Goal: Task Accomplishment & Management: Manage account settings

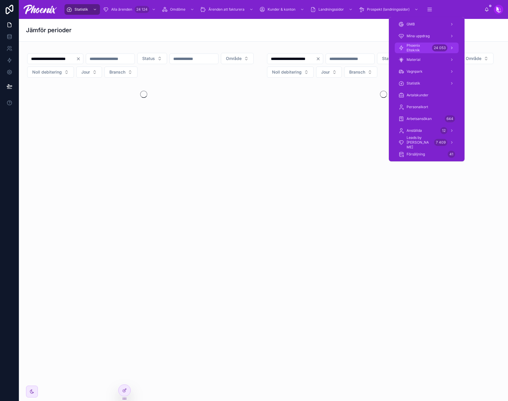
click at [424, 49] on span "Phoenix Elteknik" at bounding box center [417, 47] width 23 height 9
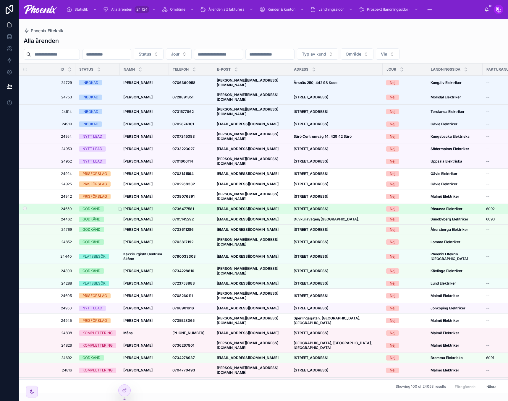
click at [143, 207] on strong "[PERSON_NAME]" at bounding box center [137, 209] width 29 height 4
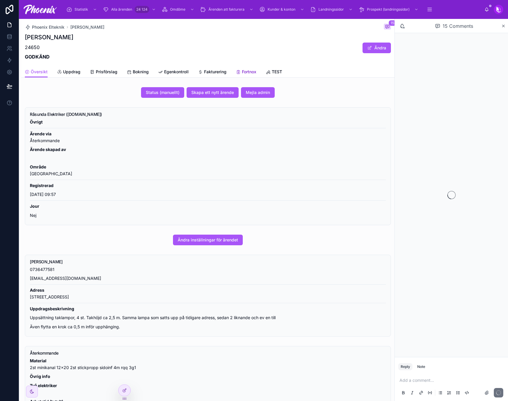
click at [255, 72] on span "Fortnox" at bounding box center [249, 72] width 14 height 6
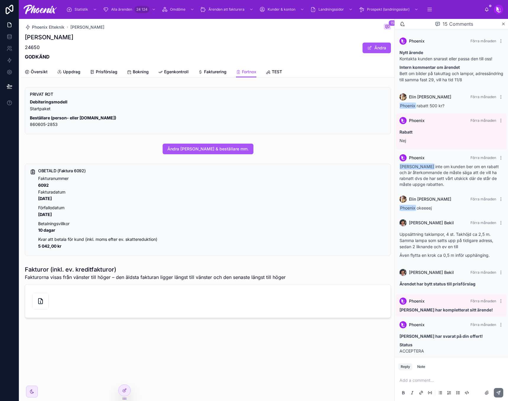
scroll to position [273, 0]
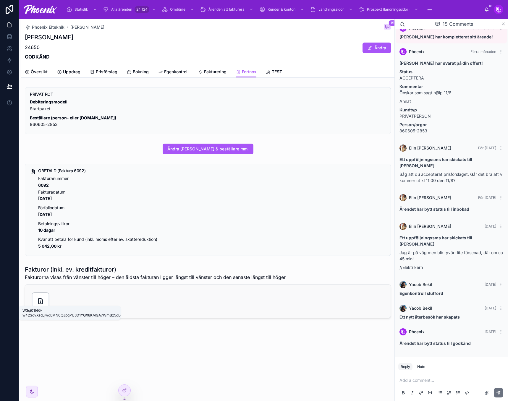
click at [37, 302] on icon at bounding box center [40, 301] width 7 height 7
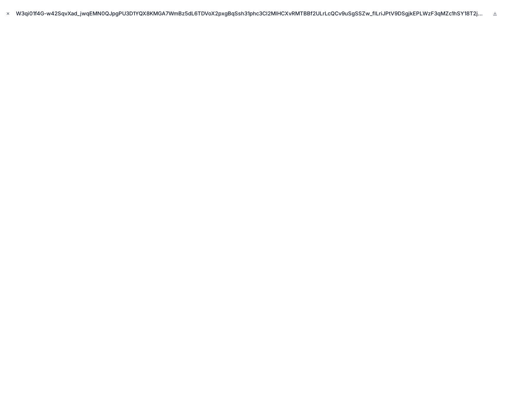
click at [8, 11] on button "Close modal" at bounding box center [8, 13] width 7 height 7
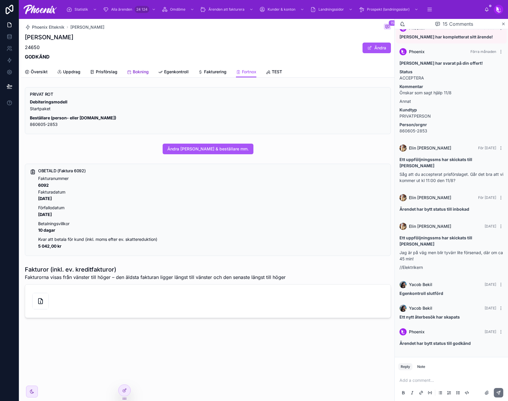
drag, startPoint x: 215, startPoint y: 110, endPoint x: 218, endPoint y: 118, distance: 9.0
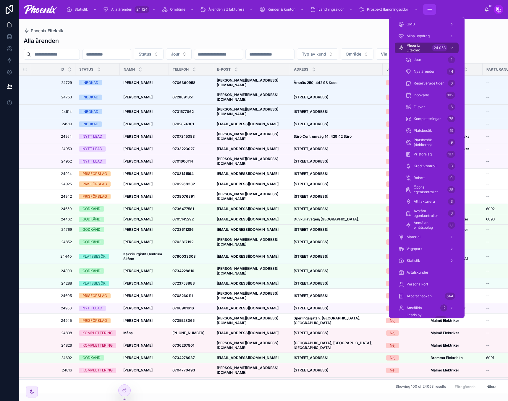
click at [432, 11] on icon "scrollable content" at bounding box center [429, 10] width 6 height 6
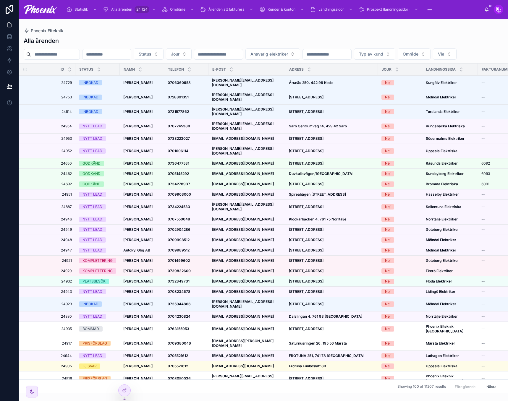
click at [367, 29] on div "Phoenix Elteknik" at bounding box center [263, 30] width 479 height 5
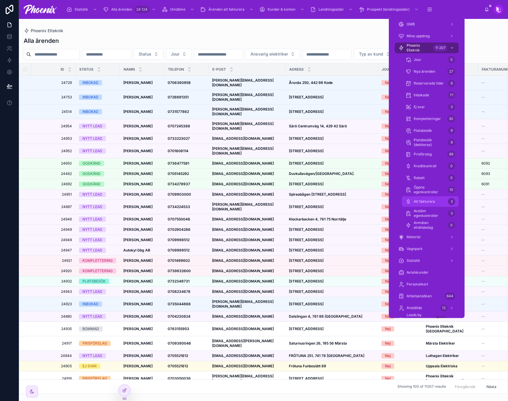
click at [433, 198] on div "Att fakturera 3" at bounding box center [430, 201] width 50 height 9
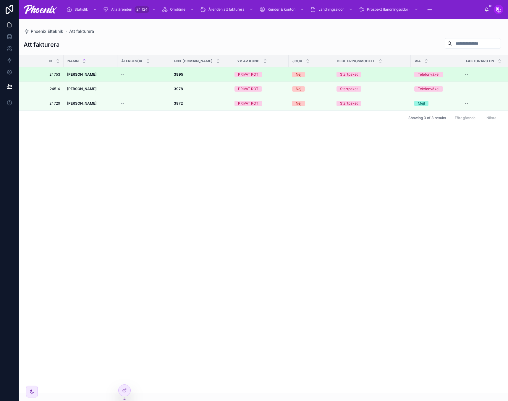
click at [355, 72] on div "Startpaket" at bounding box center [349, 74] width 18 height 5
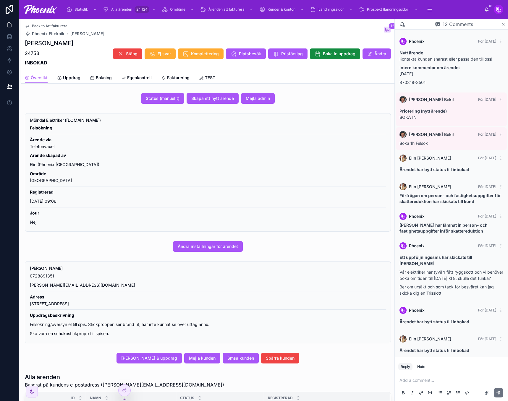
scroll to position [98, 0]
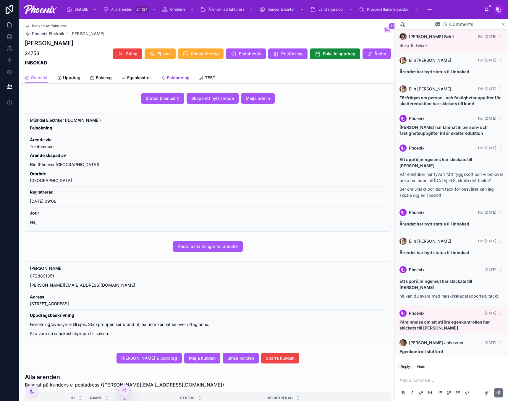
click at [186, 76] on span "Fakturering" at bounding box center [178, 78] width 22 height 6
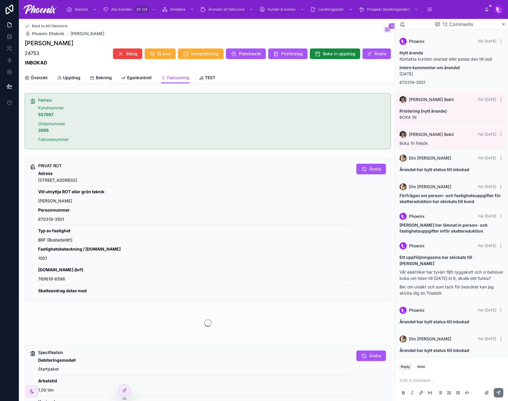
scroll to position [98, 0]
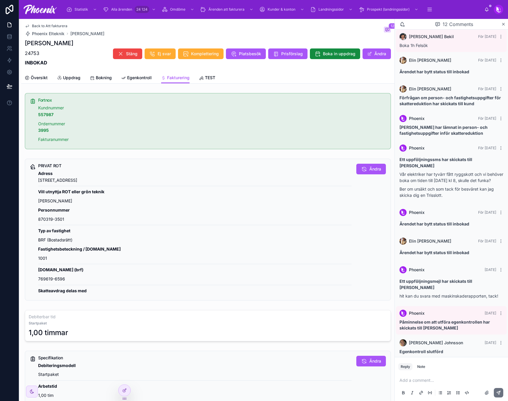
click at [40, 131] on strong "3995" at bounding box center [43, 130] width 11 height 5
copy strong "3995"
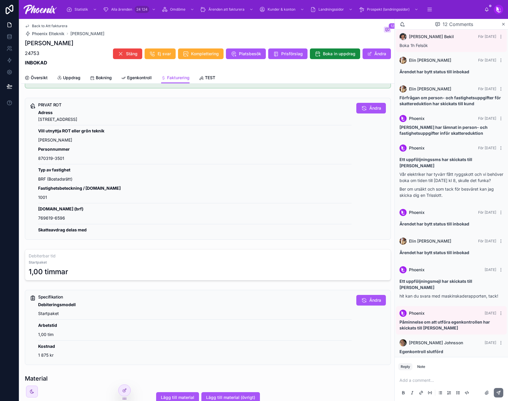
scroll to position [59, 0]
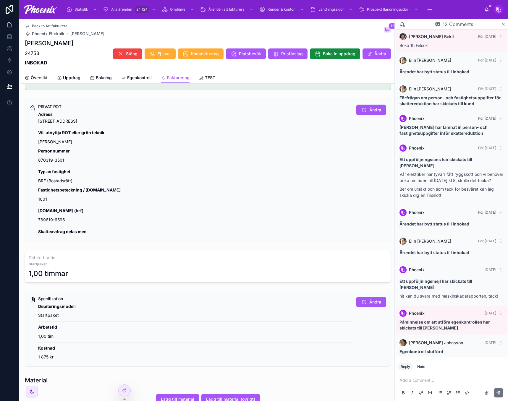
click at [44, 220] on p "769619-6596" at bounding box center [194, 220] width 313 height 7
drag, startPoint x: 44, startPoint y: 220, endPoint x: 90, endPoint y: 222, distance: 45.3
click at [46, 220] on p "769619-6596" at bounding box center [194, 220] width 313 height 7
copy p "769619-6596"
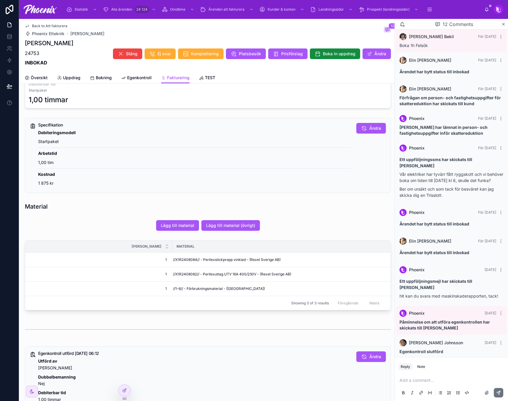
scroll to position [236, 0]
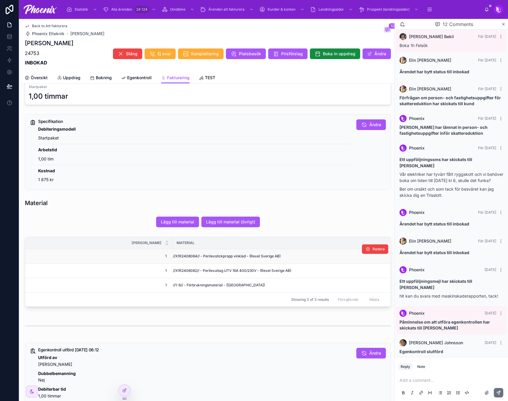
click at [177, 257] on span "//X1R2408084// - Perilexstickpropp vinklad - (Rexel Sverige AB)" at bounding box center [227, 256] width 108 height 5
drag, startPoint x: 177, startPoint y: 257, endPoint x: 213, endPoint y: 256, distance: 35.5
click at [177, 256] on span "//X1R2408084// - Perilexstickpropp vinklad - (Rexel Sverige AB)" at bounding box center [227, 256] width 108 height 5
copy span "X1R2408084"
click at [184, 270] on span "//X1R2408082// - Perilexuttag UTV 16A 400/230V - (Rexel Sverige AB)" at bounding box center [232, 270] width 118 height 5
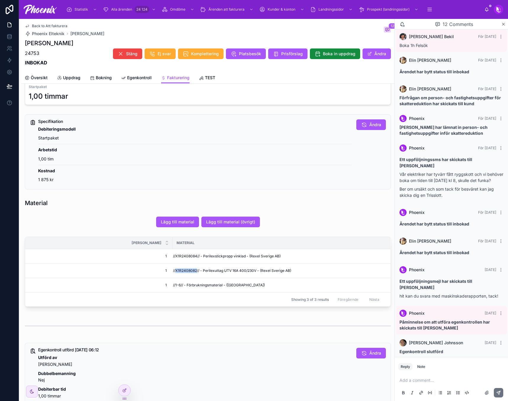
drag, startPoint x: 184, startPoint y: 270, endPoint x: 299, endPoint y: 245, distance: 117.7
click at [185, 269] on span "//X1R2408082// - Perilexuttag UTV 16A 400/230V - (Rexel Sverige AB)" at bounding box center [232, 270] width 118 height 5
copy span "X1R2408082"
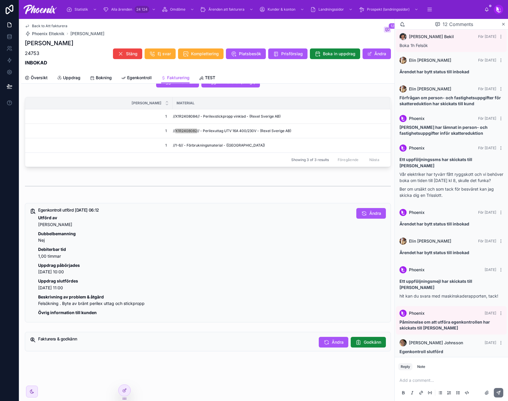
scroll to position [381, 0]
click at [364, 342] on span "Godkänn" at bounding box center [371, 342] width 17 height 6
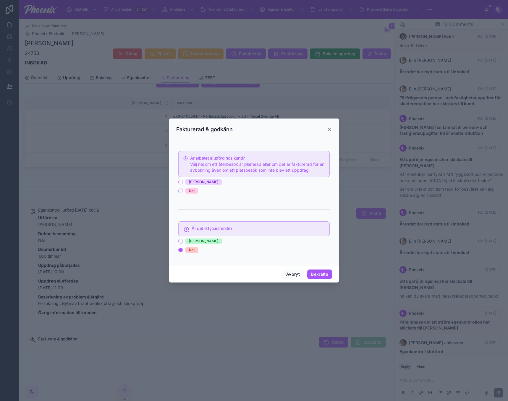
click at [195, 179] on div "Är arbetet slutförd hos kund? Välj nej om ett återbesök är planerad eller om de…" at bounding box center [253, 204] width 151 height 110
drag, startPoint x: 189, startPoint y: 183, endPoint x: 192, endPoint y: 182, distance: 3.0
click at [190, 182] on div "[PERSON_NAME]" at bounding box center [203, 181] width 29 height 5
click at [183, 182] on button "[PERSON_NAME]" at bounding box center [180, 182] width 5 height 5
drag, startPoint x: 325, startPoint y: 275, endPoint x: 401, endPoint y: 275, distance: 76.5
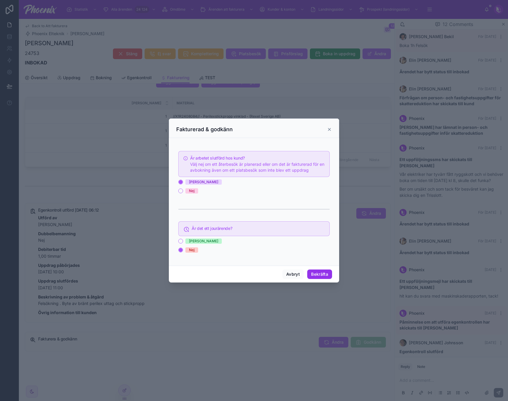
click at [325, 275] on button "Bekräfta" at bounding box center [319, 273] width 25 height 9
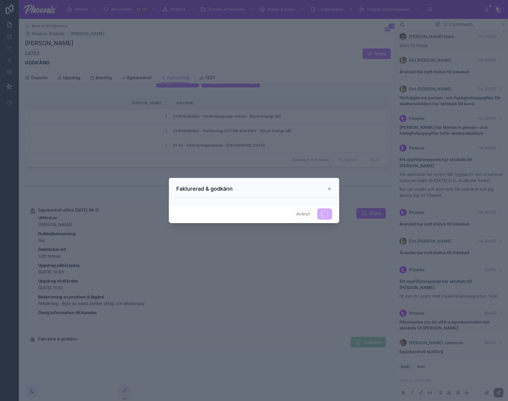
scroll to position [376, 0]
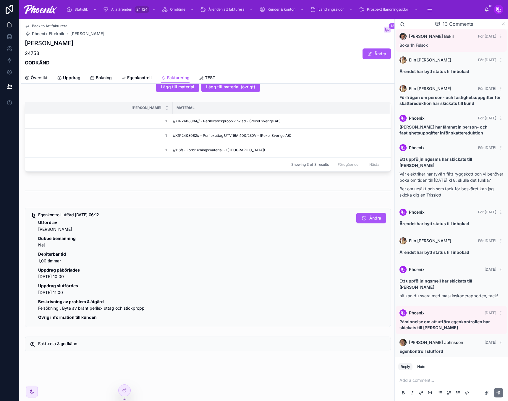
click at [61, 25] on span "Back to Att fakturera" at bounding box center [49, 26] width 35 height 5
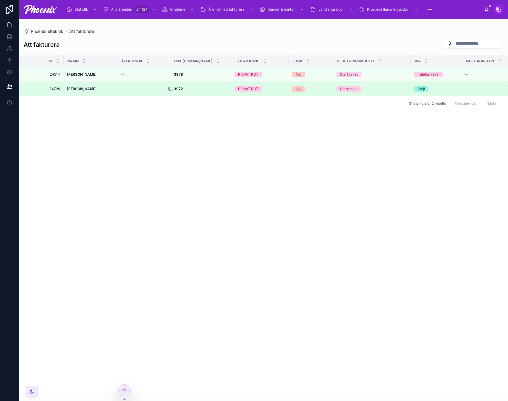
click at [170, 89] on icon at bounding box center [170, 89] width 5 height 5
click at [188, 89] on div "3972 3972" at bounding box center [200, 89] width 53 height 5
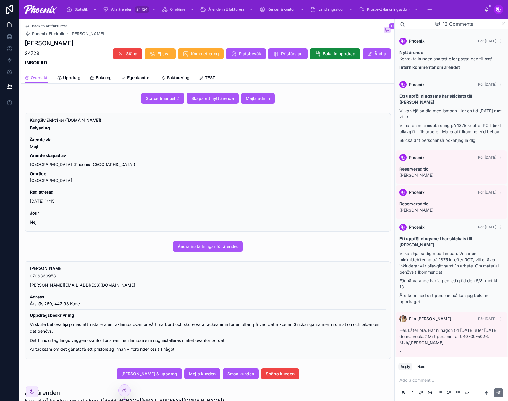
scroll to position [186, 0]
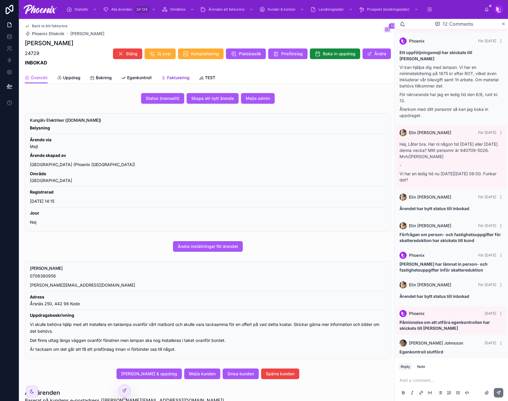
click at [178, 74] on link "Fakturering" at bounding box center [175, 78] width 28 height 12
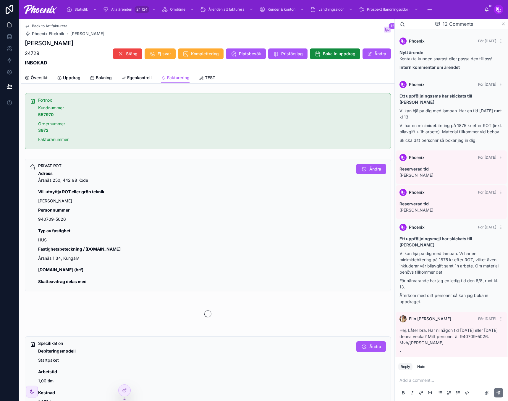
scroll to position [186, 0]
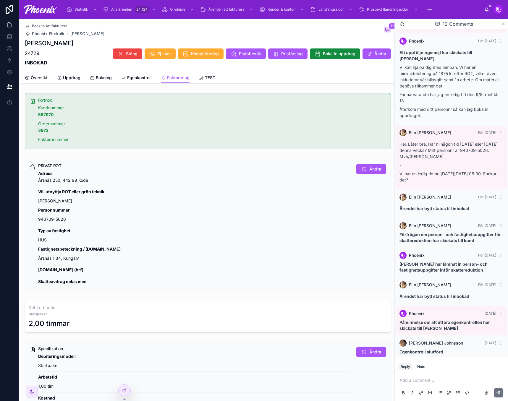
click at [41, 254] on div "Adress Årsnäs 250, 442 98 Kode Vill utnyttja ROT eller grön teknik JA Personnum…" at bounding box center [194, 227] width 313 height 115
drag, startPoint x: 41, startPoint y: 254, endPoint x: 199, endPoint y: 231, distance: 160.3
click at [56, 258] on div "Adress Årsnäs 250, 442 98 Kode Vill utnyttja ROT eller grön teknik JA Personnum…" at bounding box center [194, 227] width 313 height 115
copy p "Årsnäs 1:34"
click at [374, 168] on span "Ändra" at bounding box center [375, 169] width 12 height 6
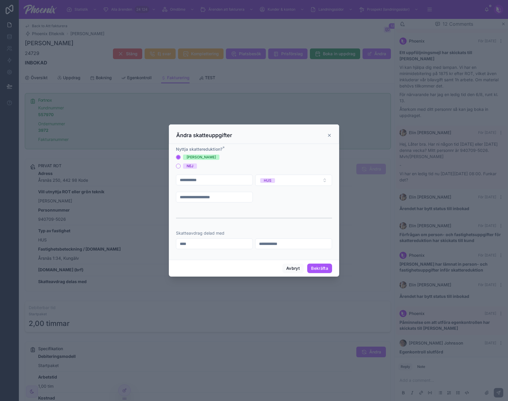
click at [229, 193] on input "**********" at bounding box center [214, 197] width 76 height 8
paste input "text"
type input "**********"
click at [304, 217] on div at bounding box center [254, 218] width 156 height 15
drag, startPoint x: 324, startPoint y: 269, endPoint x: 506, endPoint y: 231, distance: 185.4
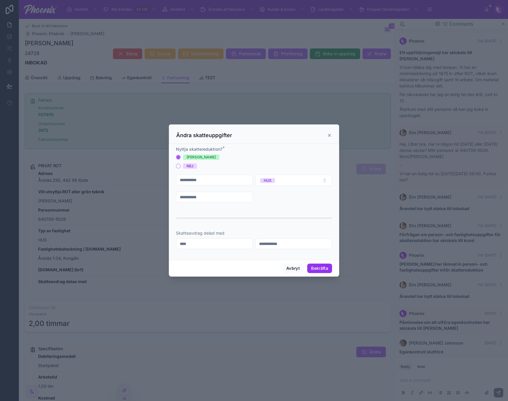
click at [325, 269] on button "Bekräfta" at bounding box center [319, 268] width 25 height 9
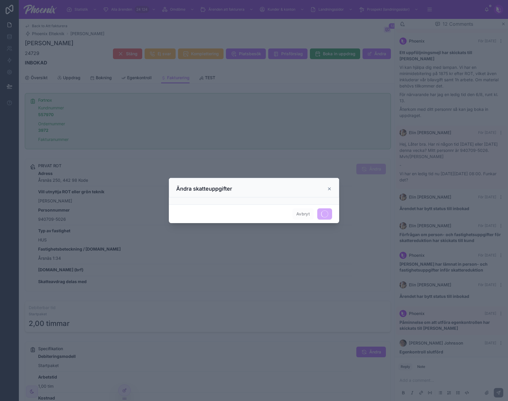
click at [330, 188] on icon at bounding box center [329, 188] width 5 height 5
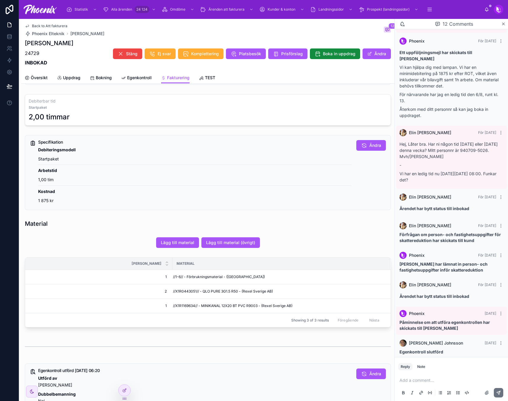
scroll to position [207, 0]
click at [187, 286] on td "//X1R0443051// - QLO PURE 3G1.5 R50 - (Rexel Sverige AB)" at bounding box center [281, 291] width 217 height 14
copy span "X1R0443051"
click at [182, 305] on span "//X1R1169634// - MINIKANAL 12X20 BT PVC R9003 - (Rexel Sverige AB)" at bounding box center [232, 305] width 119 height 5
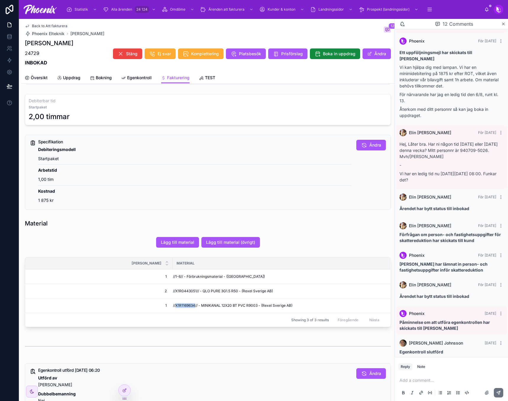
drag, startPoint x: 182, startPoint y: 305, endPoint x: 310, endPoint y: 267, distance: 133.3
click at [182, 304] on span "//X1R1169634// - MINIKANAL 12X20 BT PVC R9003 - (Rexel Sverige AB)" at bounding box center [232, 305] width 119 height 5
copy span "X1R1169634"
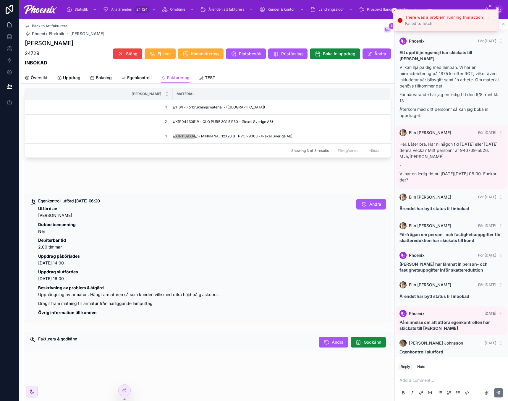
scroll to position [381, 0]
click at [376, 342] on span "Godkänn" at bounding box center [371, 342] width 17 height 6
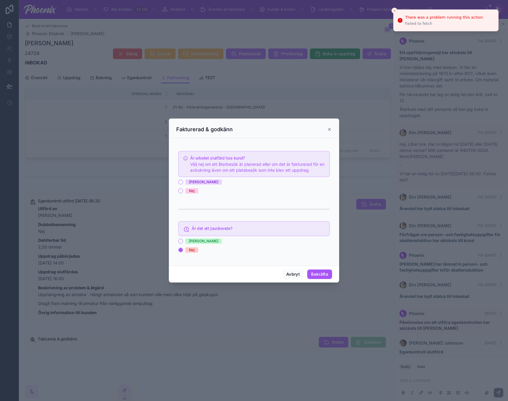
click at [188, 180] on span "[PERSON_NAME]" at bounding box center [203, 181] width 36 height 5
click at [183, 180] on button "[PERSON_NAME]" at bounding box center [180, 182] width 5 height 5
click at [323, 275] on button "Bekräfta" at bounding box center [319, 273] width 25 height 9
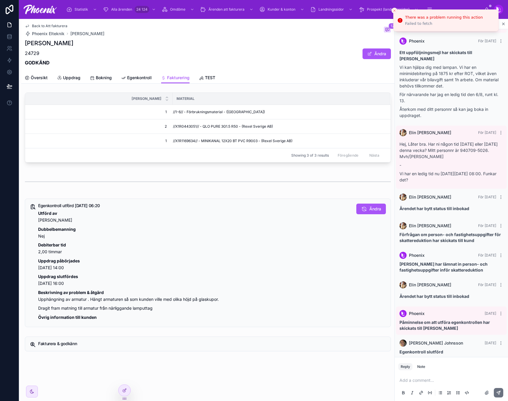
scroll to position [376, 0]
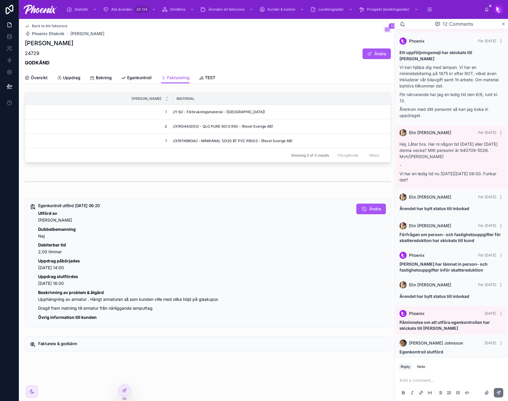
click at [56, 24] on span "Back to Att fakturera" at bounding box center [49, 26] width 35 height 5
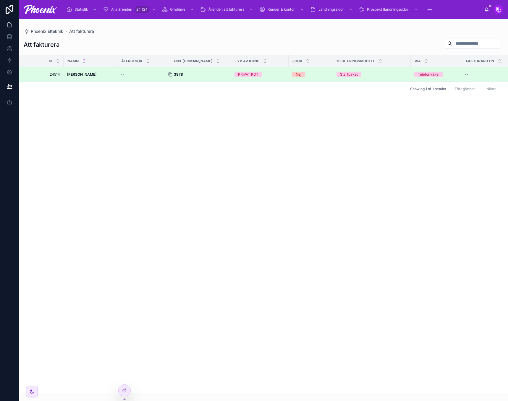
click at [169, 74] on icon at bounding box center [170, 74] width 5 height 5
click at [173, 73] on div at bounding box center [172, 74] width 9 height 5
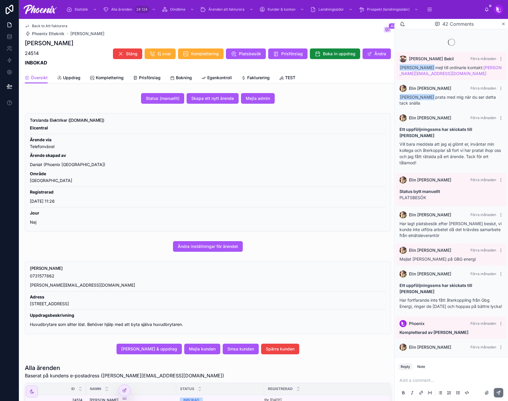
scroll to position [635, 0]
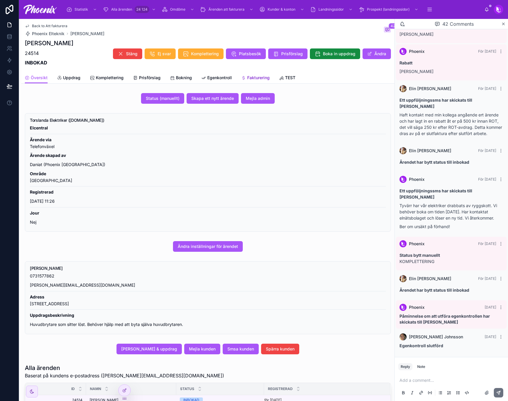
click at [254, 83] on link "Fakturering" at bounding box center [255, 78] width 28 height 12
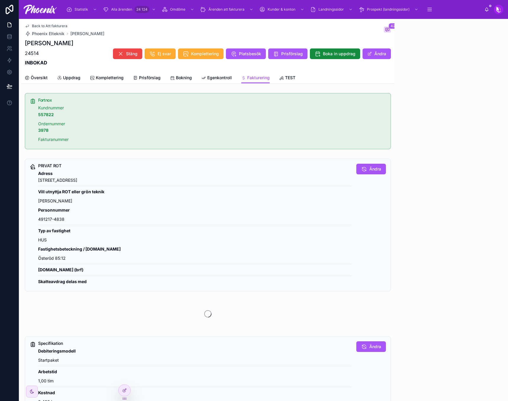
scroll to position [635, 0]
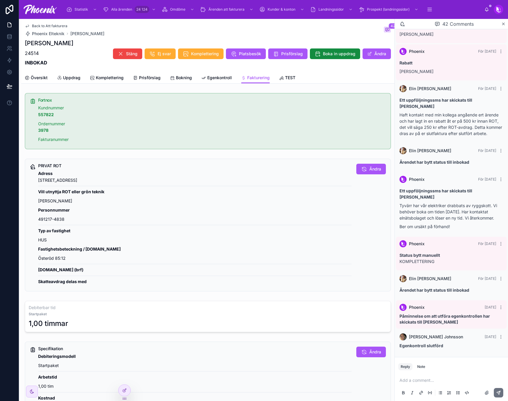
click at [53, 256] on p "Österöd 85:12" at bounding box center [194, 258] width 313 height 7
drag, startPoint x: 53, startPoint y: 256, endPoint x: 400, endPoint y: 205, distance: 351.2
click at [55, 255] on p "Österöd 85:12" at bounding box center [194, 258] width 313 height 7
copy p "Österöd 85:12"
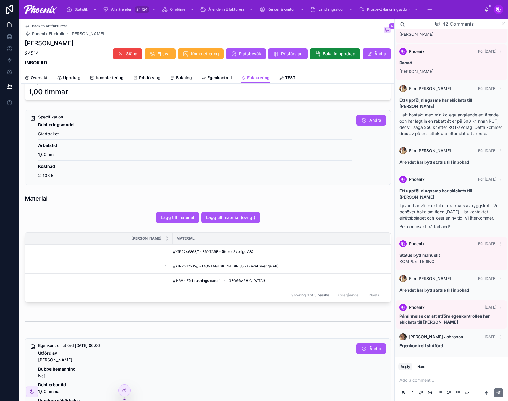
scroll to position [266, 0]
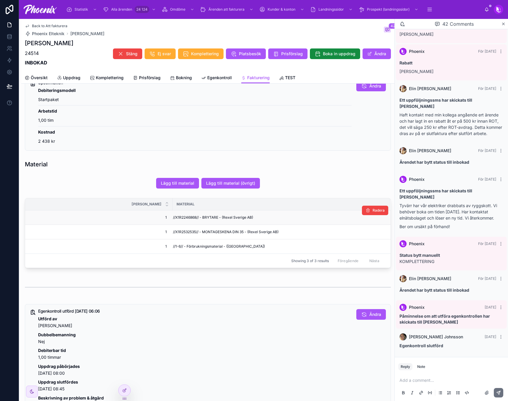
click at [183, 212] on td "//X1R2246868// - BRYTARE - (Rexel Sverige AB)" at bounding box center [281, 217] width 217 height 14
copy span "X1R2246868"
click at [187, 231] on span "//X1R2532535// - MONTAGESKENA DIN 35 - (Rexel Sverige AB)" at bounding box center [225, 232] width 105 height 5
drag, startPoint x: 187, startPoint y: 231, endPoint x: 208, endPoint y: 227, distance: 21.4
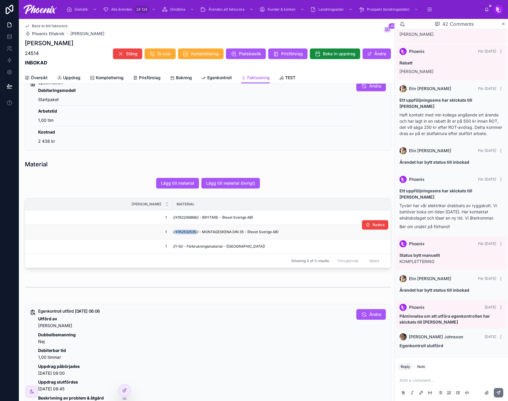
click at [189, 230] on span "//X1R2532535// - MONTAGESKENA DIN 35 - (Rexel Sverige AB)" at bounding box center [225, 232] width 105 height 5
copy span "X1R2532535"
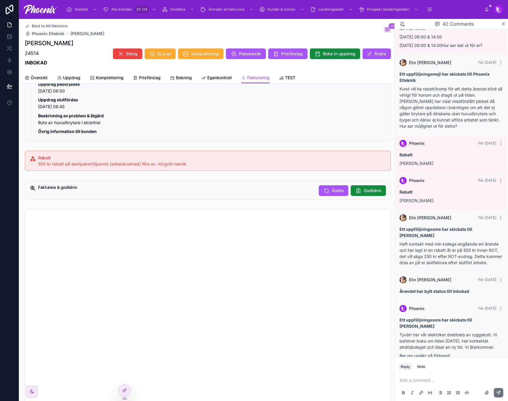
scroll to position [561, 0]
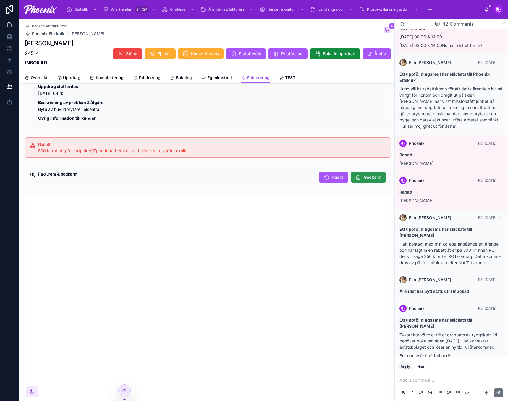
click at [368, 180] on span "Godkänn" at bounding box center [371, 177] width 17 height 6
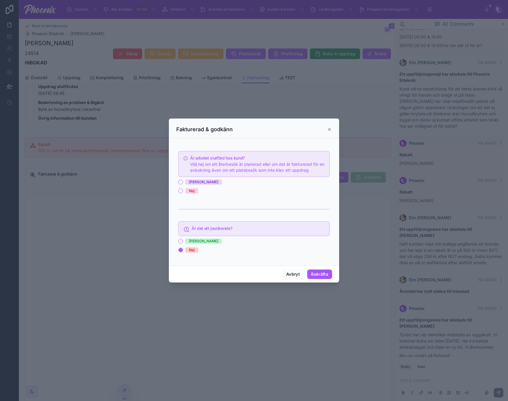
click at [186, 183] on span "[PERSON_NAME]" at bounding box center [203, 181] width 36 height 5
click at [183, 183] on button "[PERSON_NAME]" at bounding box center [180, 182] width 5 height 5
drag, startPoint x: 322, startPoint y: 274, endPoint x: 359, endPoint y: 277, distance: 37.4
click at [322, 273] on button "Bekräfta" at bounding box center [319, 273] width 25 height 9
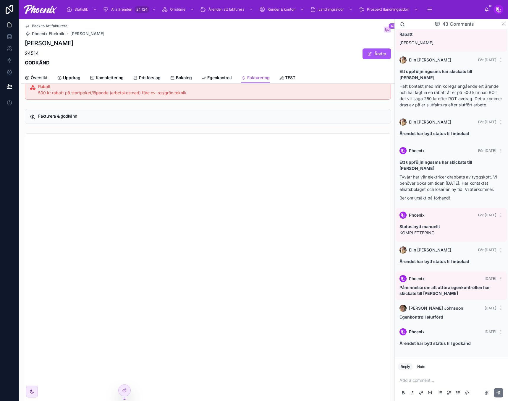
scroll to position [709, 0]
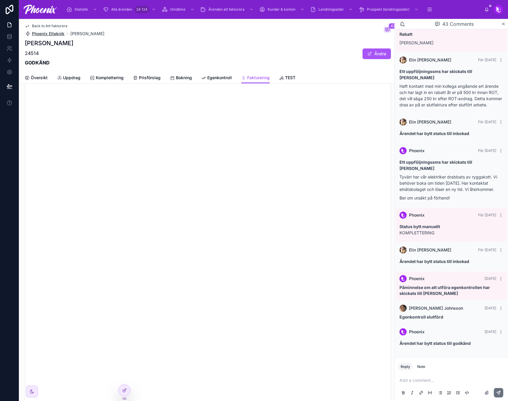
click at [61, 33] on span "Phoenix Elteknik" at bounding box center [48, 34] width 33 height 6
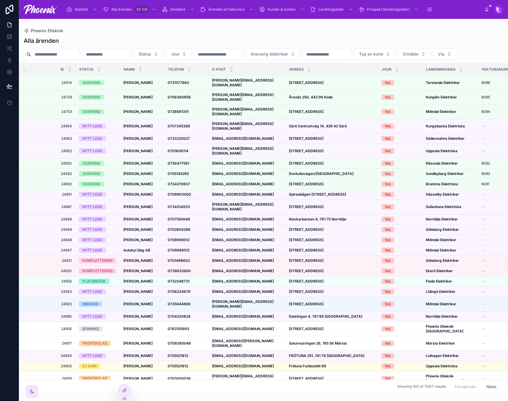
click at [58, 53] on input "text" at bounding box center [55, 54] width 48 height 8
paste input "****"
type input "****"
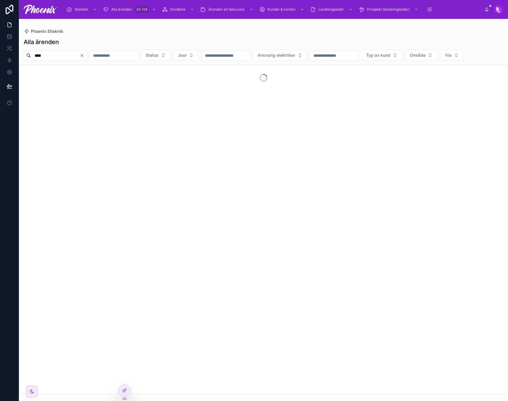
click at [73, 43] on div "Alla ärenden" at bounding box center [263, 42] width 479 height 8
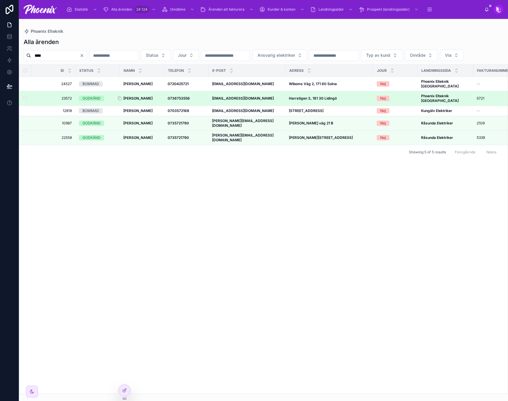
click at [150, 100] on strong "[PERSON_NAME]" at bounding box center [137, 98] width 29 height 4
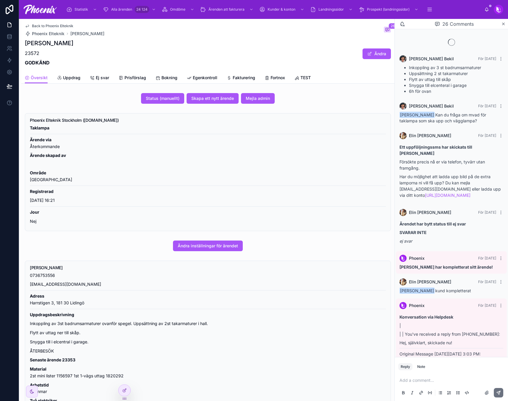
scroll to position [926, 0]
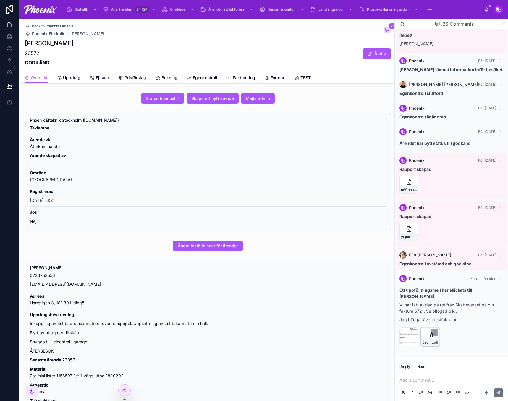
click at [423, 333] on div "5ac48b14-95e6-4d1f-bcb0-7fe5856636c1-5721 .pdf" at bounding box center [429, 336] width 19 height 19
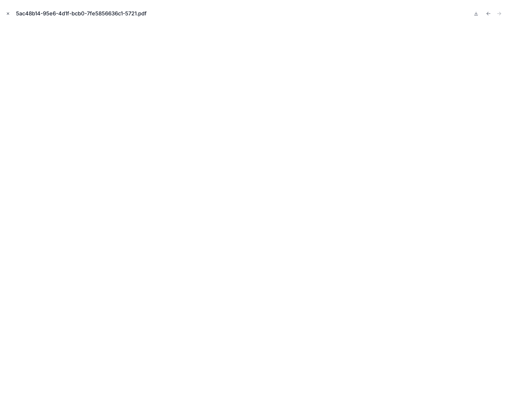
click at [6, 14] on icon "Close modal" at bounding box center [8, 14] width 4 height 4
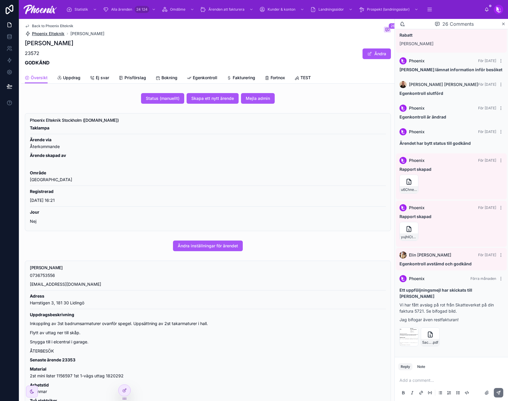
click at [59, 33] on span "Phoenix Elteknik" at bounding box center [48, 34] width 33 height 6
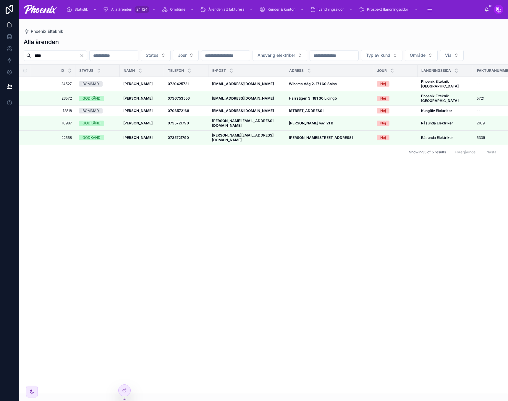
click at [68, 54] on input "****" at bounding box center [55, 55] width 48 height 8
drag, startPoint x: 68, startPoint y: 54, endPoint x: 80, endPoint y: 48, distance: 13.9
click at [68, 54] on input "****" at bounding box center [55, 55] width 48 height 8
paste input "text"
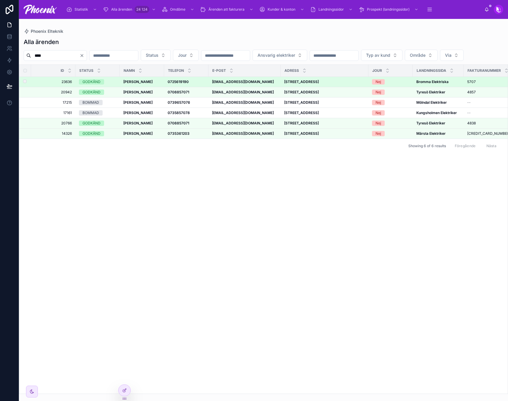
type input "****"
click at [90, 85] on div "GODKÄND" at bounding box center [91, 81] width 18 height 5
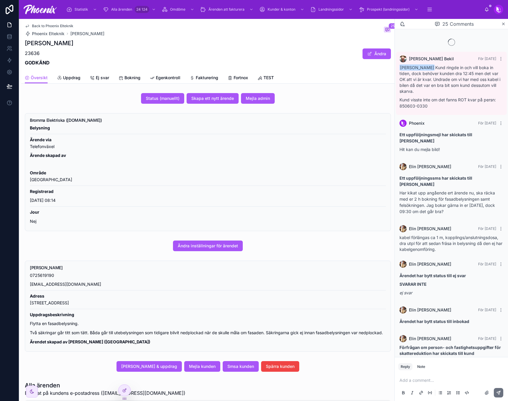
scroll to position [598, 0]
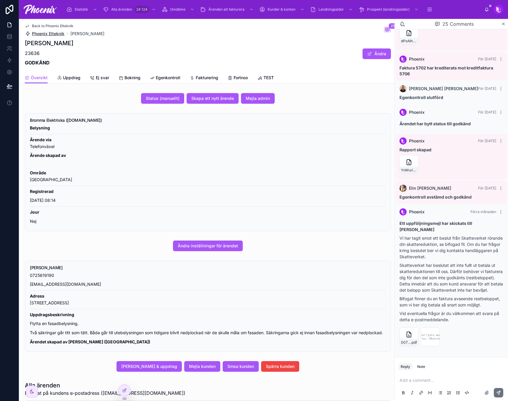
click at [56, 35] on span "Phoenix Elteknik" at bounding box center [48, 34] width 33 height 6
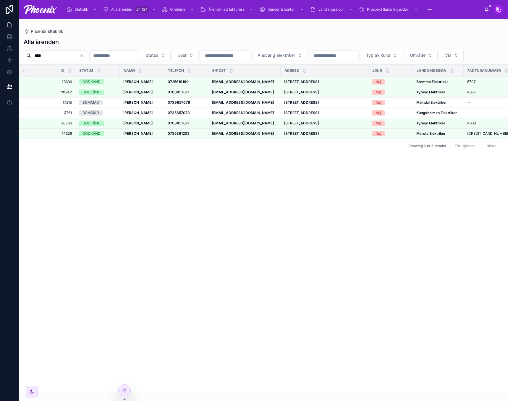
click at [79, 56] on input "****" at bounding box center [55, 55] width 48 height 8
paste input "text"
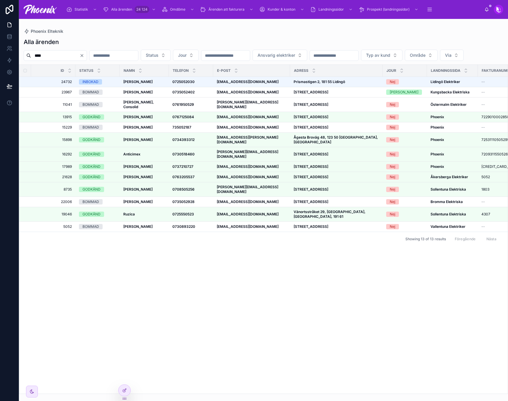
type input "****"
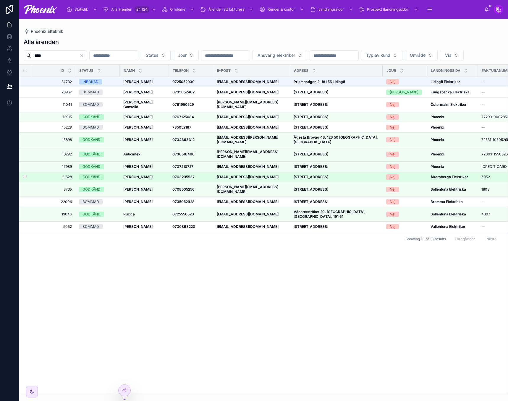
click at [139, 175] on td "[PERSON_NAME] [PERSON_NAME]" at bounding box center [144, 177] width 49 height 10
click at [139, 177] on strong "[PERSON_NAME]" at bounding box center [137, 177] width 29 height 4
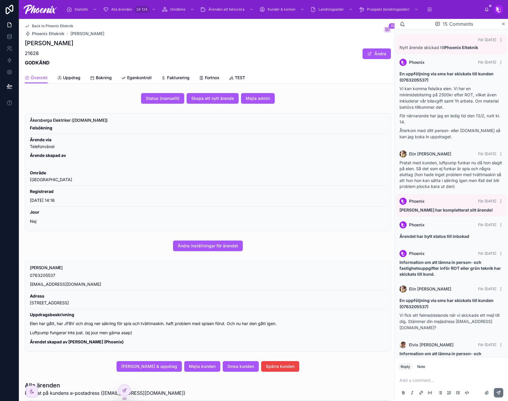
scroll to position [443, 0]
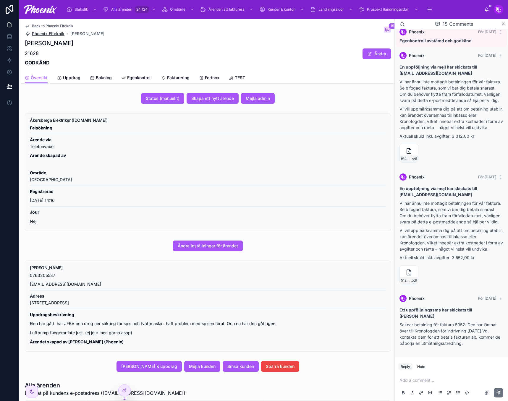
click at [37, 35] on span "Phoenix Elteknik" at bounding box center [48, 34] width 33 height 6
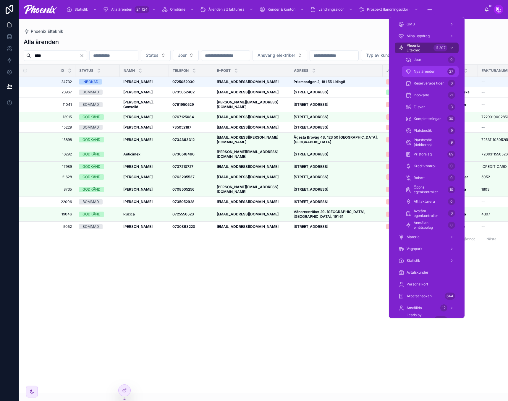
click at [429, 72] on span "Nya ärenden" at bounding box center [424, 71] width 22 height 5
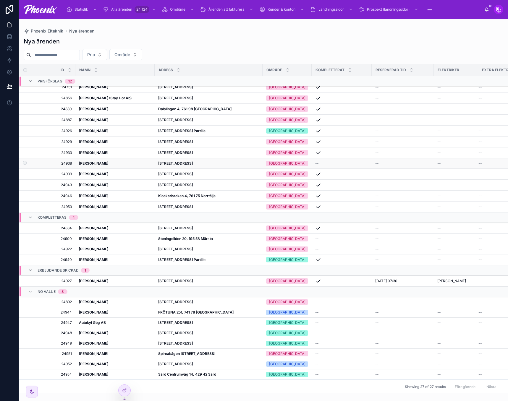
scroll to position [41, 0]
click at [81, 300] on div at bounding box center [77, 302] width 9 height 5
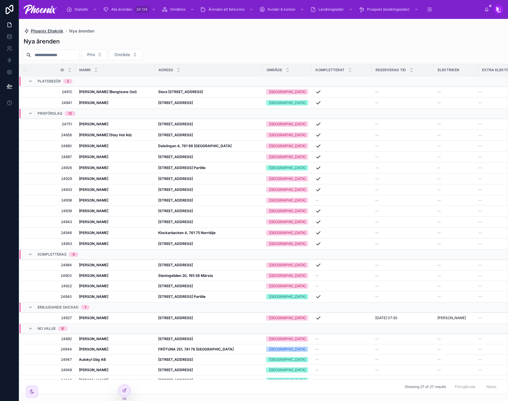
click at [51, 33] on span "Phoenix Elteknik" at bounding box center [47, 31] width 33 height 6
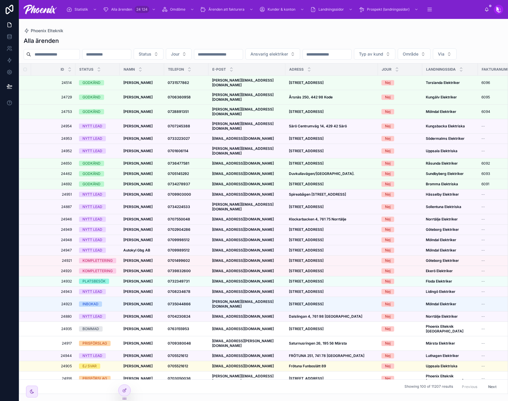
drag, startPoint x: 51, startPoint y: 33, endPoint x: 78, endPoint y: 53, distance: 34.1
click at [78, 53] on input "text" at bounding box center [55, 54] width 48 height 8
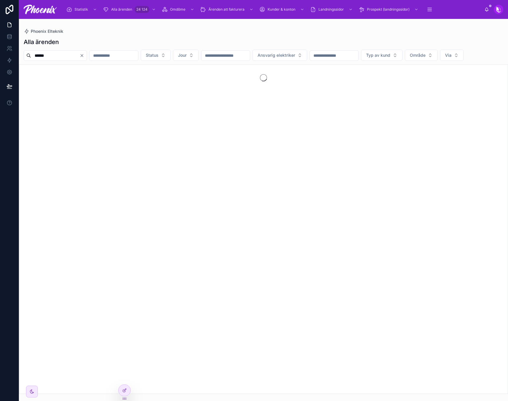
type input "******"
click at [142, 37] on div "Alla ärenden ****** Status Jour Ansvarig elektriker Typ av kund Område Via" at bounding box center [263, 214] width 489 height 360
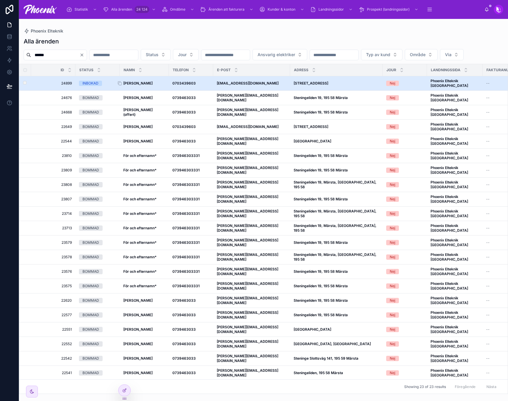
click at [143, 85] on strong "[PERSON_NAME]" at bounding box center [137, 83] width 29 height 4
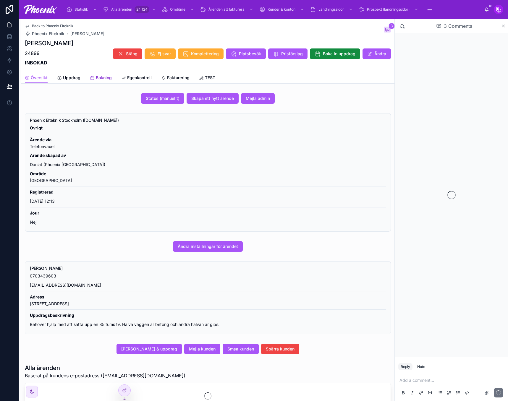
click at [109, 76] on span "Bokning" at bounding box center [104, 78] width 16 height 6
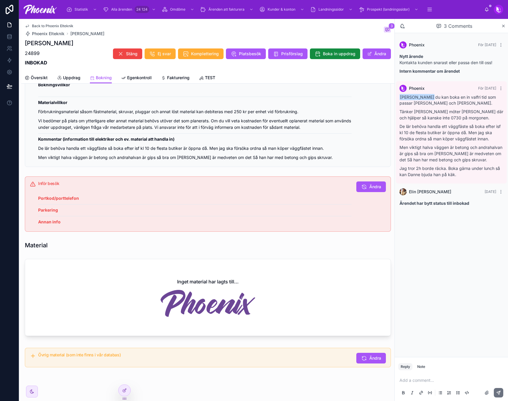
scroll to position [257, 0]
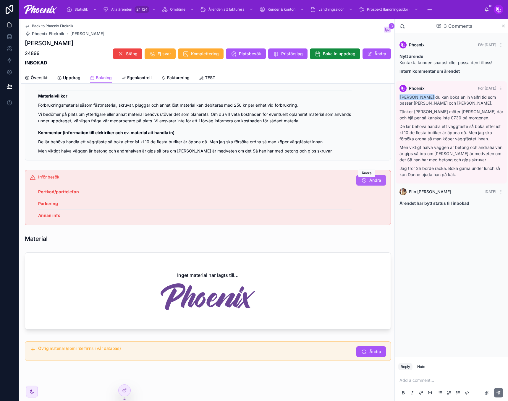
click at [356, 177] on button "Ändra" at bounding box center [371, 180] width 30 height 11
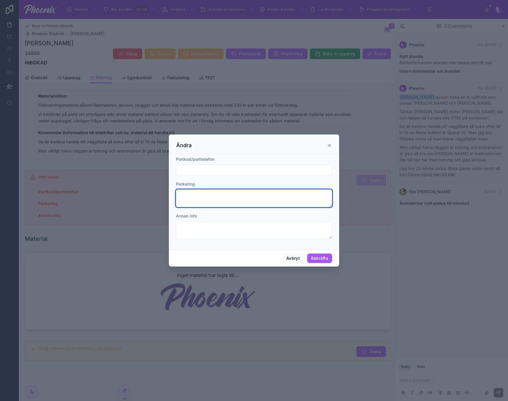
click at [188, 193] on textarea at bounding box center [254, 198] width 156 height 18
type textarea "**********"
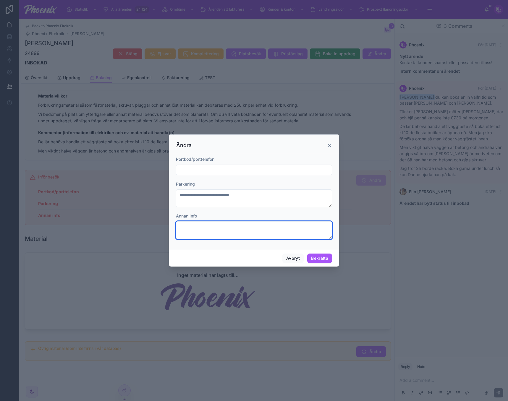
click at [214, 228] on textarea at bounding box center [254, 230] width 156 height 18
type textarea "**********"
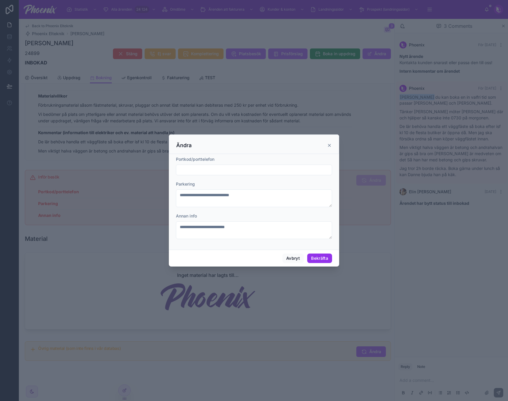
click at [324, 257] on button "Bekräfta" at bounding box center [319, 258] width 25 height 9
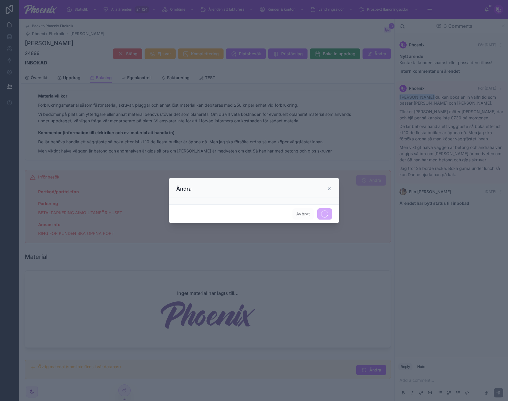
click at [327, 146] on div at bounding box center [254, 200] width 508 height 401
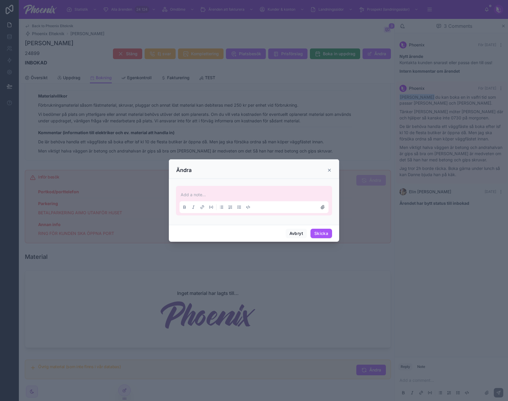
click at [329, 169] on icon at bounding box center [329, 170] width 5 height 5
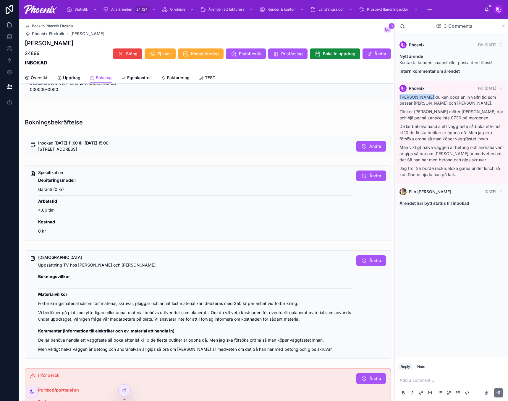
scroll to position [39, 0]
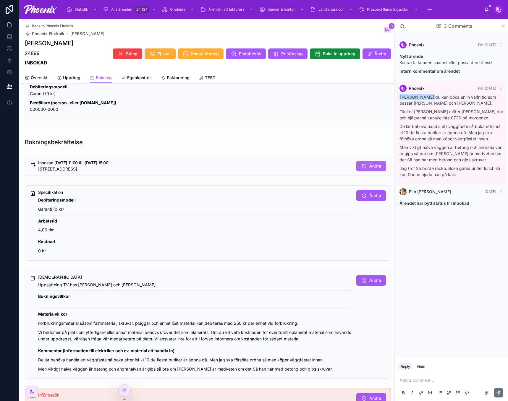
click at [369, 166] on span "Ändra" at bounding box center [375, 166] width 12 height 6
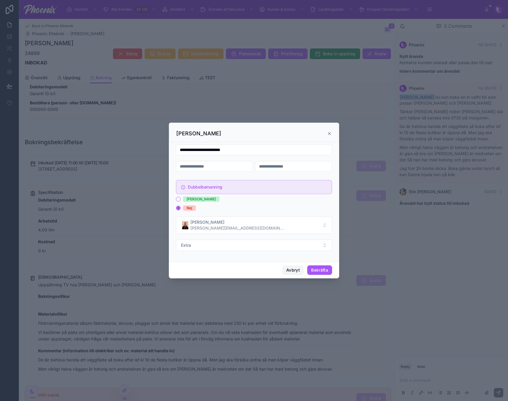
click at [300, 268] on button "Avbryt" at bounding box center [292, 269] width 21 height 9
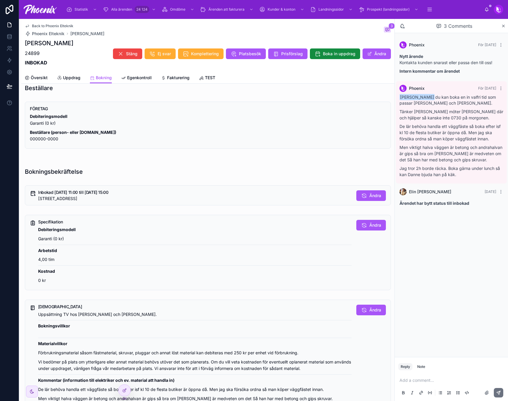
scroll to position [0, 0]
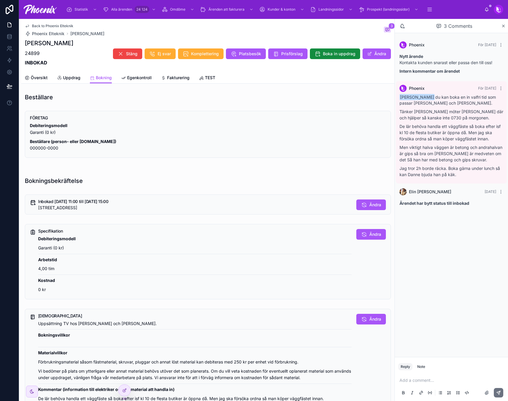
click at [48, 73] on div "Översikt Uppdrag Bokning Egenkontroll Fakturering TEST" at bounding box center [208, 77] width 366 height 11
click at [43, 77] on span "Översikt" at bounding box center [39, 78] width 17 height 6
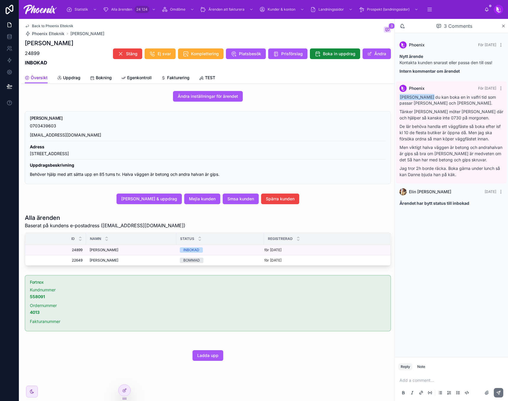
scroll to position [155, 0]
click at [73, 78] on span "Uppdrag" at bounding box center [71, 78] width 17 height 6
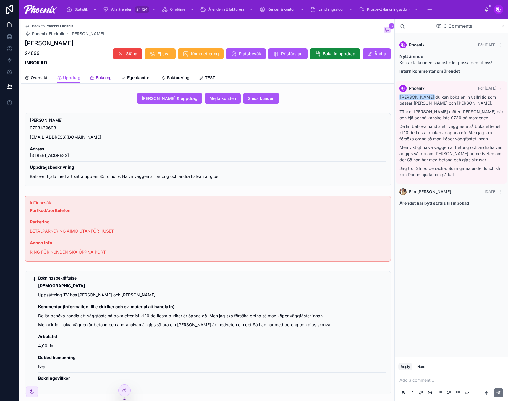
click at [104, 75] on span "Bokning" at bounding box center [104, 78] width 16 height 6
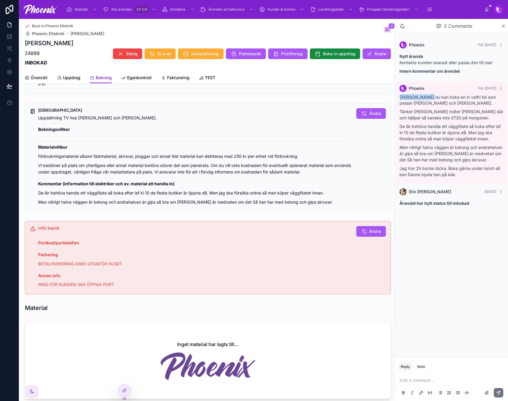
scroll to position [207, 0]
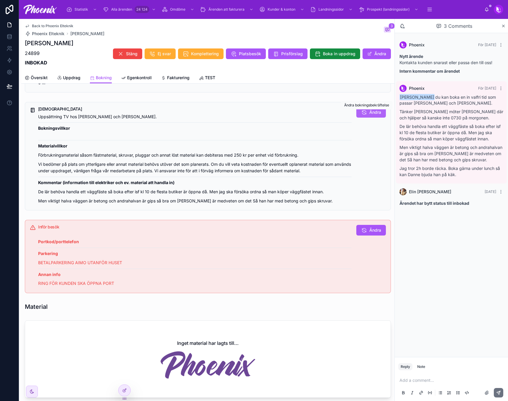
click at [362, 113] on button "Ändra" at bounding box center [371, 112] width 30 height 11
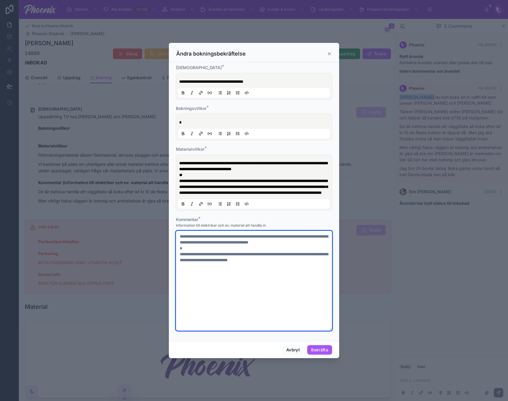
drag, startPoint x: 322, startPoint y: 244, endPoint x: 144, endPoint y: 232, distance: 177.7
click at [144, 232] on div "**********" at bounding box center [254, 200] width 508 height 401
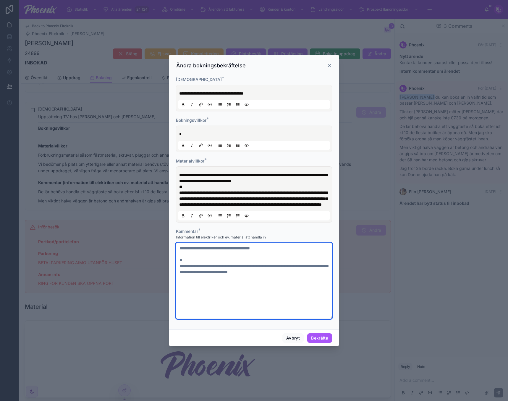
paste textarea "**********"
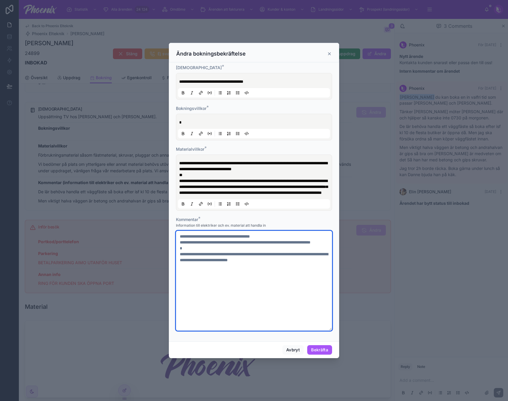
click at [271, 252] on textarea "**********" at bounding box center [254, 281] width 156 height 100
click at [269, 263] on textarea "**********" at bounding box center [254, 281] width 156 height 100
click at [290, 285] on textarea "**********" at bounding box center [254, 281] width 156 height 100
click at [311, 264] on textarea "**********" at bounding box center [254, 281] width 156 height 100
type textarea "**********"
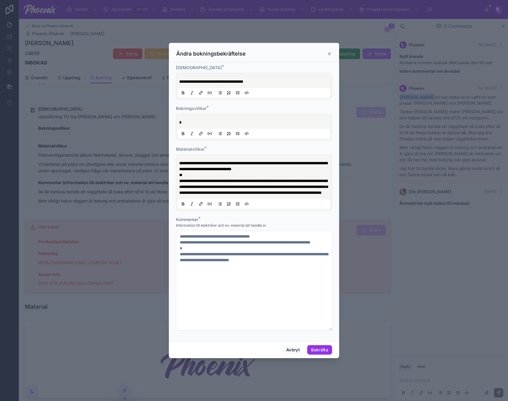
click at [319, 352] on button "Bekräfta" at bounding box center [319, 349] width 25 height 9
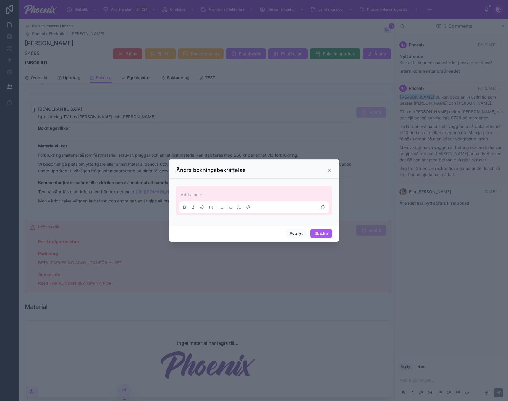
click at [329, 168] on icon at bounding box center [329, 170] width 5 height 5
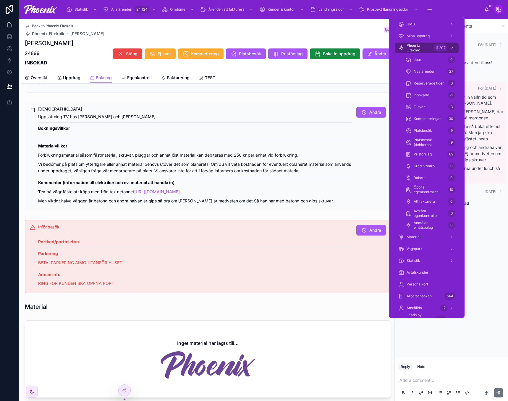
click at [431, 49] on span "Phoenix Elteknik" at bounding box center [418, 47] width 25 height 9
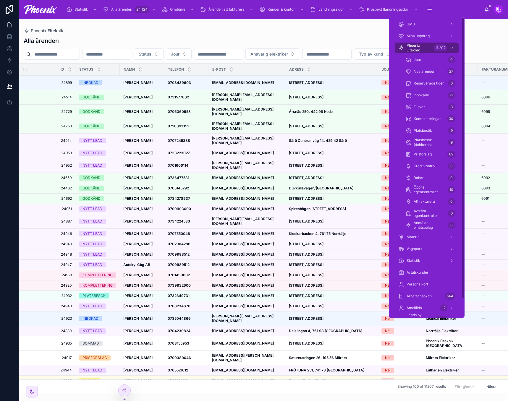
click at [427, 42] on div "Phoenix Elteknik 11 207 Jour 0 Nya ärenden 27 Reserverade tider 6 Inbokade 71 E…" at bounding box center [426, 136] width 71 height 189
click at [423, 49] on span "Phoenix Elteknik" at bounding box center [418, 47] width 25 height 9
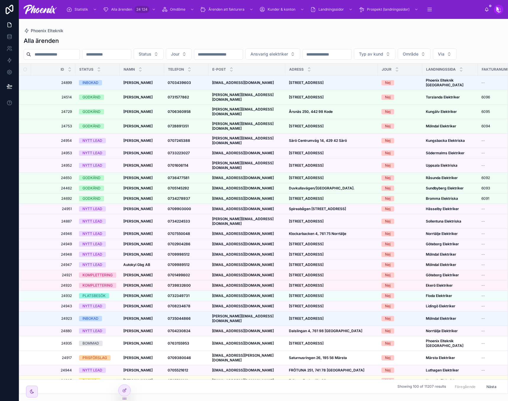
click at [51, 53] on input "text" at bounding box center [55, 54] width 48 height 8
paste input "*********"
type input "*********"
drag, startPoint x: 144, startPoint y: 37, endPoint x: 164, endPoint y: 40, distance: 20.3
click at [144, 37] on div "Alla ärenden" at bounding box center [263, 41] width 479 height 8
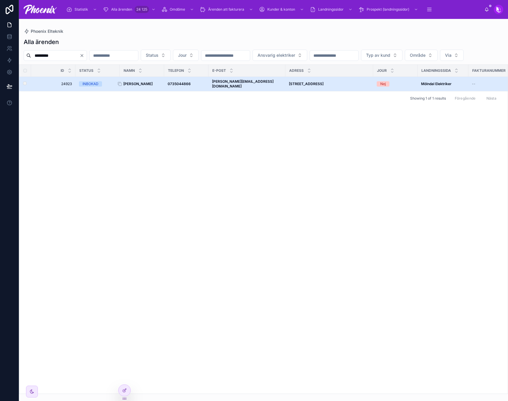
click at [142, 86] on strong "[PERSON_NAME]" at bounding box center [137, 84] width 29 height 4
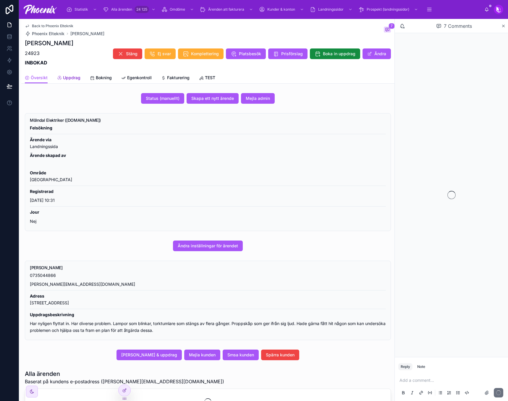
click at [75, 74] on link "Uppdrag" at bounding box center [68, 78] width 23 height 12
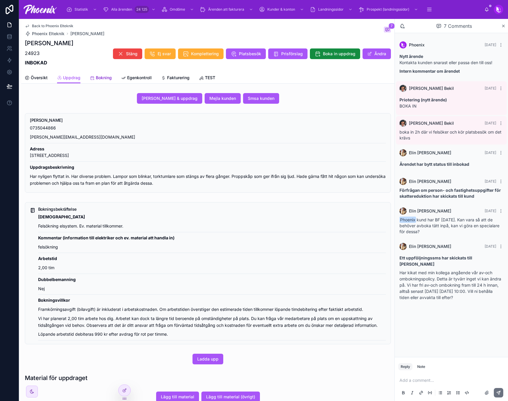
click at [101, 76] on span "Bokning" at bounding box center [104, 78] width 16 height 6
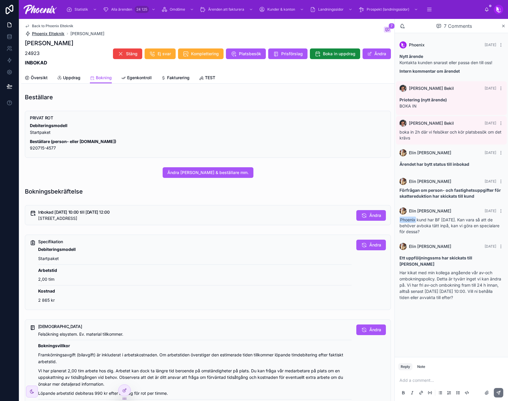
click at [51, 33] on span "Phoenix Elteknik" at bounding box center [48, 34] width 33 height 6
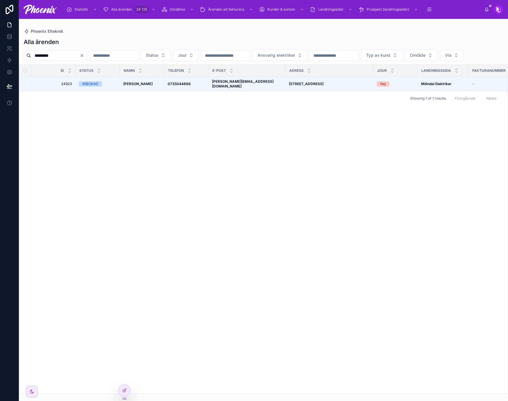
drag, startPoint x: 55, startPoint y: 63, endPoint x: 57, endPoint y: 57, distance: 6.2
click at [55, 61] on div "********* Status Jour Ansvarig elektriker Typ av kund Område Via" at bounding box center [263, 55] width 489 height 11
click at [57, 57] on input "*********" at bounding box center [55, 55] width 48 height 8
paste input "text"
click at [57, 57] on input "*********" at bounding box center [55, 55] width 48 height 8
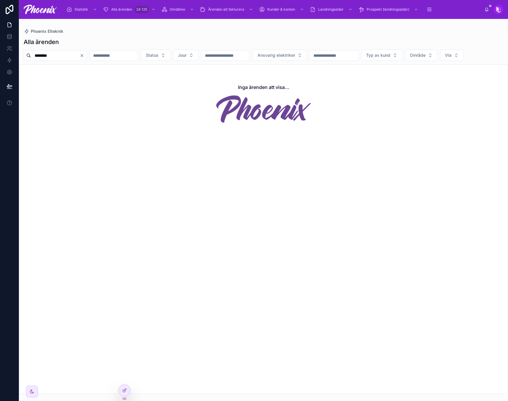
click at [50, 52] on input "********" at bounding box center [55, 55] width 48 height 8
paste input "********"
type input "**********"
click at [125, 11] on span "Alla ärenden" at bounding box center [121, 9] width 21 height 5
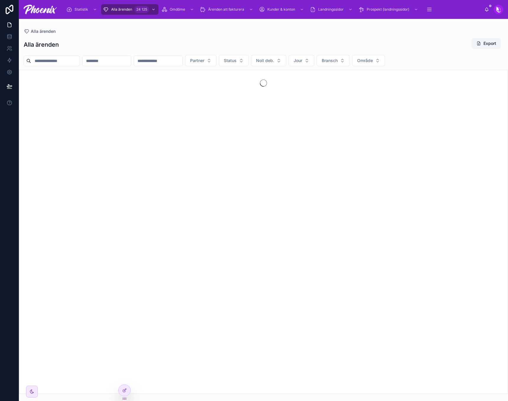
click at [57, 60] on input "text" at bounding box center [55, 61] width 48 height 8
paste input "**********"
type input "**********"
click at [121, 42] on div "Alla ärenden Export" at bounding box center [263, 45] width 479 height 14
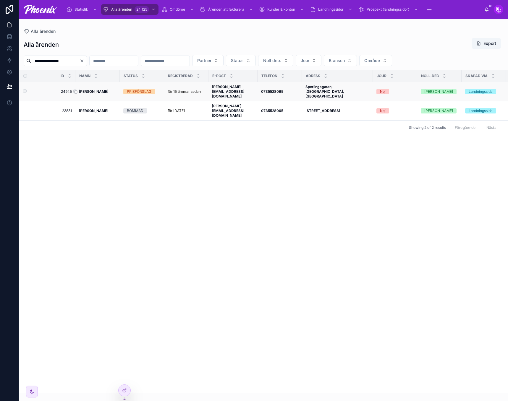
click at [98, 89] on strong "[PERSON_NAME]" at bounding box center [93, 91] width 29 height 4
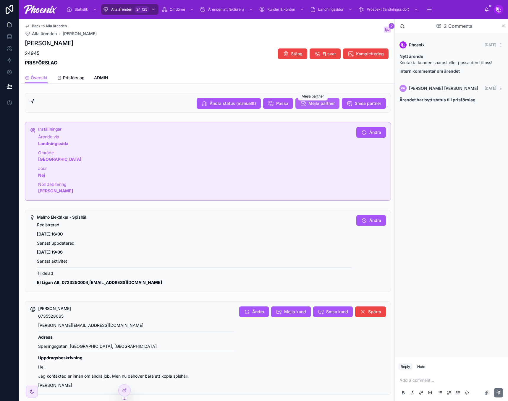
click at [328, 103] on span "Mejla partner" at bounding box center [321, 103] width 26 height 6
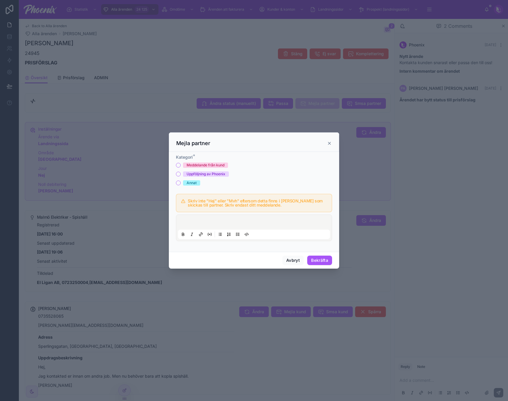
click at [219, 159] on div "Kategori *" at bounding box center [254, 157] width 156 height 6
click at [216, 165] on div "Meddelande från kund" at bounding box center [205, 165] width 38 height 5
click at [215, 167] on div "Meddelande från kund" at bounding box center [205, 165] width 38 height 5
click at [181, 167] on button "Meddelande från kund" at bounding box center [178, 165] width 5 height 5
type button "MEDDELANDE_FRAN_KUND"
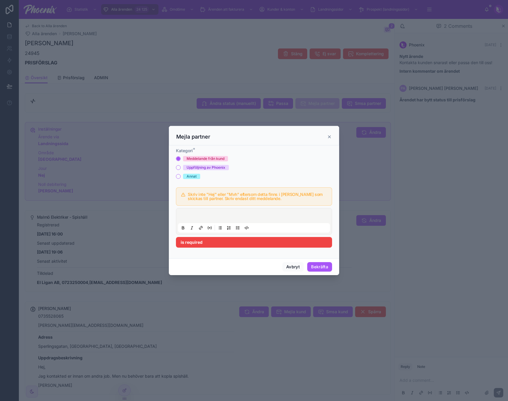
drag, startPoint x: 265, startPoint y: 226, endPoint x: 271, endPoint y: 221, distance: 7.7
click at [266, 225] on div at bounding box center [254, 221] width 152 height 22
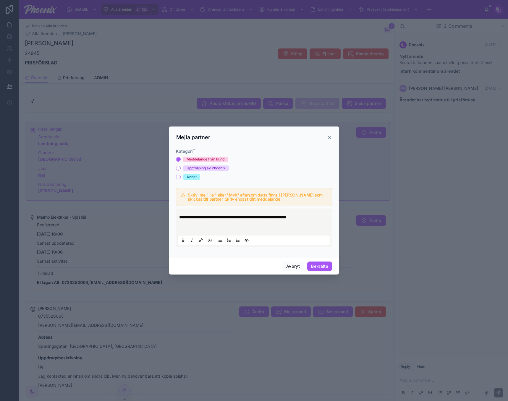
click at [329, 222] on p at bounding box center [255, 226] width 152 height 12
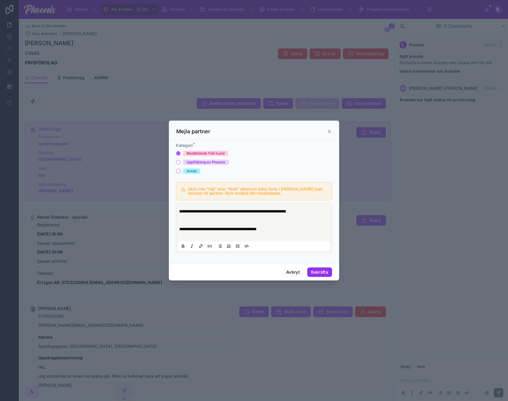
click at [320, 270] on button "Bekräfta" at bounding box center [319, 271] width 25 height 9
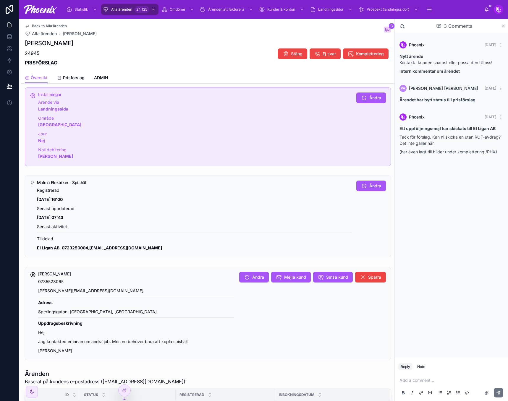
scroll to position [116, 0]
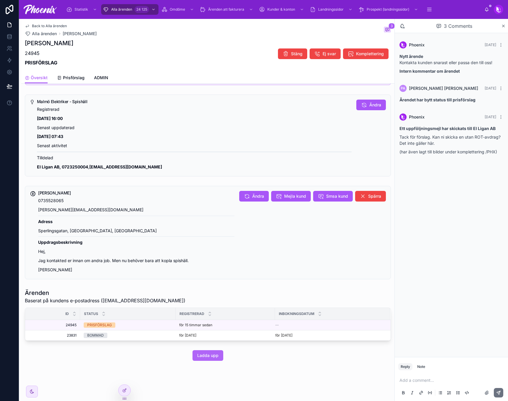
click at [206, 357] on span "Ladda upp" at bounding box center [207, 356] width 21 height 6
click at [129, 8] on span "Alla ärenden" at bounding box center [121, 9] width 21 height 5
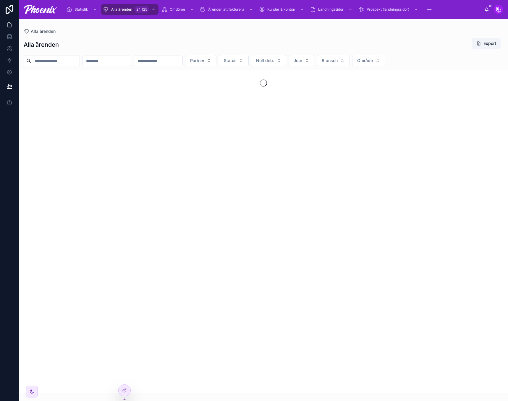
click at [59, 57] on input "text" at bounding box center [55, 61] width 48 height 8
paste input "**********"
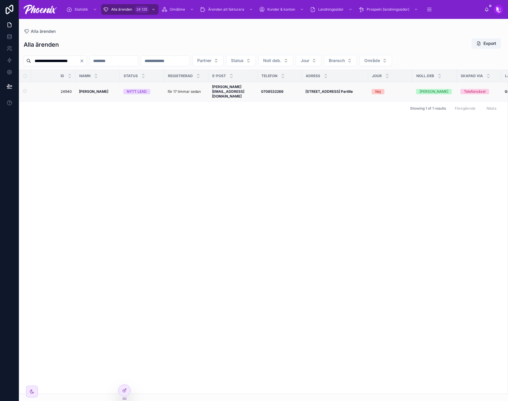
type input "**********"
click at [136, 93] on td "NYTT LEAD" at bounding box center [142, 91] width 44 height 19
click at [137, 93] on td "NYTT LEAD" at bounding box center [142, 91] width 44 height 19
click at [137, 91] on div "NYTT LEAD" at bounding box center [137, 91] width 20 height 5
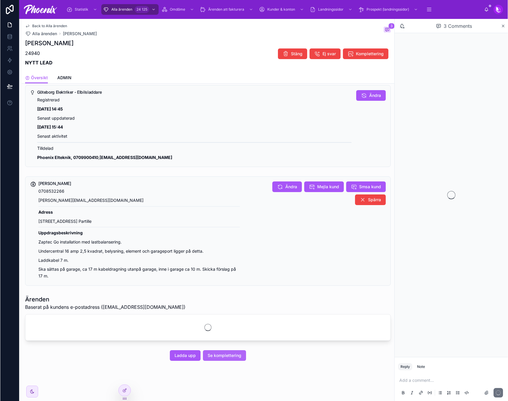
scroll to position [121, 0]
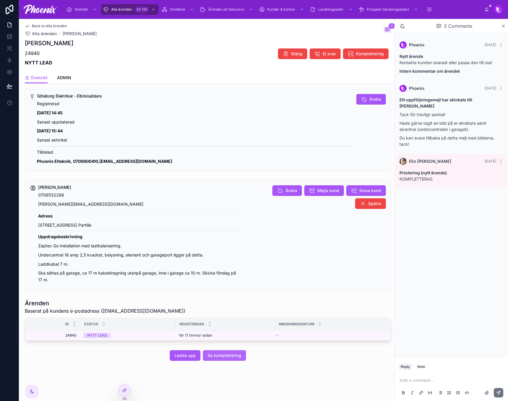
click at [223, 354] on span "Se komplettering" at bounding box center [224, 356] width 34 height 6
click at [160, 230] on div "0708532266 [EMAIL_ADDRESS][DOMAIN_NAME] Adress [STREET_ADDRESS] Partille Uppdra…" at bounding box center [139, 238] width 202 height 92
click at [186, 359] on button "Ladda upp" at bounding box center [185, 355] width 31 height 11
drag, startPoint x: 176, startPoint y: 389, endPoint x: 180, endPoint y: 387, distance: 4.2
click at [180, 387] on div "Back to Alla ärenden Alla ärenden [PERSON_NAME] 3 [PERSON_NAME] 24940 NYTT LEAD…" at bounding box center [207, 149] width 373 height 503
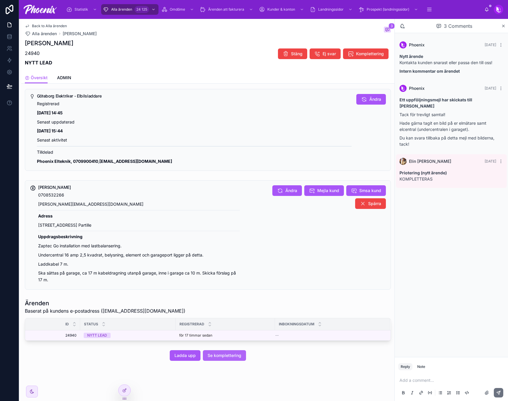
click at [219, 352] on button "Se komplettering" at bounding box center [224, 355] width 43 height 11
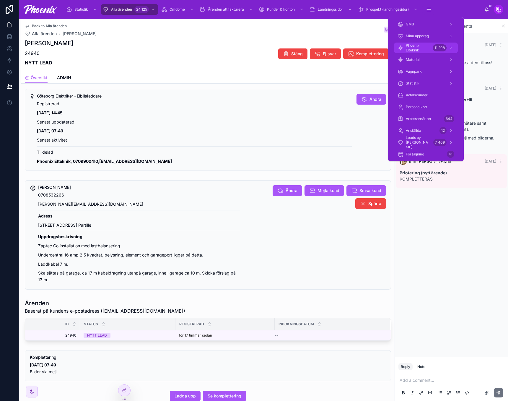
click at [432, 48] on div "Phoenix Elteknik 11 208" at bounding box center [426, 47] width 57 height 9
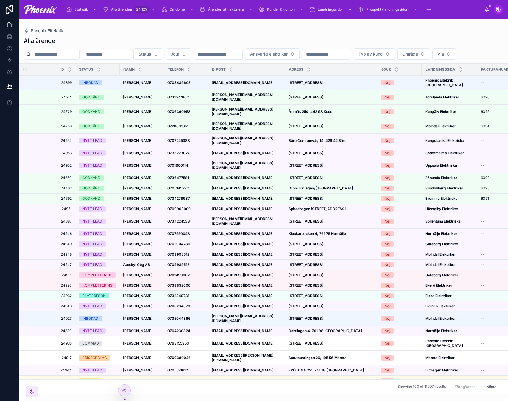
drag, startPoint x: 69, startPoint y: 56, endPoint x: 74, endPoint y: 54, distance: 5.6
click at [69, 56] on input "text" at bounding box center [55, 54] width 48 height 8
paste input "**********"
type input "**********"
click at [117, 39] on div "Alla ärenden" at bounding box center [264, 41] width 480 height 8
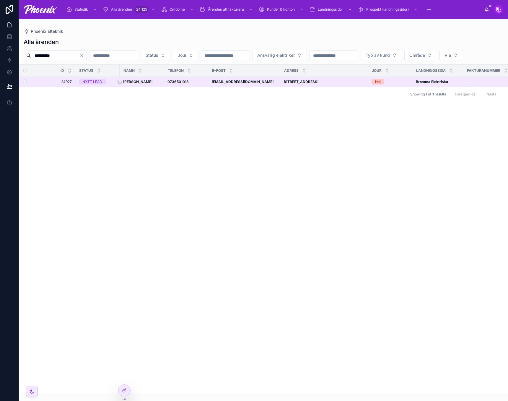
click at [136, 84] on strong "[PERSON_NAME]" at bounding box center [137, 81] width 29 height 4
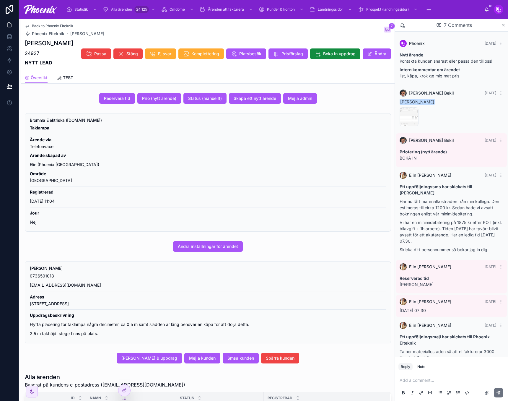
scroll to position [30, 0]
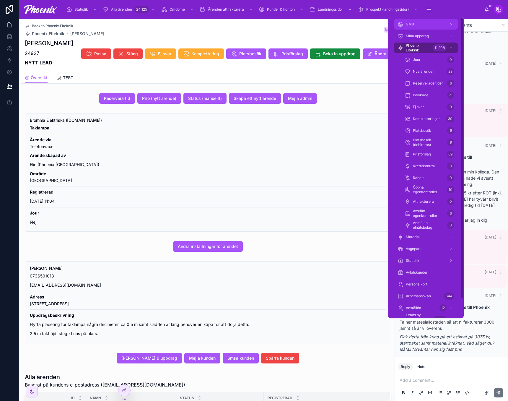
click at [429, 25] on div "GMB" at bounding box center [426, 24] width 57 height 9
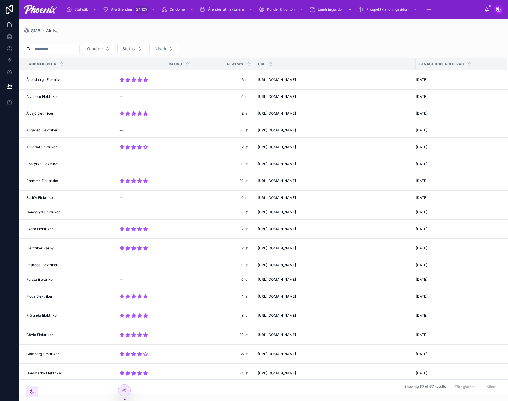
click at [69, 49] on input "text" at bounding box center [55, 49] width 48 height 8
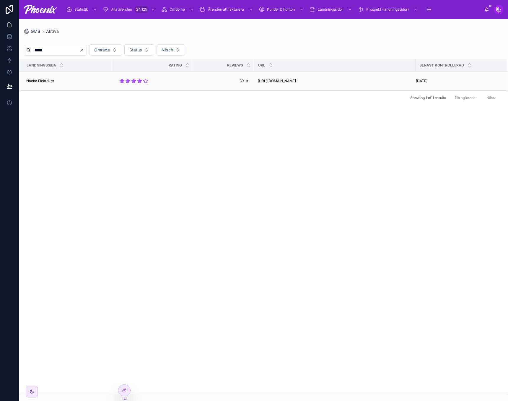
type input "*****"
click at [47, 78] on td "Nacka Elektriker Nacka Elektriker" at bounding box center [66, 81] width 94 height 19
click at [46, 79] on span "Nacka Elektriker" at bounding box center [40, 81] width 28 height 5
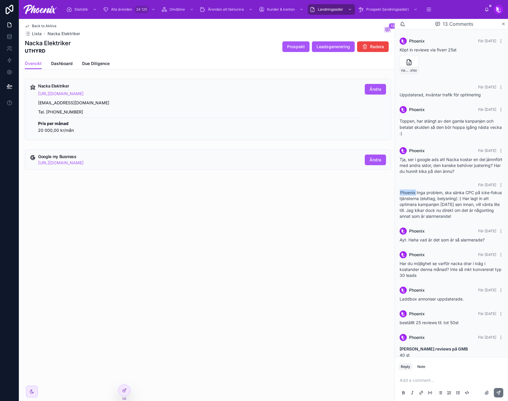
scroll to position [116, 0]
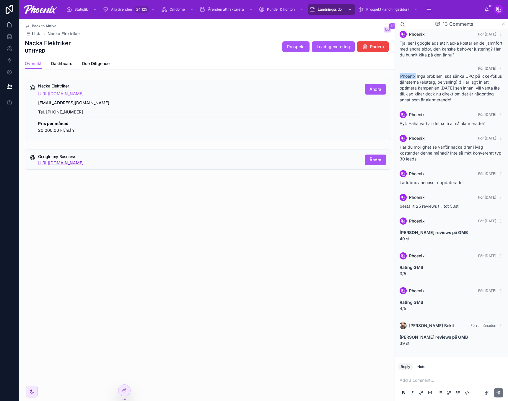
click at [84, 162] on link "[URL][DOMAIN_NAME]" at bounding box center [61, 162] width 46 height 5
click at [366, 160] on button "Ändra" at bounding box center [375, 160] width 21 height 11
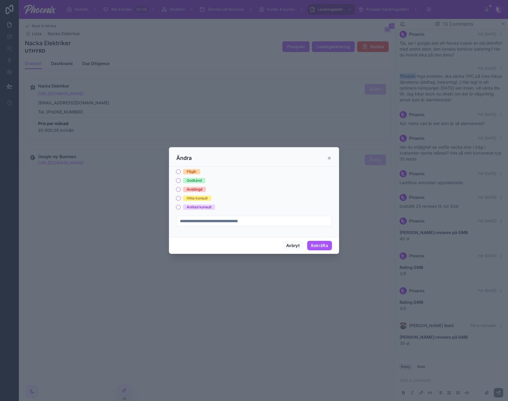
click at [203, 191] on span "Avstängd" at bounding box center [194, 189] width 23 height 5
click at [181, 191] on button "Avstängd" at bounding box center [178, 189] width 5 height 5
click at [264, 225] on input "**********" at bounding box center [253, 221] width 155 height 8
click at [264, 223] on input "**********" at bounding box center [253, 221] width 155 height 8
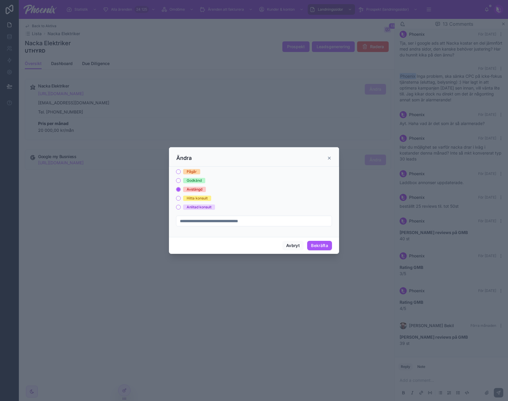
click at [279, 217] on input "**********" at bounding box center [253, 221] width 155 height 8
drag, startPoint x: 279, startPoint y: 217, endPoint x: 336, endPoint y: 245, distance: 63.0
click at [281, 217] on input "**********" at bounding box center [253, 221] width 155 height 8
click at [319, 240] on div "Avbryt Bekräfta" at bounding box center [254, 245] width 170 height 17
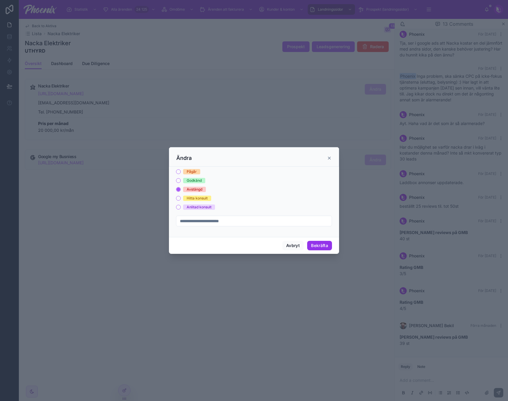
click at [319, 244] on button "Bekräfta" at bounding box center [319, 245] width 25 height 9
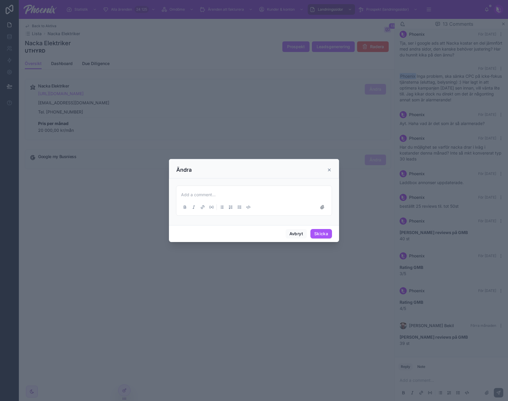
click at [327, 169] on icon at bounding box center [329, 170] width 5 height 5
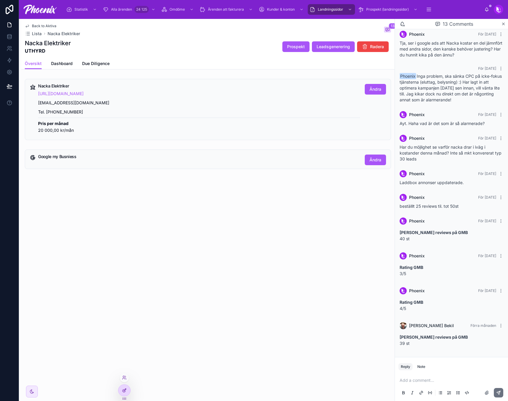
click at [122, 388] on icon at bounding box center [124, 390] width 5 height 5
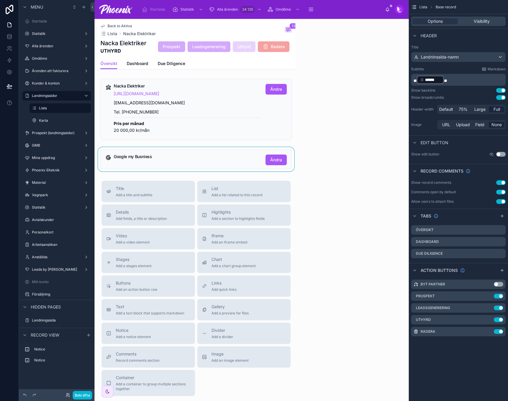
click at [175, 158] on div at bounding box center [196, 159] width 199 height 24
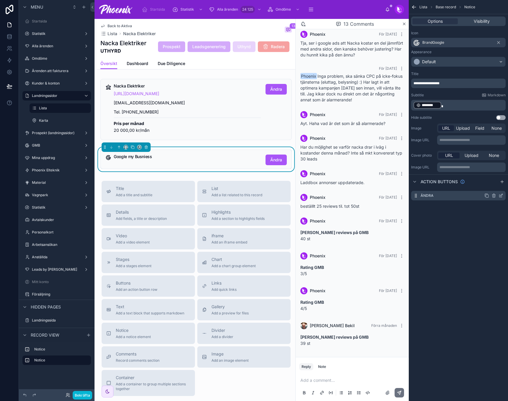
click at [503, 196] on icon "scrollable content" at bounding box center [501, 195] width 5 height 5
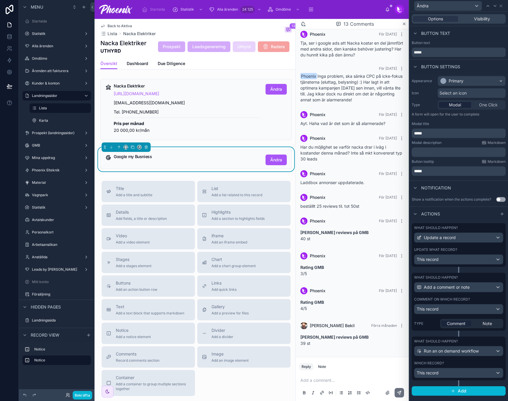
click at [468, 367] on div "Which record? This record" at bounding box center [458, 369] width 89 height 17
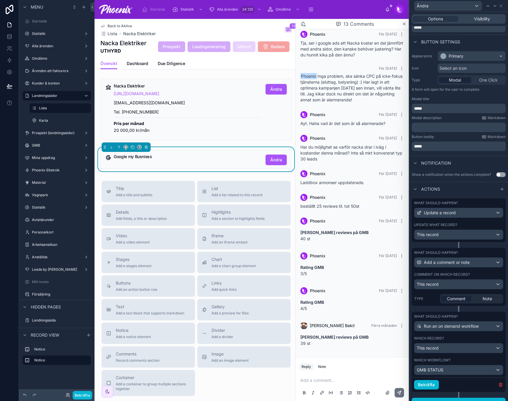
scroll to position [33, 0]
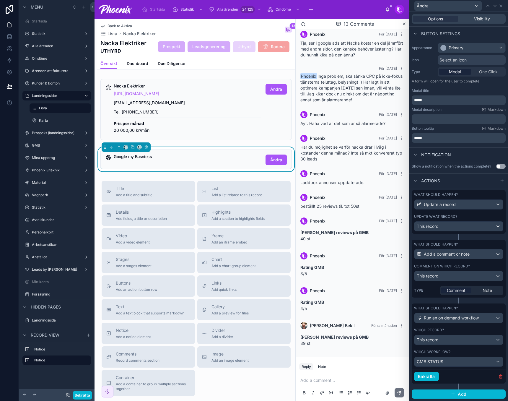
click at [461, 265] on label "Comment on which record?" at bounding box center [442, 266] width 56 height 5
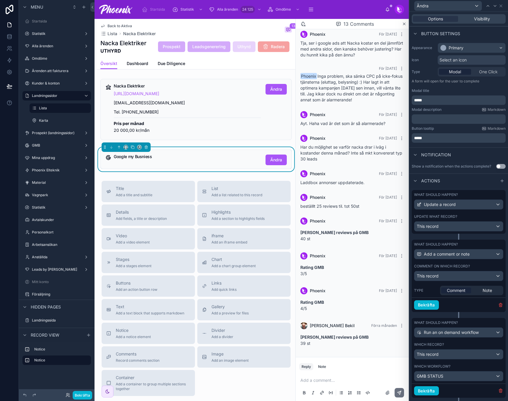
click at [453, 216] on label "Update what record?" at bounding box center [435, 216] width 43 height 5
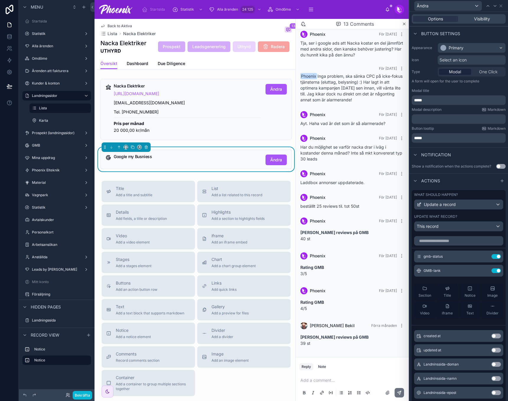
click at [195, 155] on h5 "Google my Busniess" at bounding box center [187, 157] width 147 height 4
click at [499, 5] on icon at bounding box center [501, 6] width 5 height 5
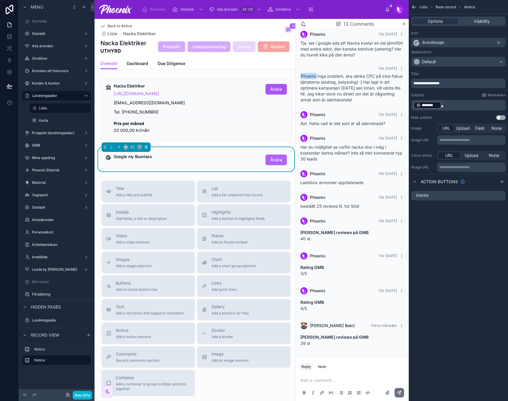
click at [273, 159] on span "Ändra" at bounding box center [276, 160] width 12 height 6
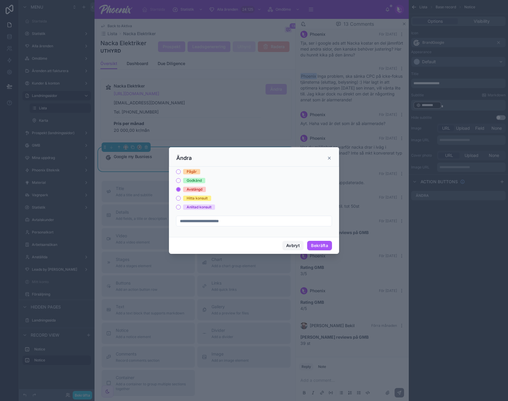
click at [295, 247] on button "Avbryt" at bounding box center [292, 245] width 21 height 9
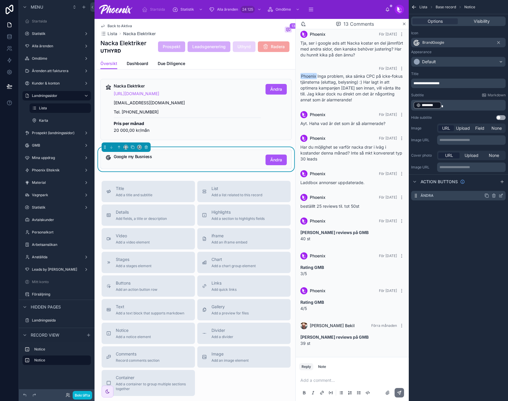
click at [488, 195] on icon "scrollable content" at bounding box center [487, 195] width 5 height 5
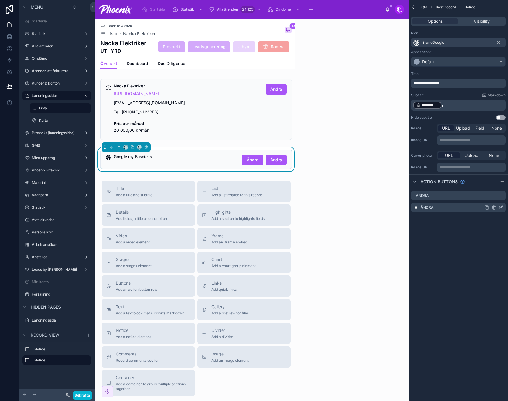
scroll to position [116, 0]
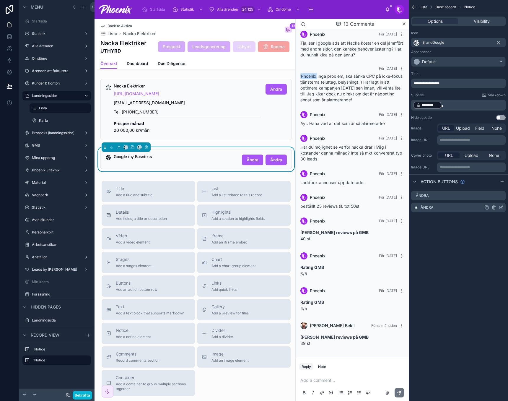
click at [501, 206] on icon "scrollable content" at bounding box center [501, 207] width 5 height 5
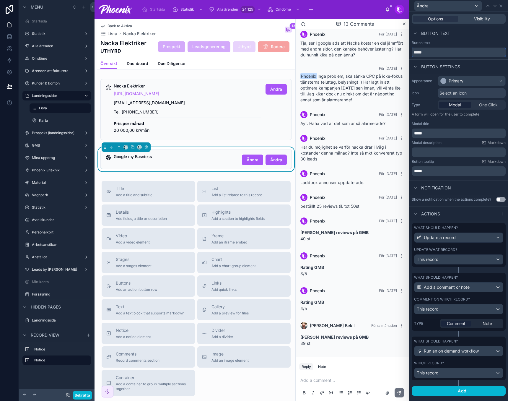
click at [433, 53] on input "*****" at bounding box center [459, 52] width 94 height 9
click at [450, 247] on div "What should happen? Update a record Update what record? This record" at bounding box center [459, 245] width 94 height 44
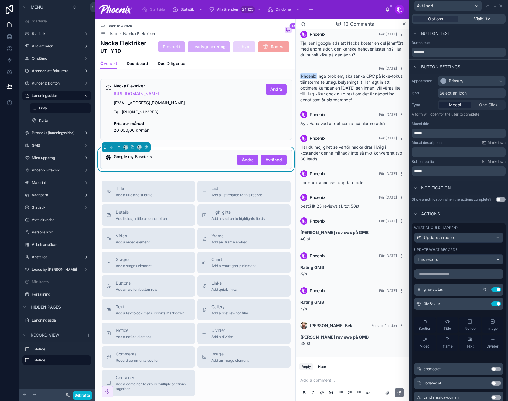
click at [482, 289] on icon at bounding box center [484, 289] width 5 height 5
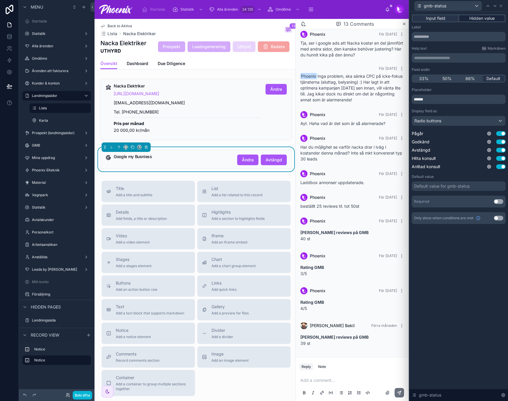
click at [483, 17] on span "Hidden value" at bounding box center [482, 18] width 25 height 6
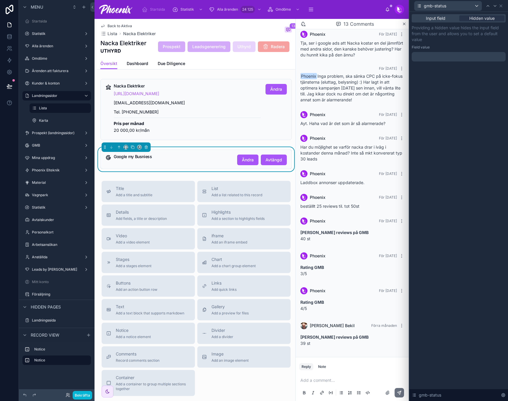
click at [461, 51] on div "Providing a hidden value hides the input field from the user and allows you to …" at bounding box center [459, 43] width 94 height 37
click at [460, 57] on div at bounding box center [459, 56] width 94 height 9
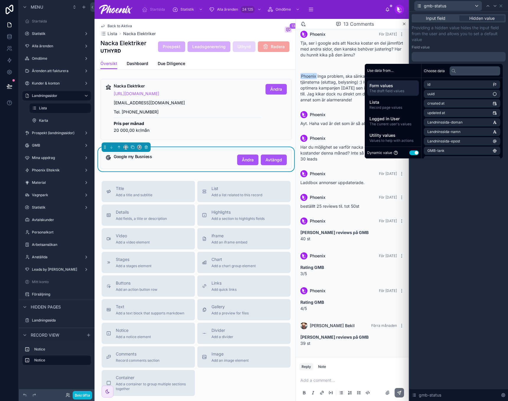
click at [412, 154] on button "Use setting" at bounding box center [414, 152] width 9 height 5
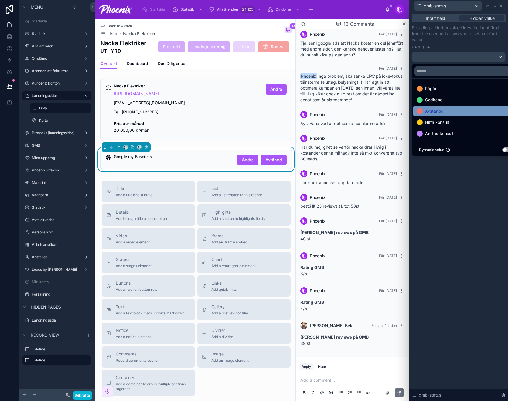
click at [458, 111] on div "Avstängd" at bounding box center [466, 111] width 98 height 7
click at [464, 182] on div "Input field Hidden value Providing a hidden value hides the input field from th…" at bounding box center [459, 206] width 99 height 389
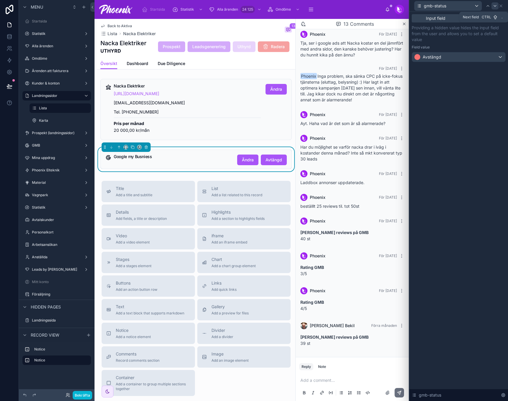
click at [496, 6] on icon at bounding box center [495, 6] width 5 height 5
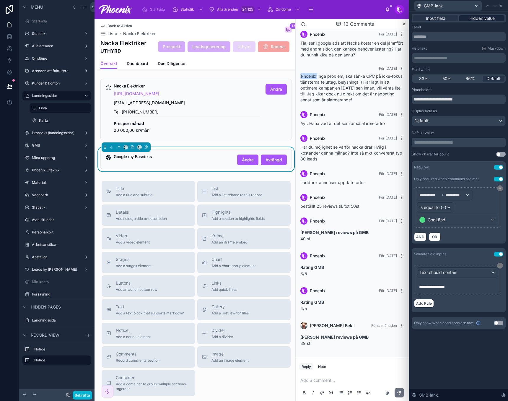
click at [483, 17] on span "Hidden value" at bounding box center [482, 18] width 25 height 6
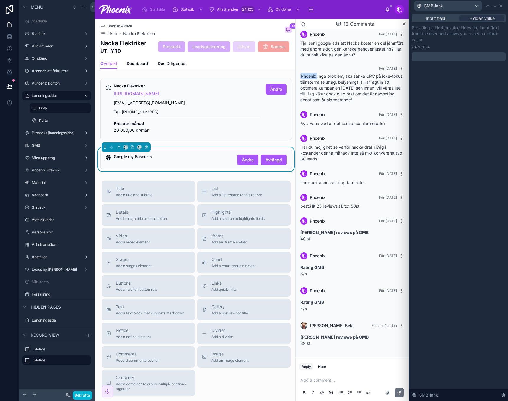
click at [444, 56] on p "﻿" at bounding box center [459, 57] width 90 height 6
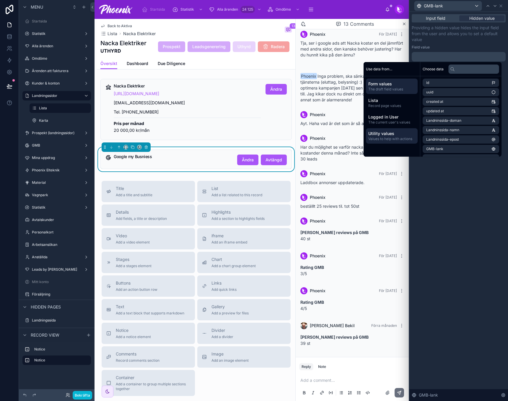
click at [387, 133] on span "Utility values" at bounding box center [391, 134] width 47 height 6
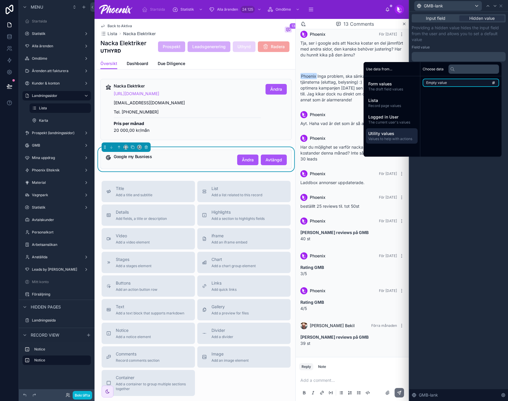
click at [437, 80] on li "Empty value" at bounding box center [461, 83] width 77 height 8
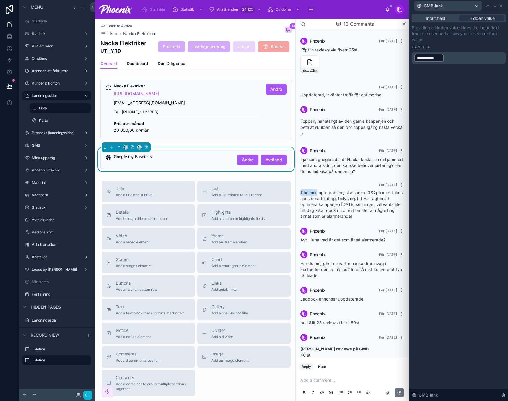
drag, startPoint x: 470, startPoint y: 207, endPoint x: 472, endPoint y: 197, distance: 10.7
click at [470, 207] on div "**********" at bounding box center [459, 206] width 99 height 389
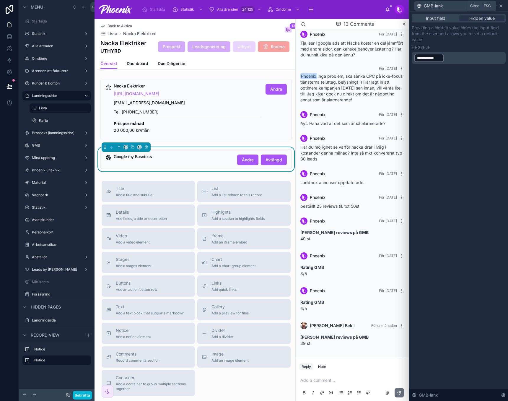
click at [502, 7] on icon at bounding box center [501, 6] width 5 height 5
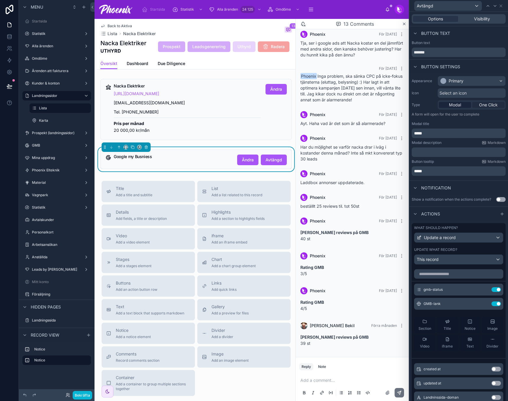
click at [479, 104] on span "One Click" at bounding box center [488, 105] width 19 height 6
click at [468, 78] on div "Primary" at bounding box center [471, 80] width 67 height 9
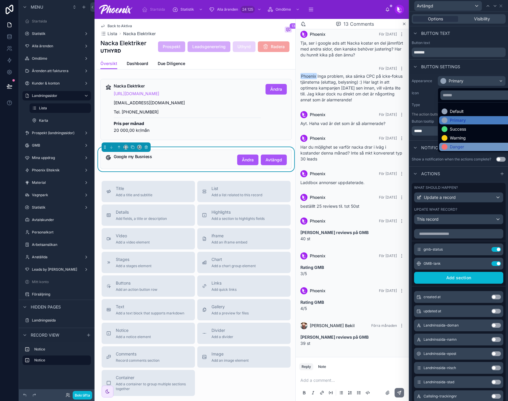
drag, startPoint x: 468, startPoint y: 149, endPoint x: 466, endPoint y: 147, distance: 3.1
click at [468, 148] on div "Danger" at bounding box center [476, 147] width 69 height 6
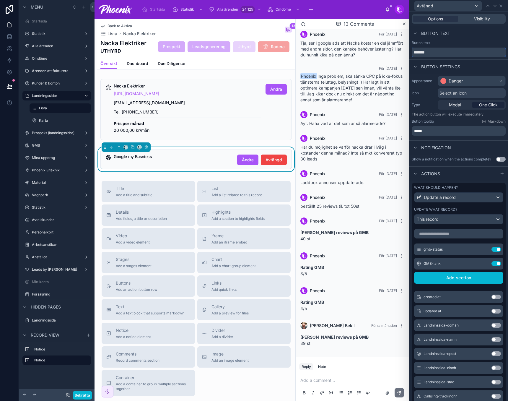
drag, startPoint x: 419, startPoint y: 52, endPoint x: 432, endPoint y: 55, distance: 13.5
click at [420, 53] on input "*******" at bounding box center [459, 52] width 94 height 9
click at [448, 55] on input "********" at bounding box center [459, 52] width 94 height 9
type input "********"
click at [446, 136] on div "Appearance Danger Icon Select an icon Type Modal One Click The action button wi…" at bounding box center [459, 106] width 99 height 64
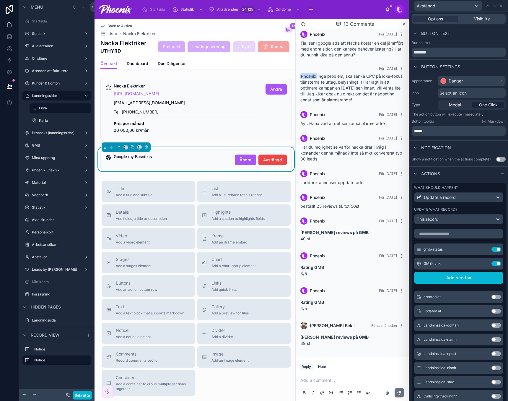
click at [448, 132] on p "*****" at bounding box center [459, 131] width 90 height 6
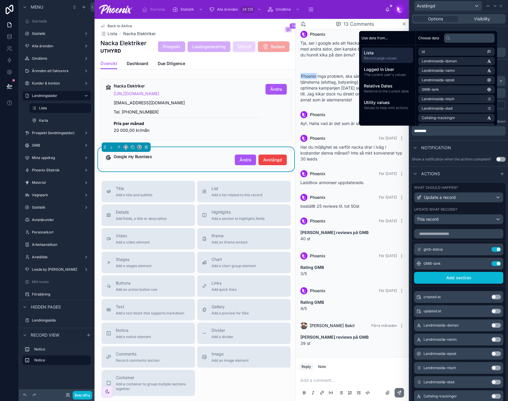
click at [458, 144] on div "Notification" at bounding box center [459, 147] width 99 height 14
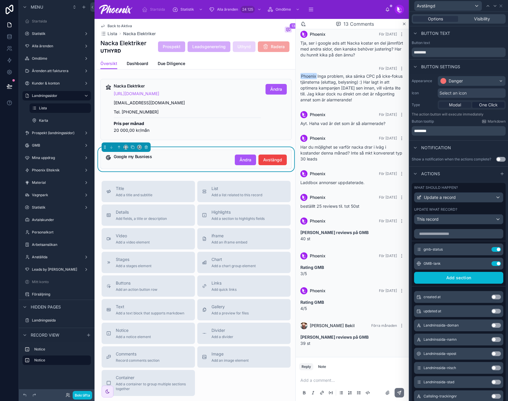
click at [453, 106] on span "Modal" at bounding box center [455, 105] width 12 height 6
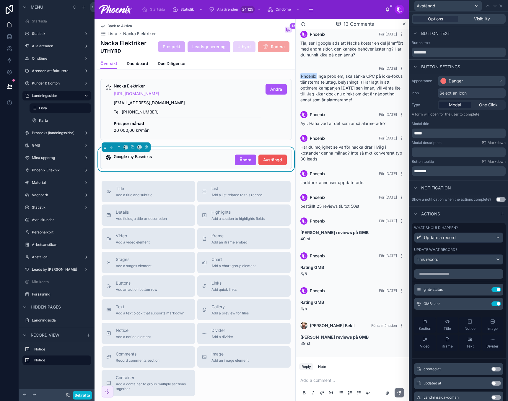
click at [278, 160] on button "Avstängd" at bounding box center [273, 160] width 28 height 11
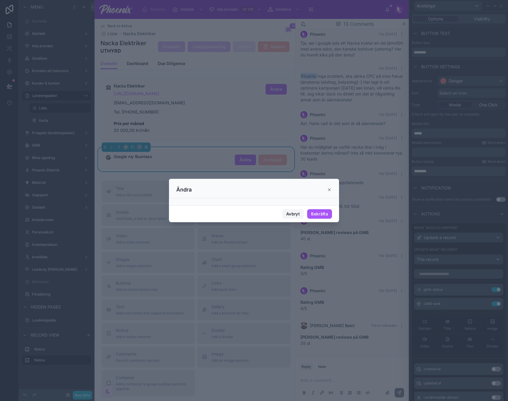
click at [294, 211] on button "Avbryt" at bounding box center [292, 213] width 21 height 9
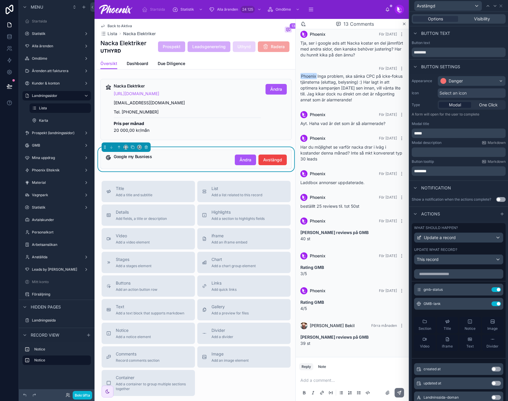
click at [420, 131] on span "*****" at bounding box center [418, 133] width 8 height 4
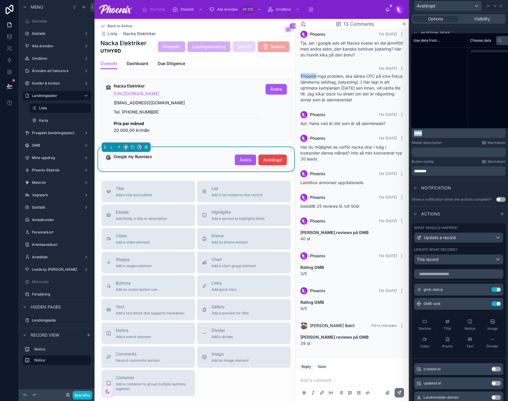
click at [420, 131] on span "*****" at bounding box center [418, 133] width 8 height 4
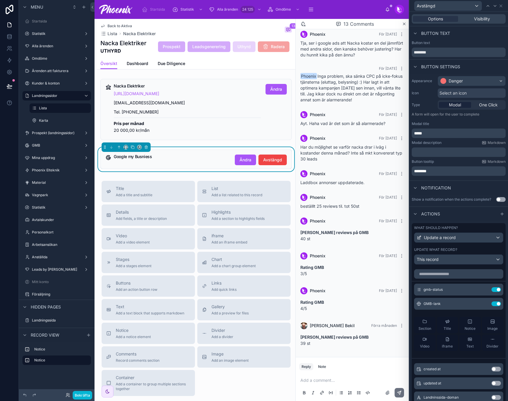
click at [427, 173] on p "********" at bounding box center [459, 171] width 90 height 6
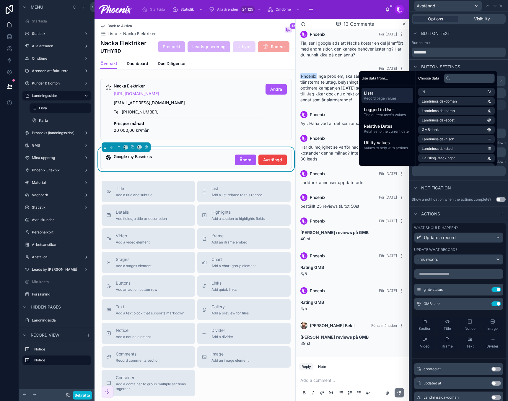
click at [476, 185] on div "Notification" at bounding box center [459, 188] width 99 height 14
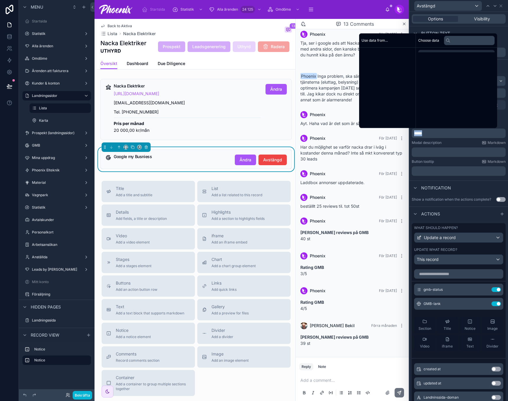
click at [420, 134] on span "*****" at bounding box center [418, 133] width 8 height 4
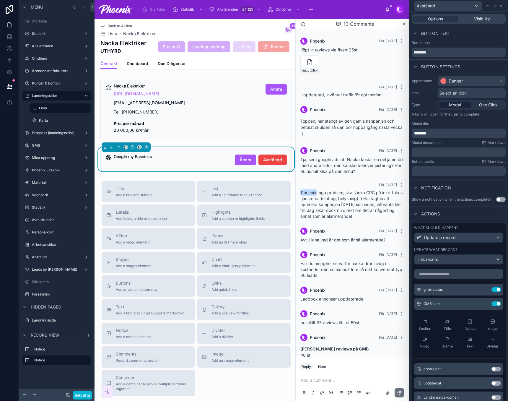
click at [467, 182] on div "Notification" at bounding box center [459, 188] width 99 height 14
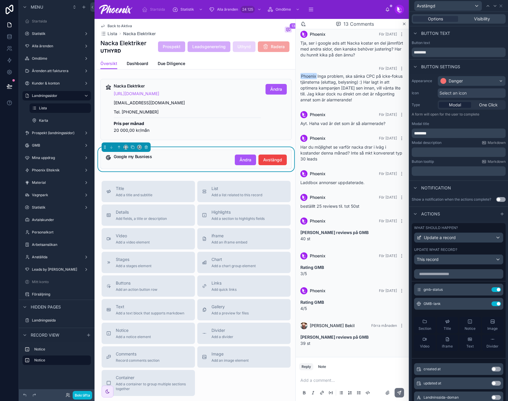
click at [437, 151] on p "﻿" at bounding box center [459, 152] width 90 height 6
click at [461, 184] on div "Notification" at bounding box center [459, 188] width 99 height 14
click at [269, 163] on button "Avstängd" at bounding box center [273, 160] width 28 height 11
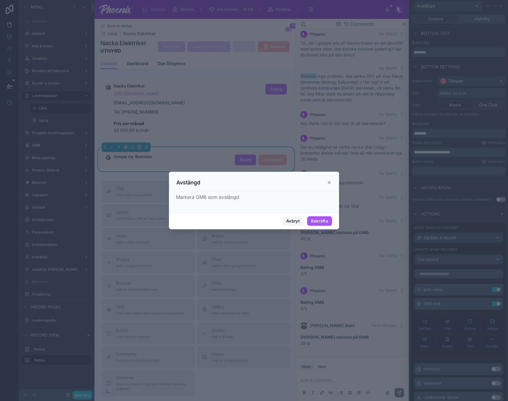
click at [287, 219] on button "Avbryt" at bounding box center [292, 220] width 21 height 9
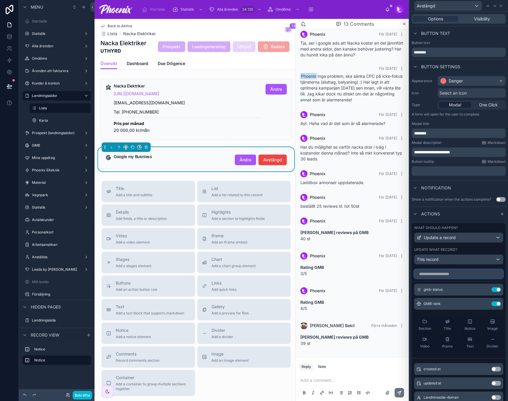
click at [439, 277] on input "text" at bounding box center [458, 273] width 89 height 9
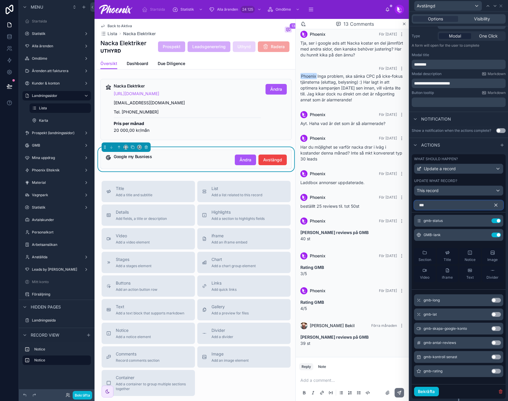
scroll to position [118, 0]
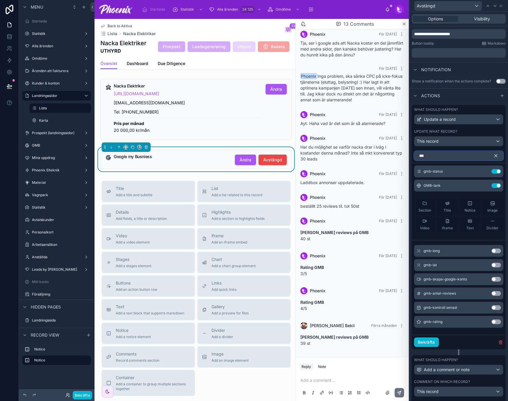
type input "***"
click at [492, 296] on button "Use setting" at bounding box center [496, 293] width 9 height 5
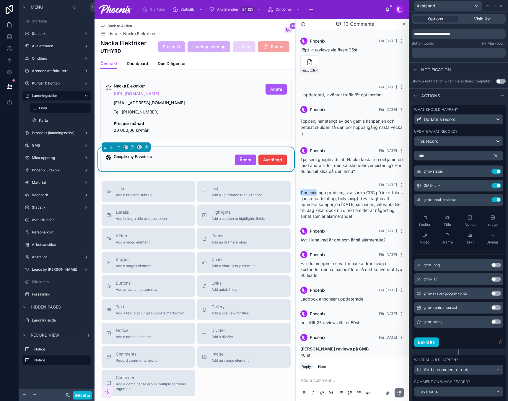
scroll to position [116, 0]
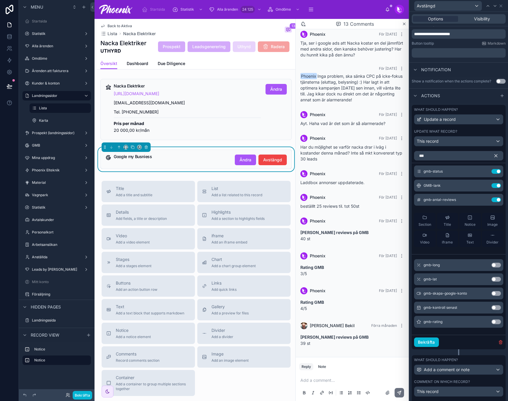
click at [492, 324] on button "Use setting" at bounding box center [496, 321] width 9 height 5
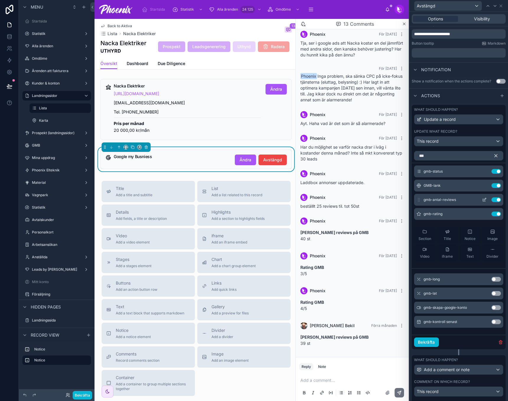
click at [482, 202] on icon at bounding box center [484, 199] width 5 height 5
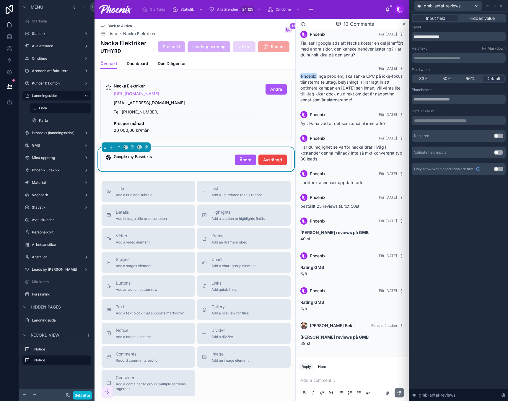
click at [479, 22] on div "**********" at bounding box center [459, 94] width 94 height 161
click at [481, 18] on span "Hidden value" at bounding box center [482, 18] width 25 height 6
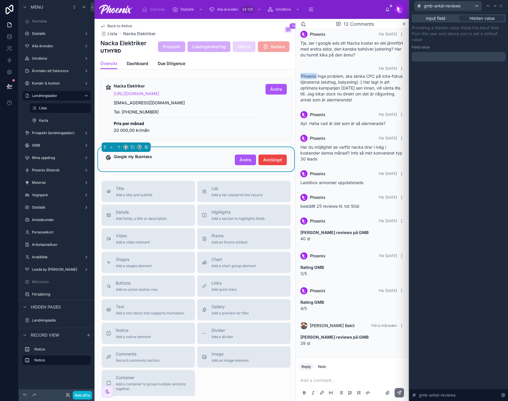
click at [443, 56] on p "﻿" at bounding box center [459, 57] width 90 height 6
click at [443, 56] on p "**" at bounding box center [459, 57] width 90 height 6
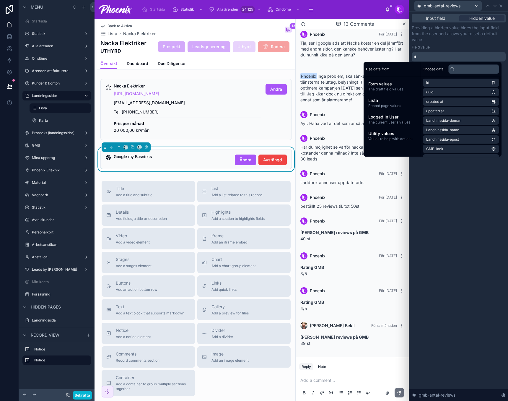
click at [473, 209] on div "Input field Hidden value Providing a hidden value hides the input field from th…" at bounding box center [459, 206] width 99 height 389
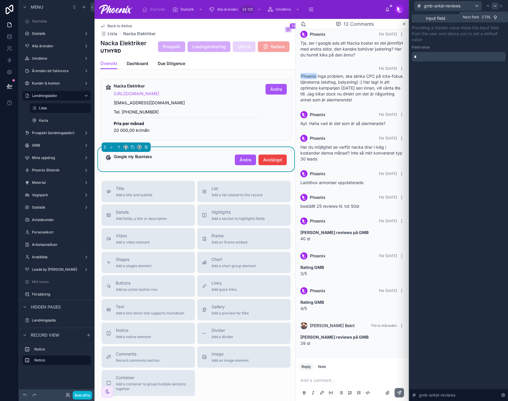
click at [496, 7] on icon at bounding box center [495, 6] width 5 height 5
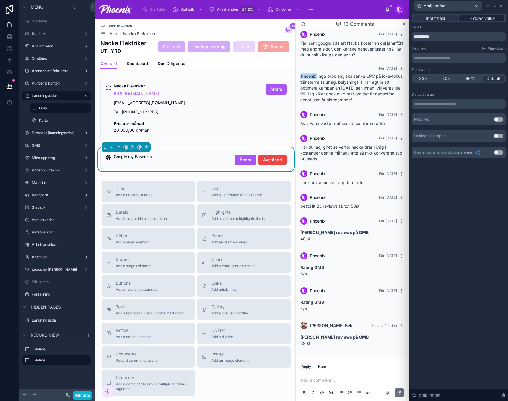
click at [487, 17] on span "Hidden value" at bounding box center [482, 18] width 25 height 6
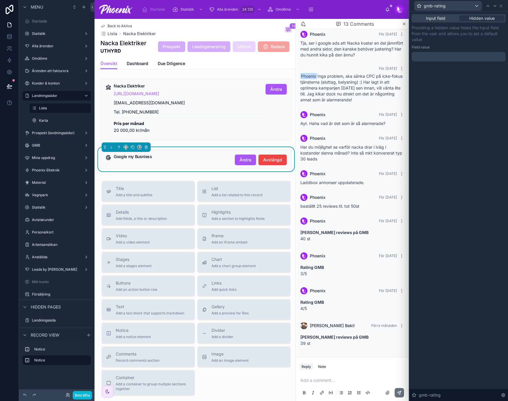
click at [434, 56] on p "﻿" at bounding box center [459, 57] width 90 height 6
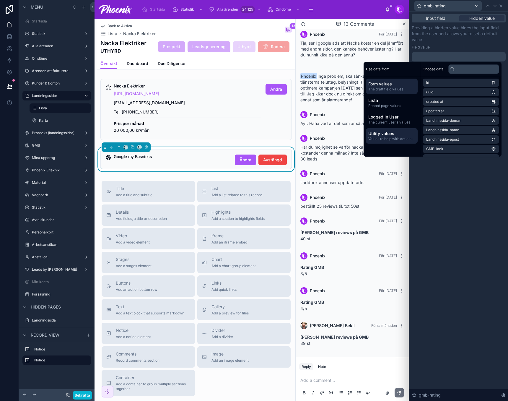
click at [383, 136] on span "Utility values" at bounding box center [391, 134] width 47 height 6
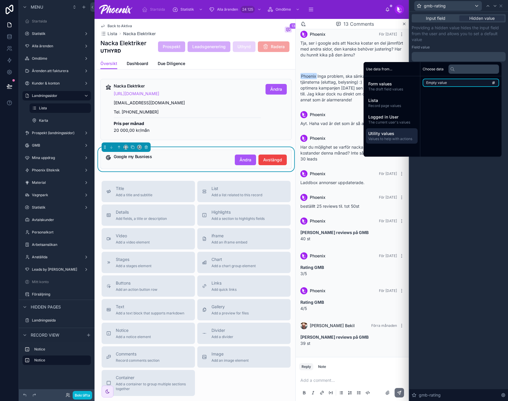
click at [433, 82] on span "Empty value" at bounding box center [436, 82] width 21 height 5
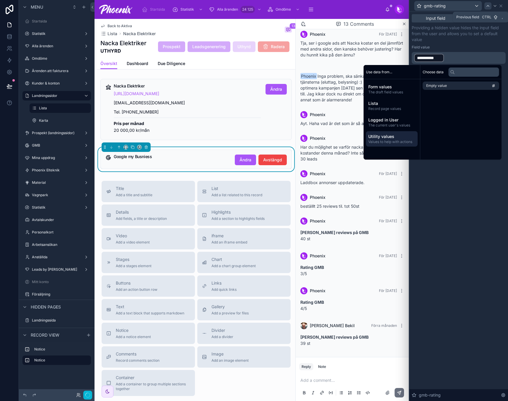
click at [486, 8] on icon at bounding box center [488, 6] width 5 height 5
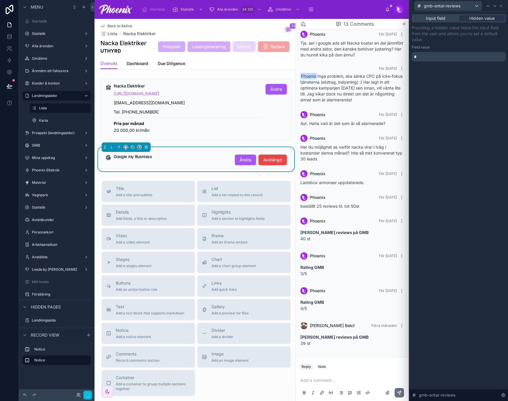
click at [460, 60] on div "*" at bounding box center [459, 56] width 94 height 9
click at [461, 59] on p "*" at bounding box center [459, 57] width 90 height 6
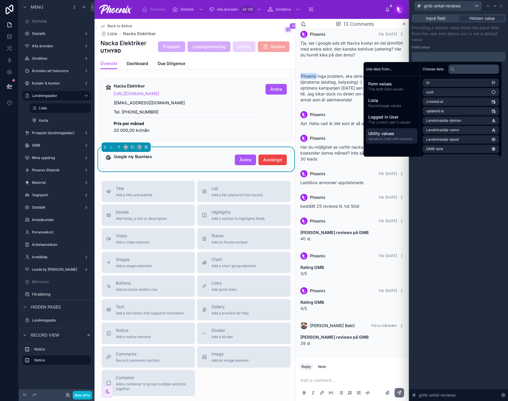
click at [371, 133] on span "Utility values" at bounding box center [391, 134] width 47 height 6
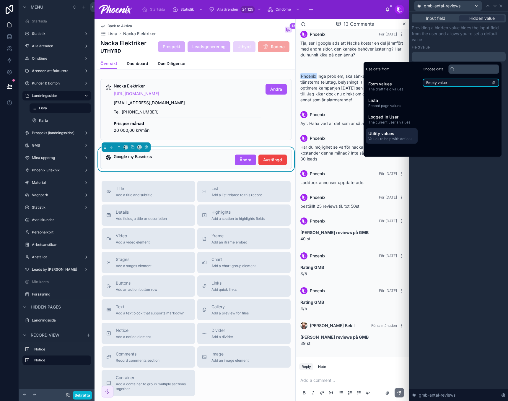
click at [426, 80] on li "Empty value" at bounding box center [461, 83] width 77 height 8
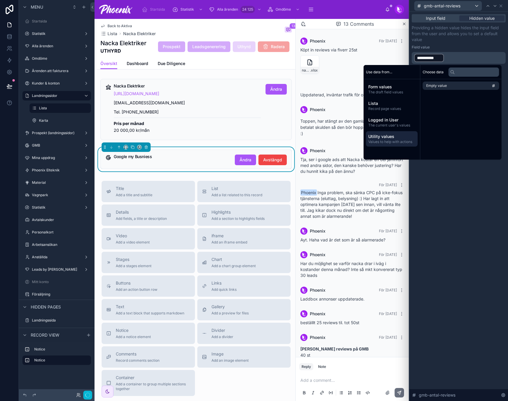
click at [480, 196] on div "**********" at bounding box center [459, 206] width 99 height 389
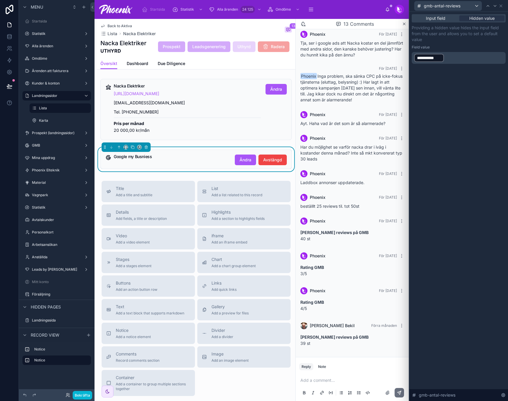
click at [207, 159] on div "Google my Busniess" at bounding box center [172, 157] width 116 height 5
click at [501, 6] on icon at bounding box center [501, 6] width 2 height 2
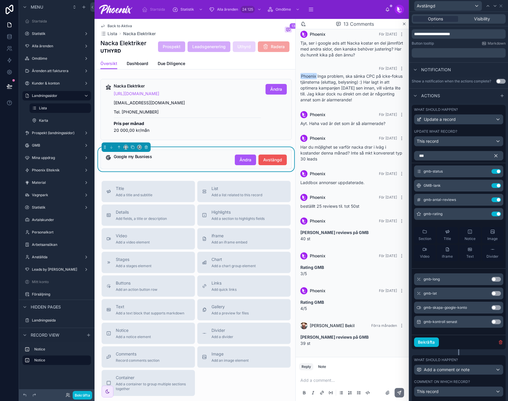
click at [264, 162] on span "Avstängd" at bounding box center [272, 160] width 19 height 6
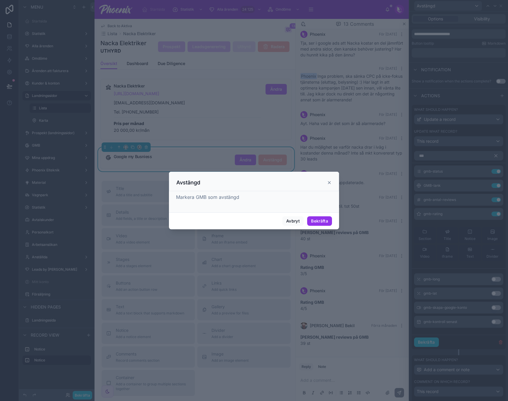
click at [318, 218] on button "Bekräfta" at bounding box center [319, 220] width 25 height 9
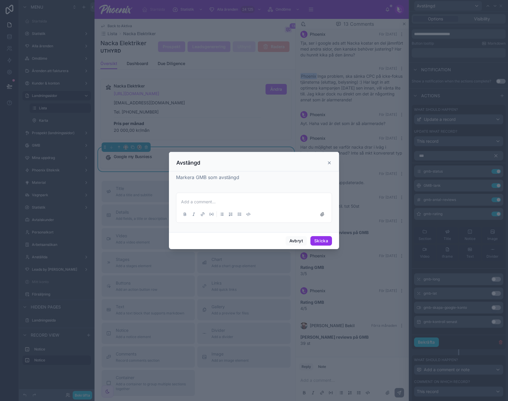
click at [324, 238] on button "Skicka" at bounding box center [322, 240] width 22 height 9
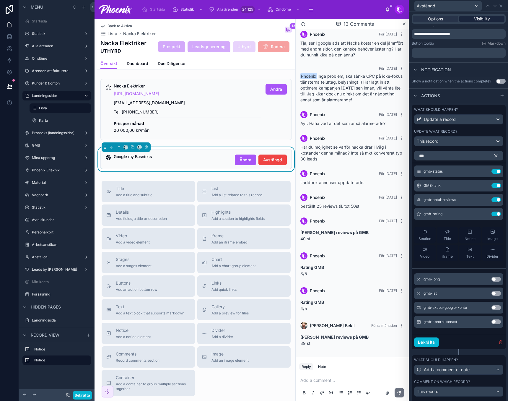
click at [487, 18] on div "Visibility" at bounding box center [482, 19] width 45 height 6
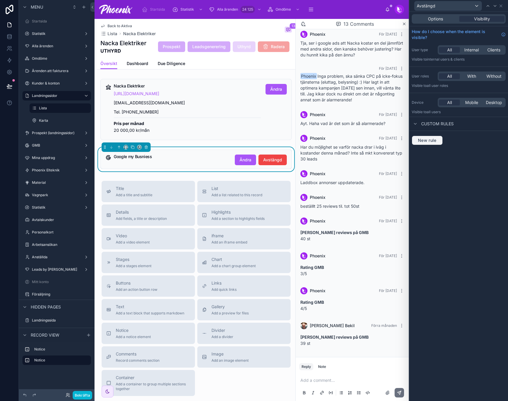
click at [434, 143] on button "New rule" at bounding box center [427, 140] width 31 height 9
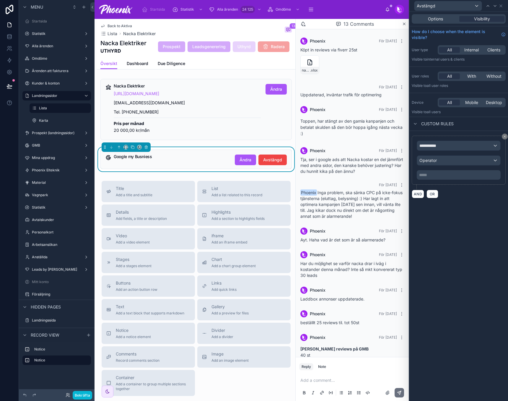
scroll to position [215, 0]
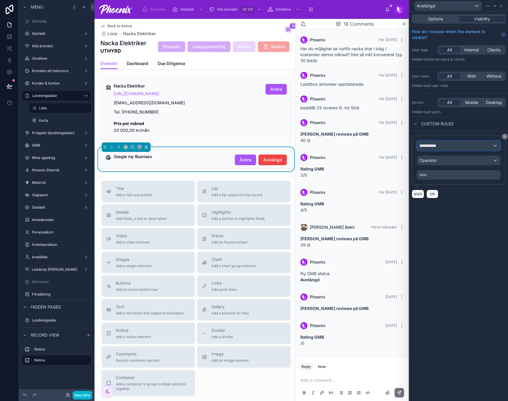
click at [447, 148] on div "**********" at bounding box center [458, 145] width 83 height 9
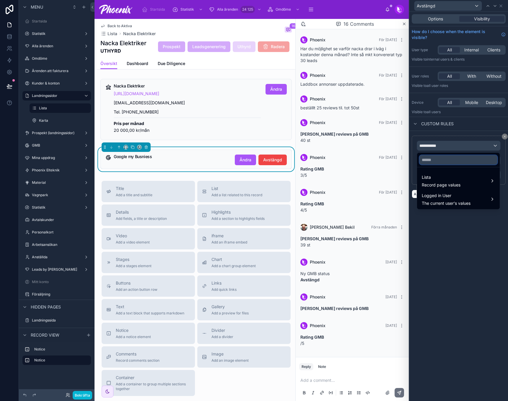
click at [453, 163] on input "text" at bounding box center [459, 159] width 78 height 9
type input "****"
click at [452, 178] on span "Lista" at bounding box center [441, 177] width 39 height 7
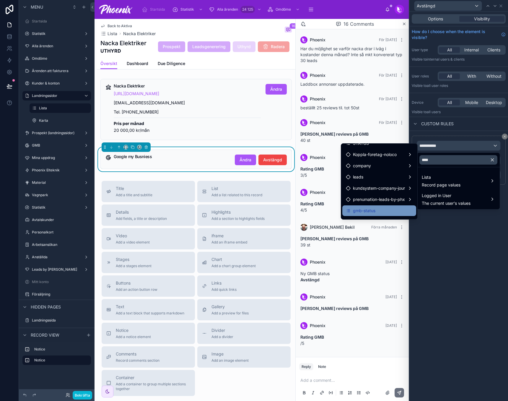
scroll to position [16, 0]
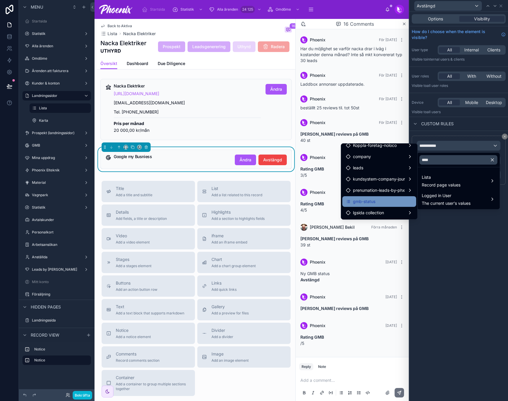
click at [388, 207] on div "gmb-status" at bounding box center [379, 201] width 74 height 11
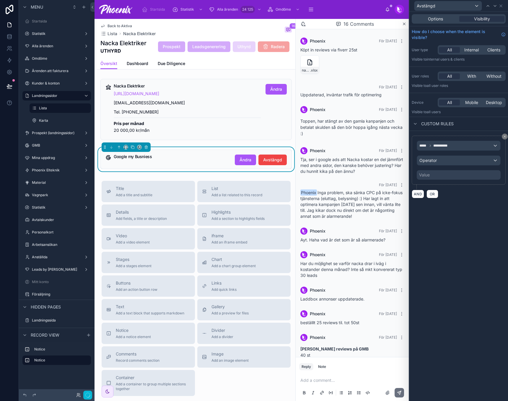
scroll to position [215, 0]
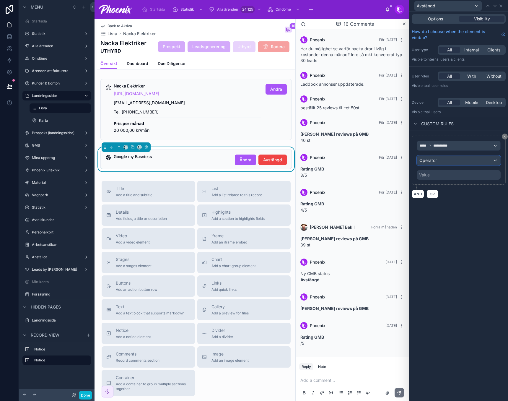
click at [443, 164] on div "Operator" at bounding box center [458, 160] width 83 height 9
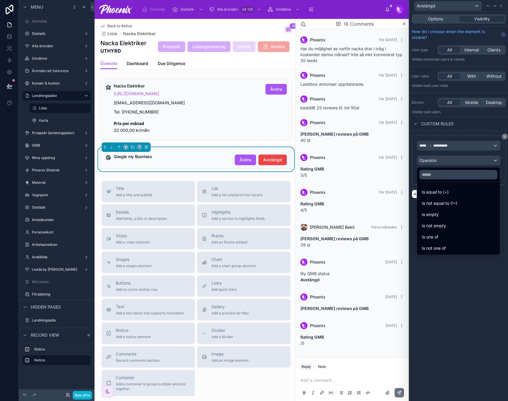
drag, startPoint x: 446, startPoint y: 202, endPoint x: 442, endPoint y: 182, distance: 20.5
click at [446, 202] on span "Is not equal to (!=)" at bounding box center [439, 203] width 35 height 7
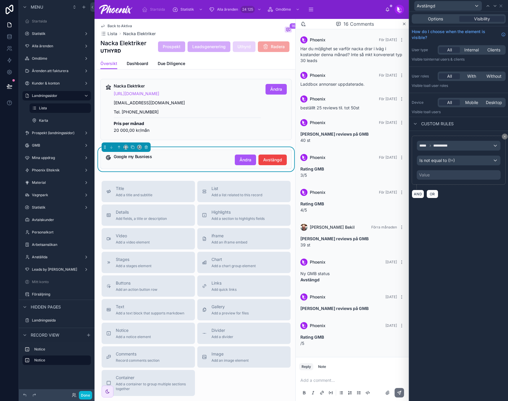
click at [440, 173] on div "Value" at bounding box center [459, 174] width 84 height 9
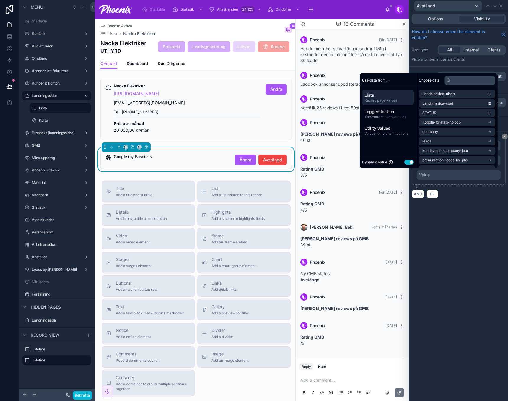
click at [406, 161] on button "Use setting" at bounding box center [409, 162] width 9 height 5
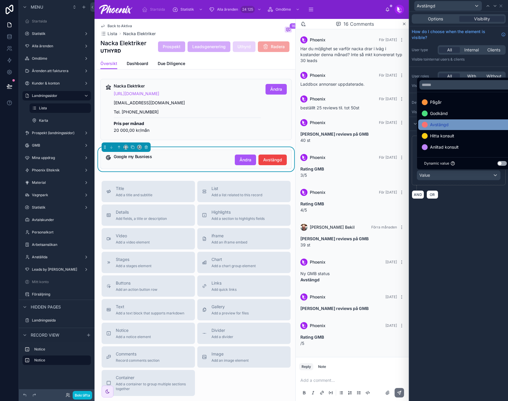
click at [434, 127] on span "Avstängd" at bounding box center [439, 124] width 19 height 7
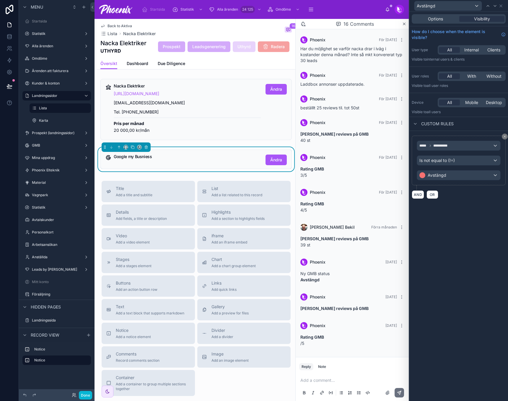
click at [478, 268] on div "**********" at bounding box center [459, 206] width 99 height 389
click at [207, 163] on div "Google my Busniess Ändra" at bounding box center [200, 160] width 173 height 11
click at [503, 6] on icon at bounding box center [501, 6] width 5 height 5
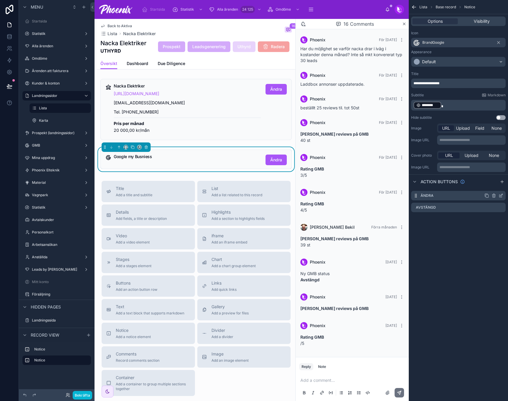
click at [503, 198] on icon "scrollable content" at bounding box center [501, 195] width 5 height 5
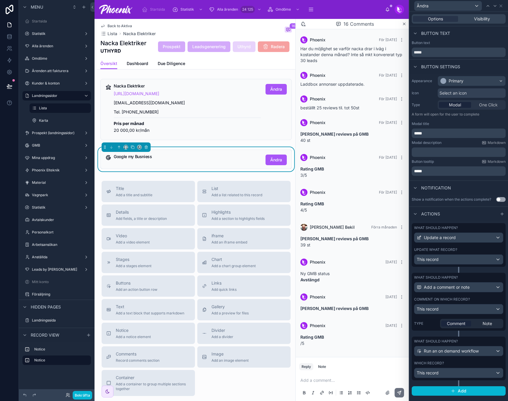
click at [493, 245] on div "What should happen? Update a record Update what record? This record" at bounding box center [459, 245] width 94 height 44
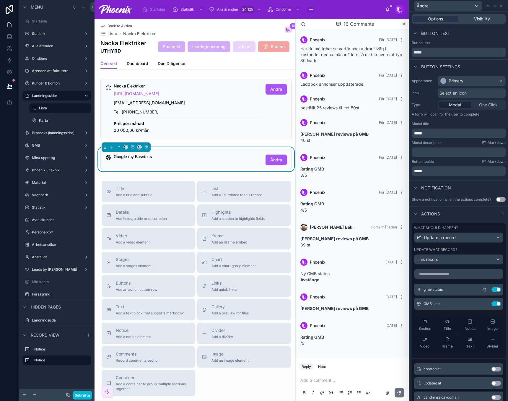
click at [482, 292] on icon at bounding box center [484, 289] width 5 height 5
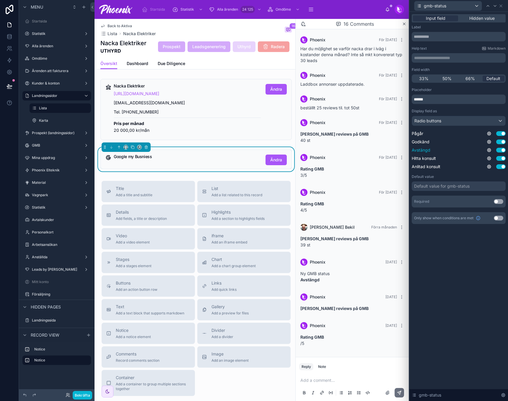
click at [502, 150] on button "Use setting" at bounding box center [500, 150] width 9 height 5
drag, startPoint x: 79, startPoint y: 397, endPoint x: 83, endPoint y: 393, distance: 5.6
click at [79, 396] on button "Bekräfta" at bounding box center [83, 395] width 20 height 9
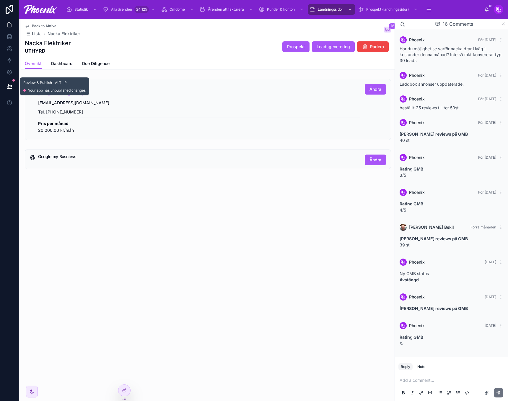
click at [12, 84] on icon at bounding box center [10, 86] width 6 height 6
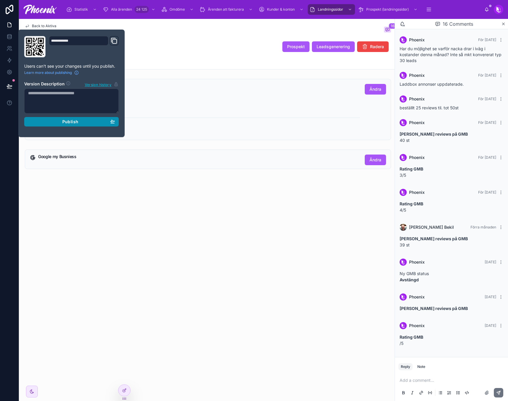
drag, startPoint x: 61, startPoint y: 121, endPoint x: 72, endPoint y: 127, distance: 13.0
click at [61, 121] on div "Publish" at bounding box center [71, 121] width 87 height 5
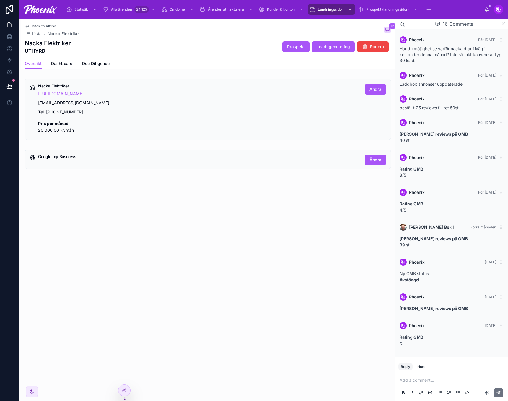
click at [203, 275] on div "Back to Aktiva Lista Nacka Elektriker 16 Nacka Elektriker UTHYRD Prospekt Leads…" at bounding box center [207, 210] width 376 height 382
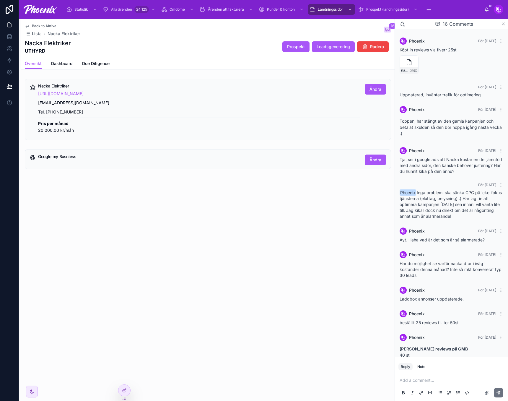
scroll to position [215, 0]
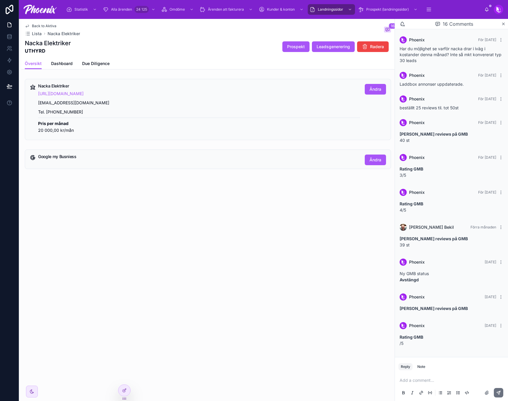
drag, startPoint x: 74, startPoint y: 85, endPoint x: 65, endPoint y: 85, distance: 8.3
click at [74, 85] on h5 "Nacka Elektriker" at bounding box center [199, 86] width 322 height 4
click at [61, 85] on h5 "Nacka Elektriker" at bounding box center [199, 86] width 322 height 4
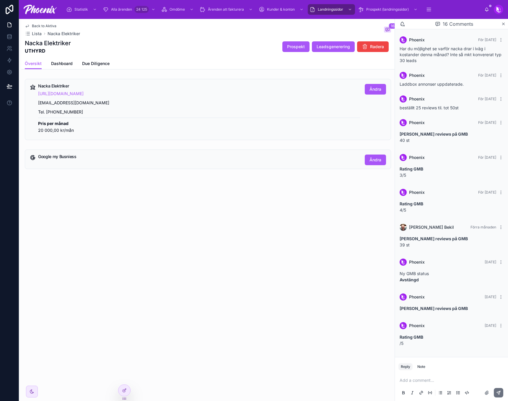
click at [162, 118] on hr "\a\ahttps://nackaelektriker.se\a\ainfo@nackaelektriker.se\a\aTel. 010-148 7132\…" at bounding box center [199, 118] width 322 height 0
click at [31, 63] on span "Översikt" at bounding box center [33, 64] width 17 height 6
click at [195, 127] on p "Pris per månad 20 000,00 kr/mån" at bounding box center [199, 127] width 322 height 14
click at [378, 89] on span "Ändra" at bounding box center [376, 89] width 12 height 6
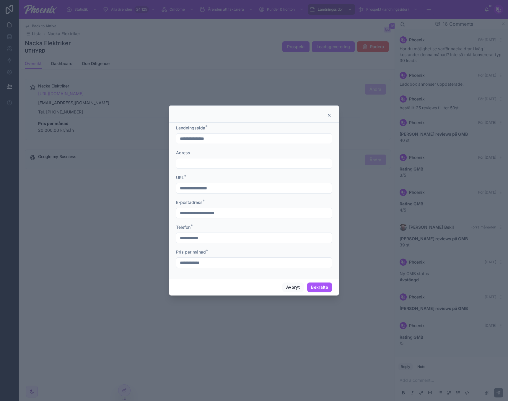
click at [277, 170] on form "**********" at bounding box center [254, 199] width 156 height 149
click at [278, 167] on input "text" at bounding box center [253, 163] width 155 height 8
click at [220, 174] on div "[STREET_ADDRESS]" at bounding box center [254, 174] width 152 height 9
type input "**********"
click at [322, 283] on button "Bekräfta" at bounding box center [319, 286] width 25 height 9
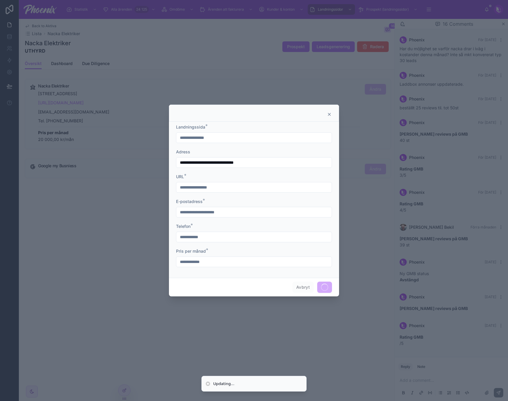
click at [331, 113] on div at bounding box center [254, 200] width 508 height 401
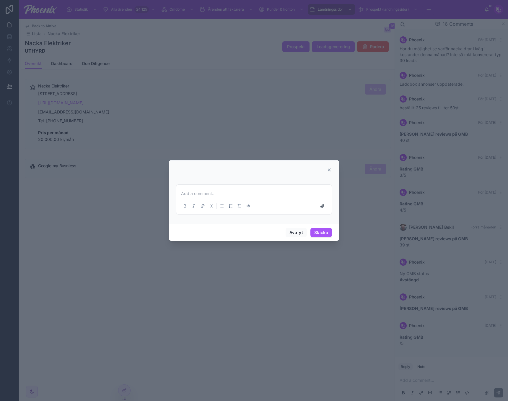
click at [328, 169] on icon at bounding box center [329, 170] width 5 height 5
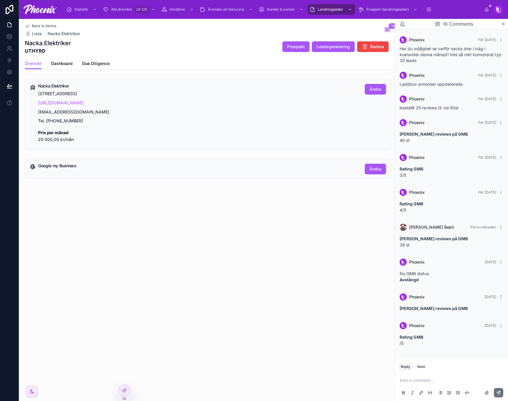
click at [61, 95] on p "[STREET_ADDRESS]" at bounding box center [199, 93] width 322 height 7
click at [91, 96] on p "[STREET_ADDRESS]" at bounding box center [199, 93] width 322 height 7
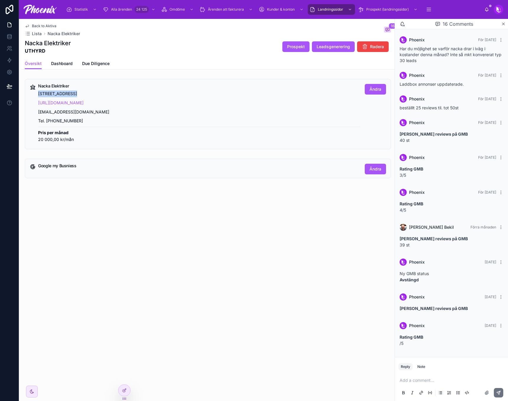
click at [91, 96] on p "[STREET_ADDRESS]" at bounding box center [199, 93] width 322 height 7
drag, startPoint x: 1, startPoint y: 7, endPoint x: 0, endPoint y: 10, distance: 3.6
click at [1, 7] on link at bounding box center [9, 9] width 19 height 19
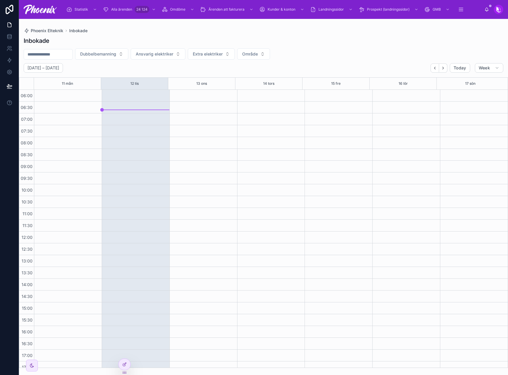
scroll to position [142, 0]
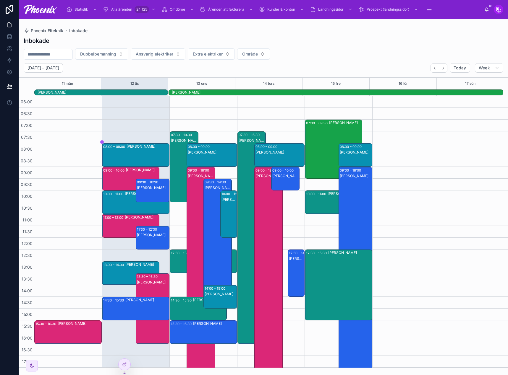
scroll to position [142, 0]
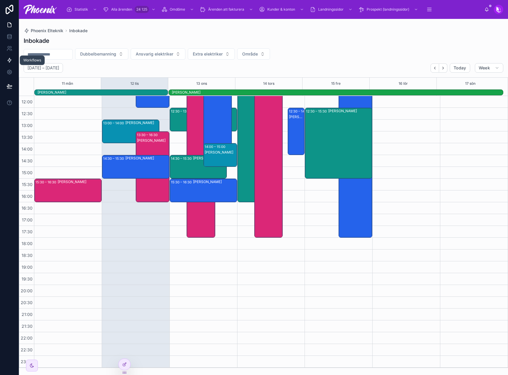
click at [10, 59] on icon at bounding box center [10, 60] width 6 height 6
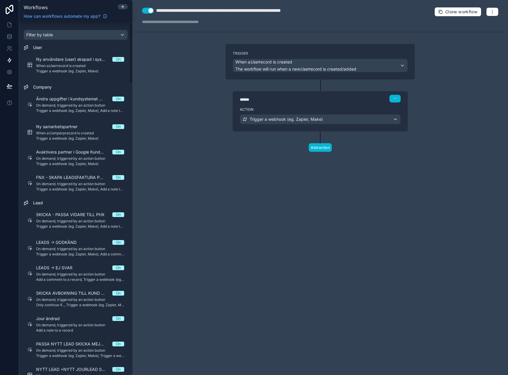
click at [168, 109] on div "**********" at bounding box center [319, 187] width 375 height 375
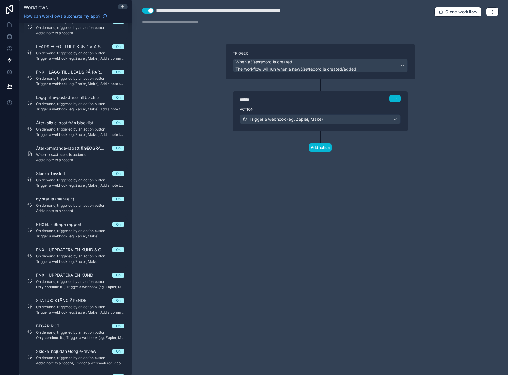
scroll to position [1532, 0]
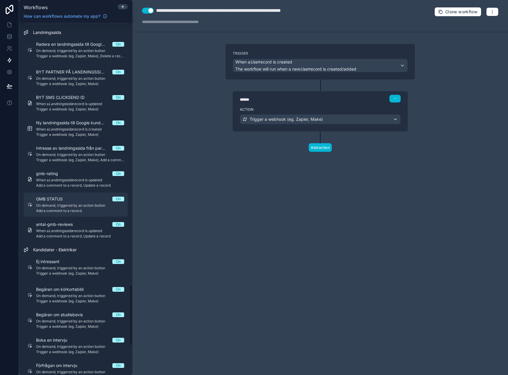
click at [77, 202] on div "GMB STATUS On" at bounding box center [80, 199] width 88 height 6
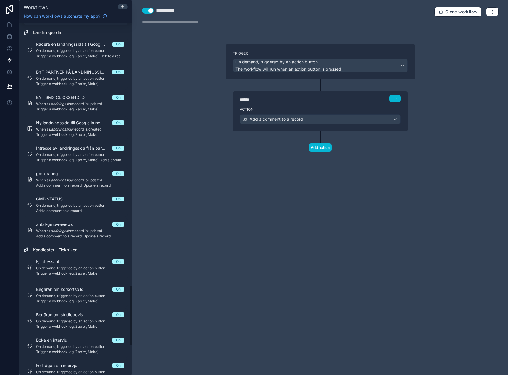
click at [289, 108] on label "Action" at bounding box center [320, 109] width 161 height 5
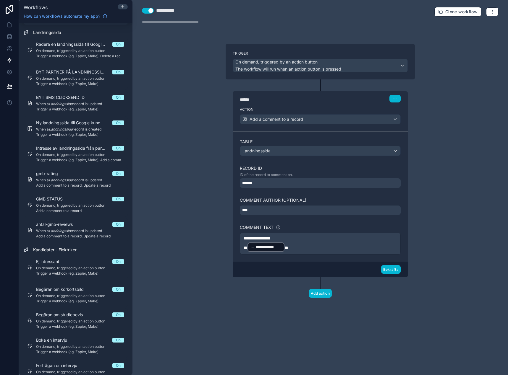
click at [282, 235] on div "**********" at bounding box center [320, 244] width 161 height 22
drag, startPoint x: 277, startPoint y: 239, endPoint x: 287, endPoint y: 238, distance: 9.5
click at [271, 239] on span "**********" at bounding box center [256, 238] width 27 height 4
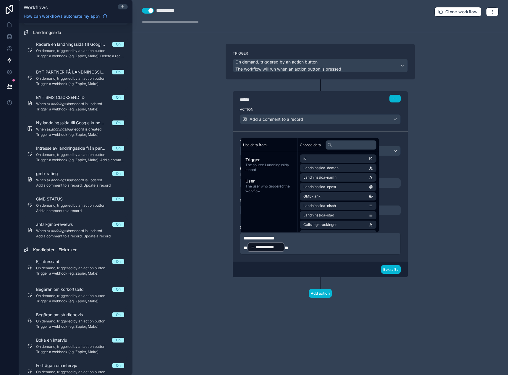
click at [244, 240] on span "**********" at bounding box center [258, 238] width 31 height 4
click at [303, 246] on p "**********" at bounding box center [319, 247] width 153 height 11
click at [247, 246] on span "**" at bounding box center [245, 248] width 4 height 4
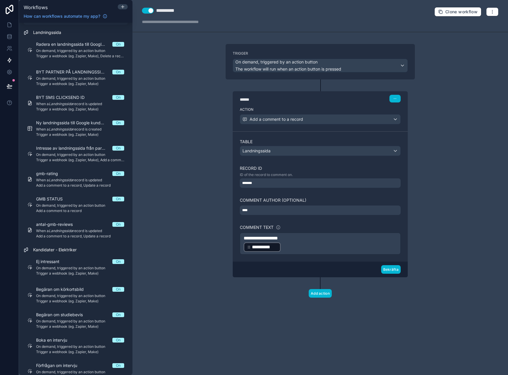
click at [257, 238] on span "**********" at bounding box center [260, 238] width 34 height 4
click at [396, 265] on div "Bekräfta" at bounding box center [320, 270] width 175 height 16
click at [395, 271] on button "Bekräfta" at bounding box center [391, 269] width 20 height 9
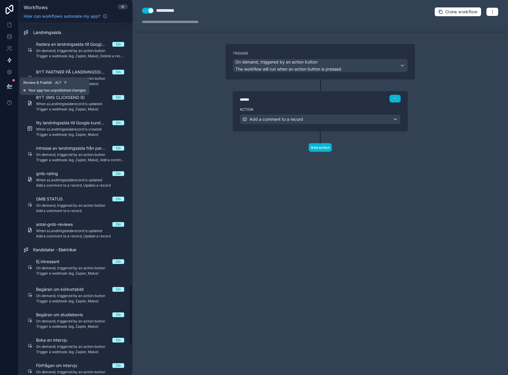
click at [7, 86] on icon at bounding box center [9, 86] width 5 height 3
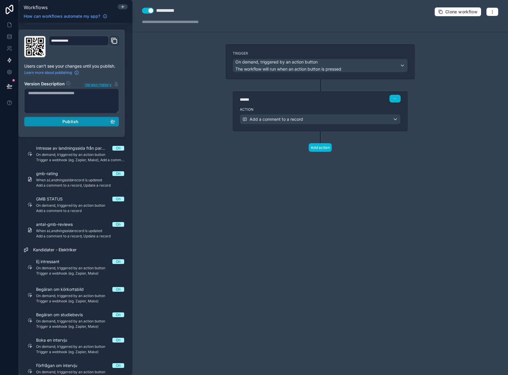
click at [69, 123] on span "Publish" at bounding box center [70, 121] width 16 height 5
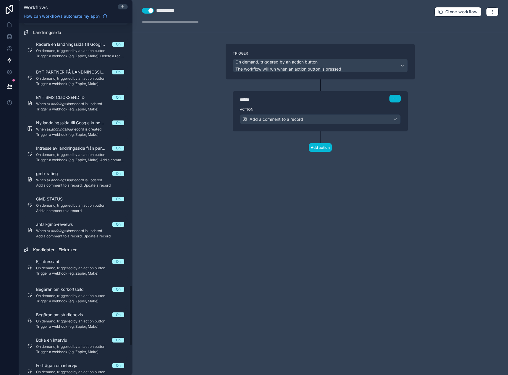
drag, startPoint x: 201, startPoint y: 188, endPoint x: 186, endPoint y: 190, distance: 14.4
click at [195, 188] on div "**********" at bounding box center [319, 187] width 375 height 375
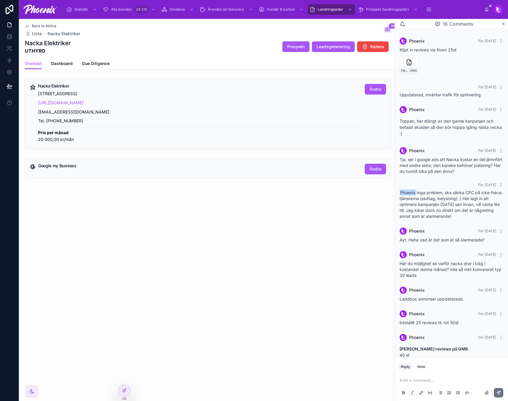
scroll to position [215, 0]
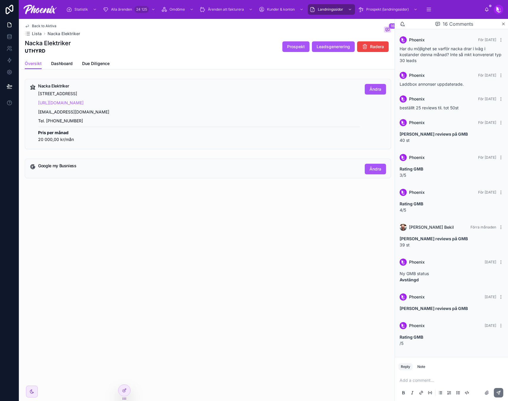
click at [44, 41] on h1 "Nacka Elektriker" at bounding box center [48, 43] width 46 height 8
copy h1 "Nacka Elektriker"
click at [72, 93] on p "[STREET_ADDRESS]" at bounding box center [199, 93] width 322 height 7
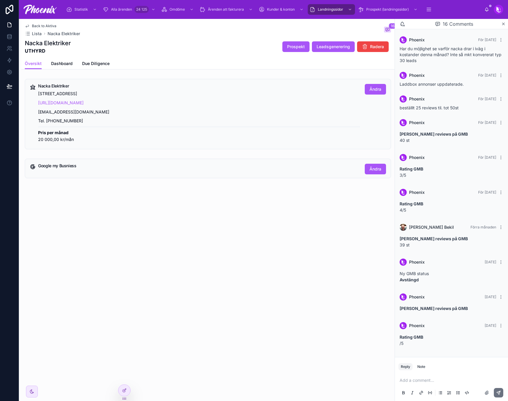
click at [72, 93] on p "[STREET_ADDRESS]" at bounding box center [199, 93] width 322 height 7
copy p "[STREET_ADDRESS]"
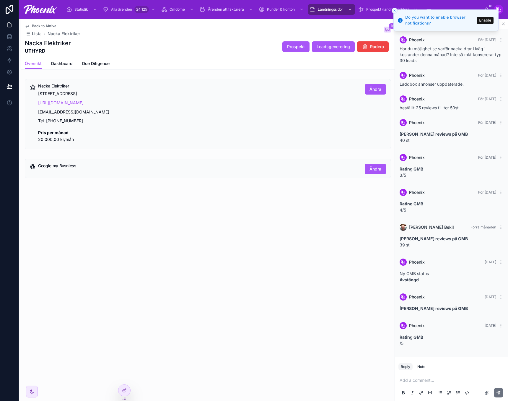
click at [63, 41] on h1 "Nacka Elektriker" at bounding box center [48, 43] width 46 height 8
copy h1 "Nacka Elektriker"
drag, startPoint x: 94, startPoint y: 93, endPoint x: 1, endPoint y: 74, distance: 94.8
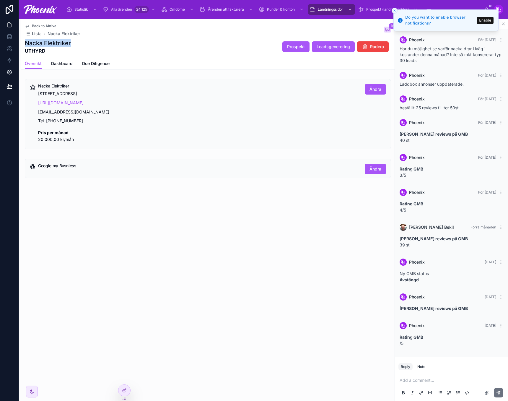
click at [37, 95] on div "Nacka Elektriker Turbinvägen 5, 131 60 Nacka, Sverige https://nackaelektriker.s…" at bounding box center [208, 114] width 366 height 70
copy p "Turbinvägen 5, 131 60 Nacka"
click at [490, 393] on label at bounding box center [486, 392] width 9 height 9
click at [0, 0] on input "file" at bounding box center [0, 0] width 0 height 0
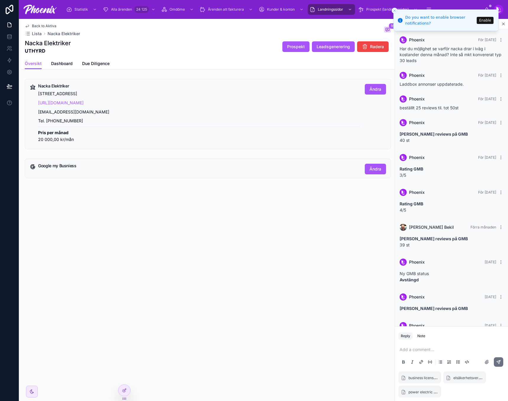
click at [439, 348] on p at bounding box center [453, 350] width 106 height 6
click at [501, 363] on button at bounding box center [498, 361] width 9 height 9
click at [380, 170] on span "Ändra" at bounding box center [376, 169] width 12 height 6
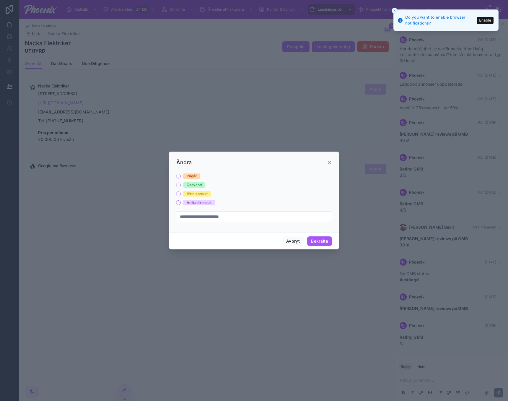
click at [195, 176] on div "Pågår" at bounding box center [192, 175] width 10 height 5
click at [181, 176] on button "Pågår" at bounding box center [178, 176] width 5 height 5
click at [320, 244] on button "Bekräfta" at bounding box center [319, 240] width 25 height 9
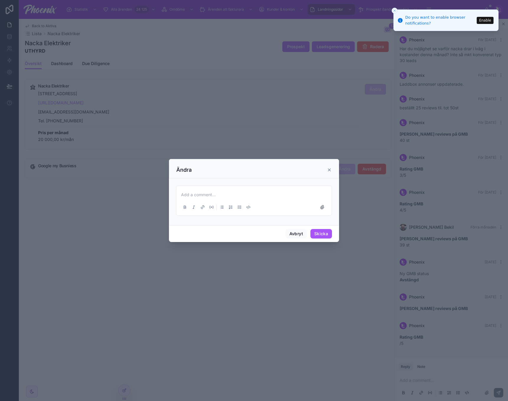
click at [330, 169] on icon at bounding box center [329, 170] width 5 height 5
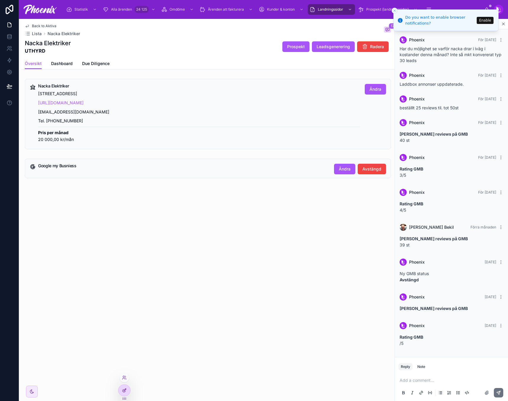
click at [129, 392] on div at bounding box center [124, 390] width 12 height 11
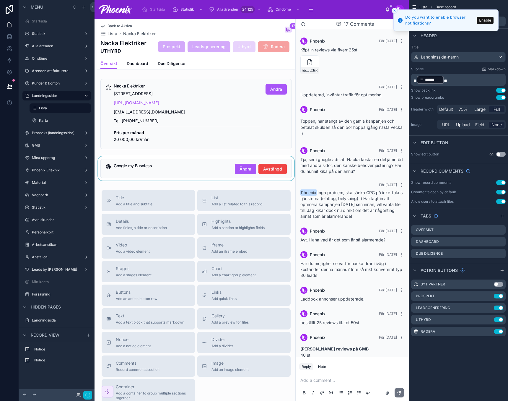
scroll to position [262, 0]
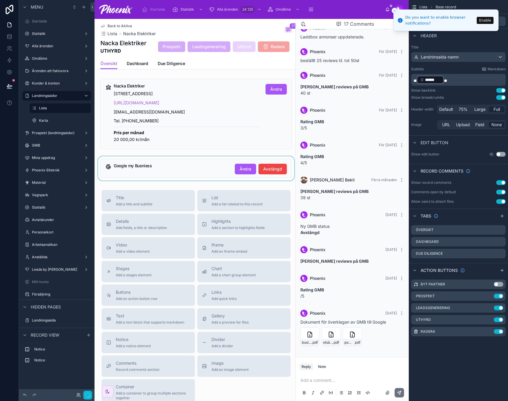
click at [179, 166] on div at bounding box center [196, 168] width 199 height 24
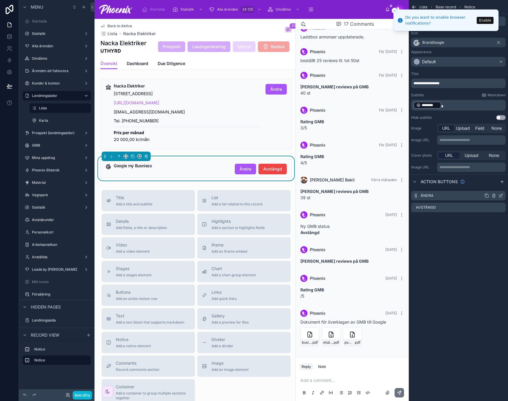
click at [501, 196] on icon "scrollable content" at bounding box center [502, 195] width 2 height 2
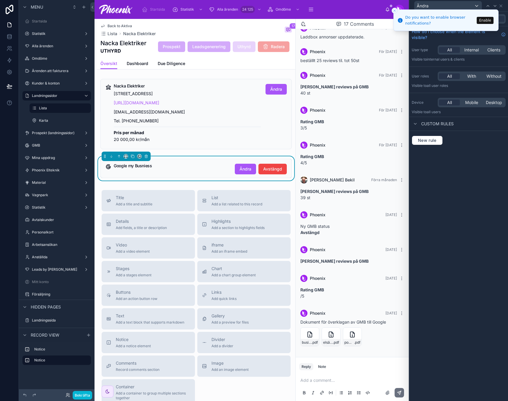
click at [395, 9] on icon "Close toast" at bounding box center [395, 11] width 4 height 4
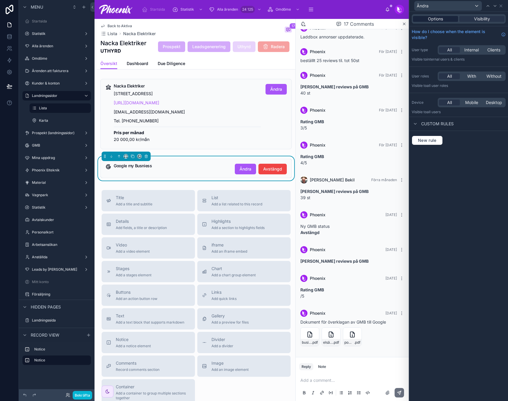
click at [433, 19] on span "Options" at bounding box center [435, 19] width 15 height 6
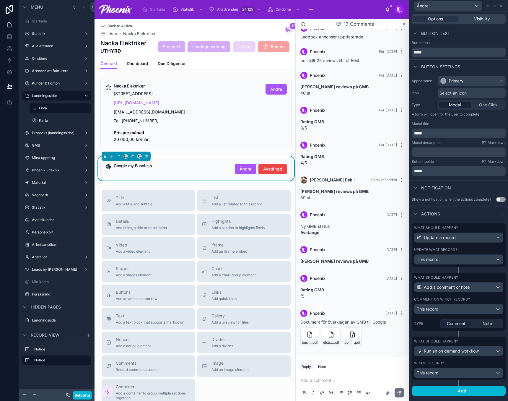
click at [454, 249] on label "Update what record?" at bounding box center [435, 249] width 43 height 5
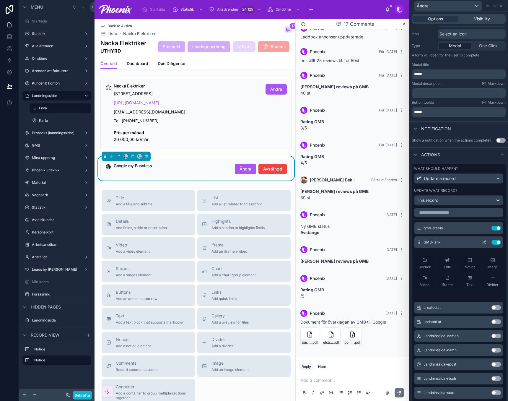
scroll to position [0, 0]
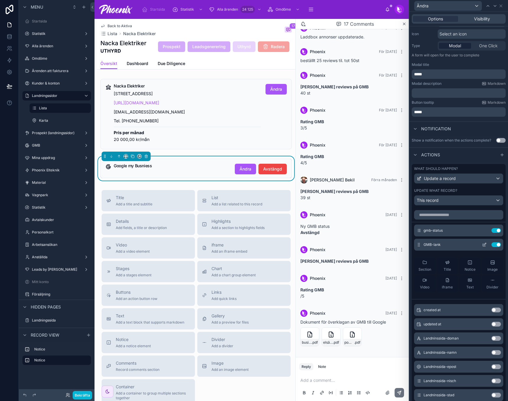
click at [482, 245] on icon at bounding box center [484, 244] width 5 height 5
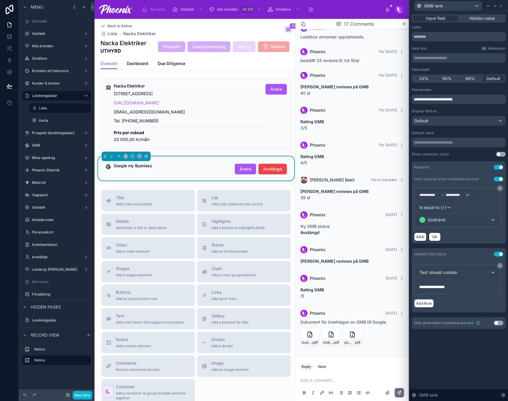
click at [497, 322] on button "Use setting" at bounding box center [498, 323] width 9 height 5
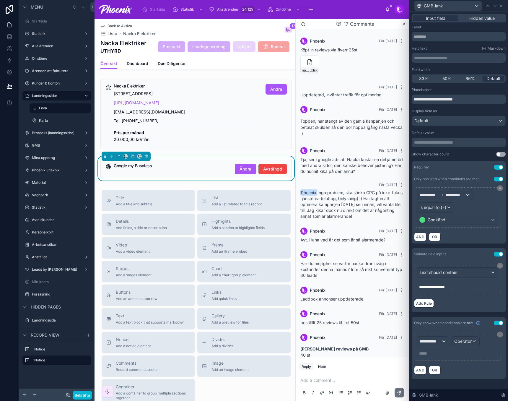
scroll to position [262, 0]
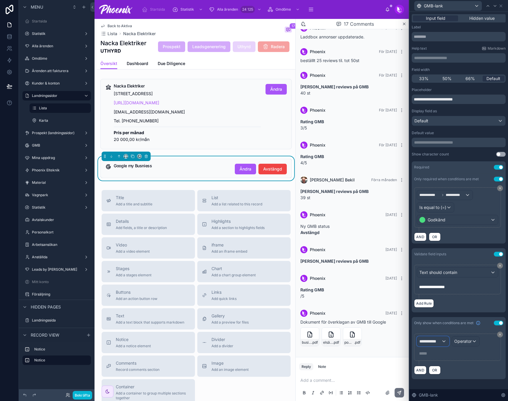
click at [432, 342] on span "**********" at bounding box center [431, 341] width 22 height 6
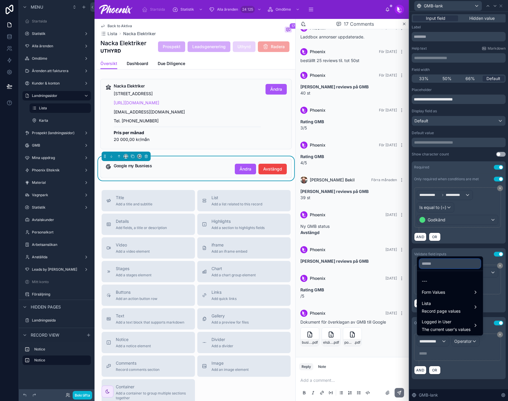
click at [439, 261] on input "text" at bounding box center [450, 263] width 61 height 9
type input "***"
click at [442, 291] on span "Form Values" at bounding box center [433, 292] width 23 height 7
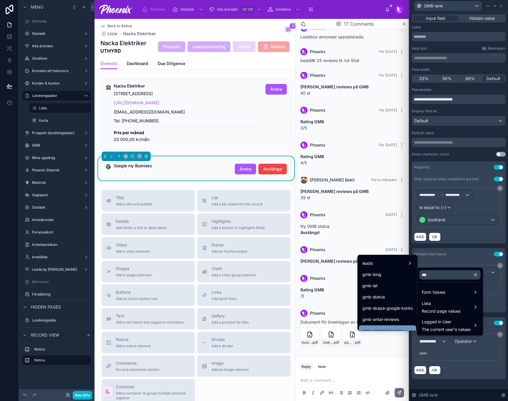
scroll to position [38, 0]
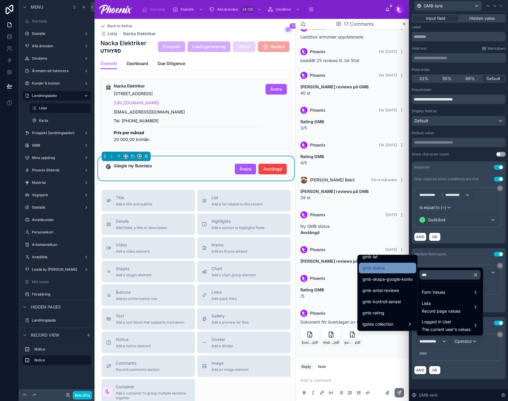
click at [389, 268] on div "gmb-status" at bounding box center [388, 267] width 50 height 7
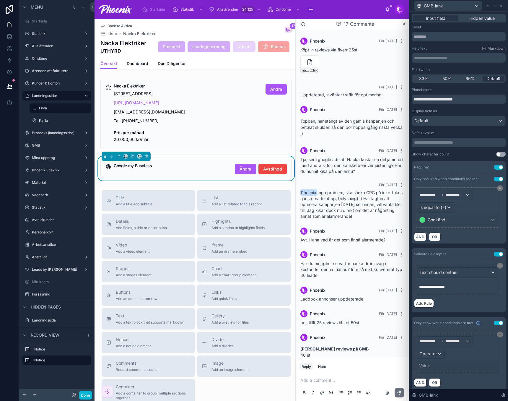
scroll to position [262, 0]
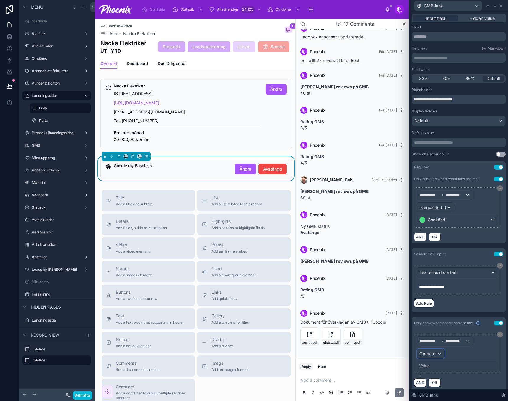
click at [435, 354] on span "Operator" at bounding box center [428, 353] width 17 height 5
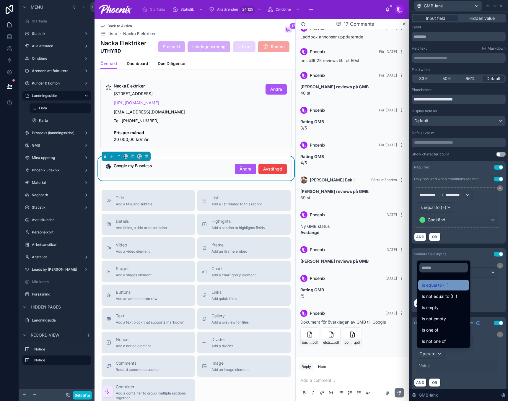
click at [440, 281] on div "Is equal to (=)" at bounding box center [443, 285] width 51 height 11
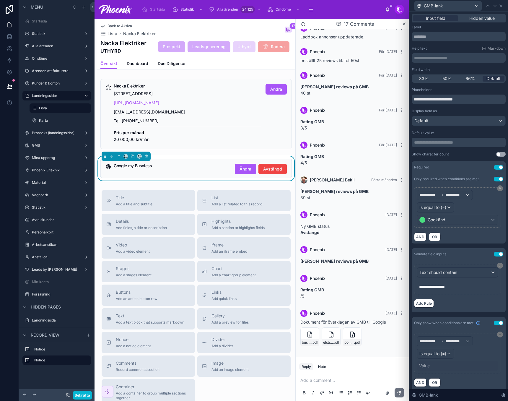
click at [436, 367] on div "Value" at bounding box center [458, 365] width 82 height 9
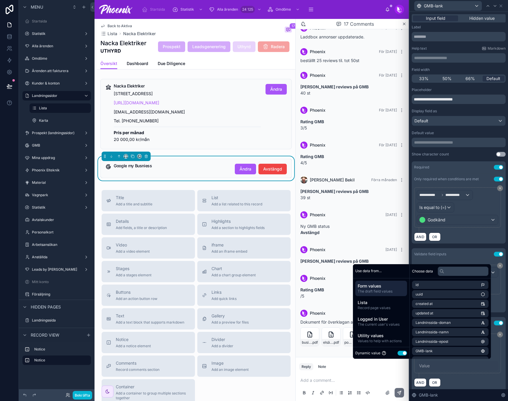
click at [394, 352] on div "Dynamic value Use setting" at bounding box center [381, 353] width 52 height 7
click at [398, 351] on button "Use setting" at bounding box center [402, 353] width 9 height 5
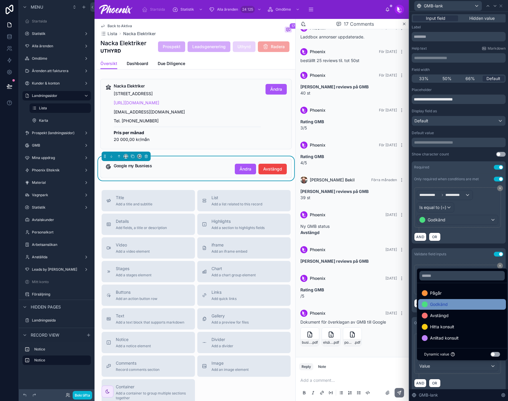
click at [437, 305] on span "Godkänd" at bounding box center [439, 304] width 18 height 7
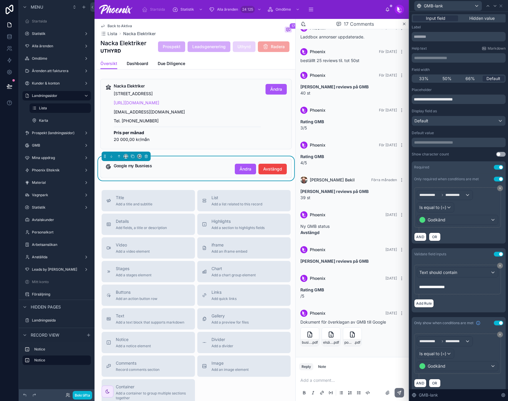
click at [460, 170] on div "Required Use setting" at bounding box center [459, 167] width 94 height 12
click at [494, 180] on button "Use setting" at bounding box center [498, 179] width 9 height 5
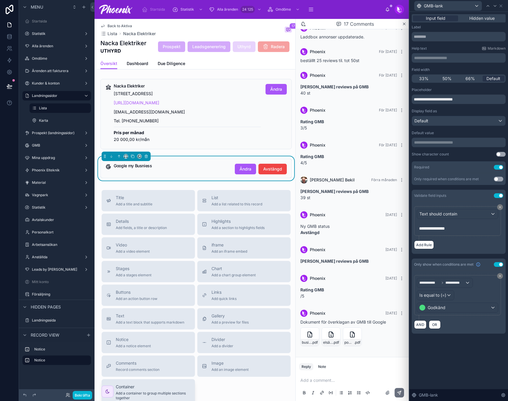
drag, startPoint x: 87, startPoint y: 400, endPoint x: 104, endPoint y: 384, distance: 23.4
click at [87, 399] on div "Bekräfta" at bounding box center [57, 395] width 76 height 12
click at [242, 169] on span "Ändra" at bounding box center [246, 169] width 12 height 6
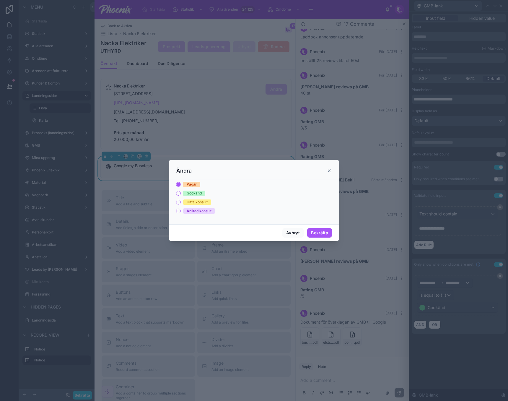
click at [197, 193] on div "Godkänd" at bounding box center [194, 193] width 15 height 5
click at [181, 193] on button "Godkänd" at bounding box center [178, 193] width 5 height 5
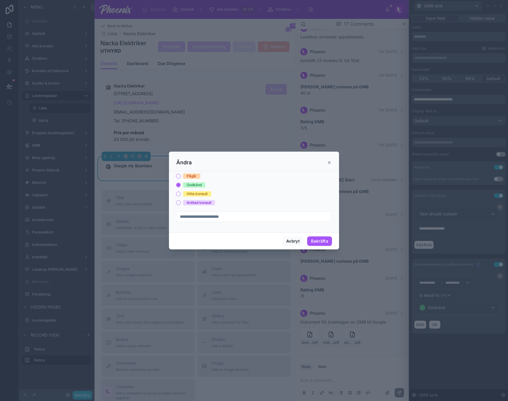
click at [197, 195] on div "Hitta konsult" at bounding box center [197, 193] width 21 height 5
click at [181, 195] on button "Hitta konsult" at bounding box center [178, 193] width 5 height 5
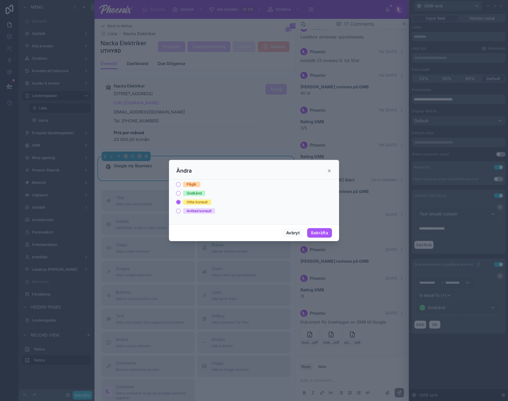
click at [197, 209] on div "Anlitad konsult" at bounding box center [199, 210] width 25 height 5
click at [181, 209] on button "Anlitad konsult" at bounding box center [178, 211] width 5 height 5
click at [290, 231] on button "Avbryt" at bounding box center [292, 232] width 21 height 9
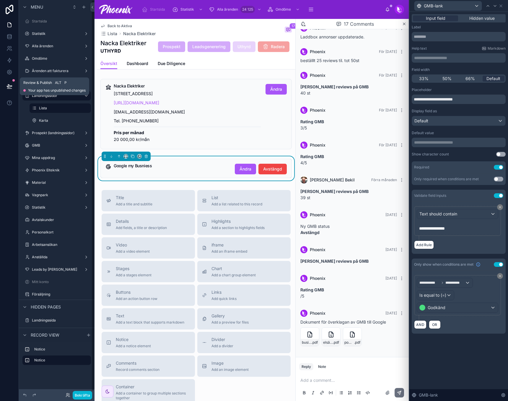
click at [10, 83] on icon at bounding box center [10, 86] width 6 height 6
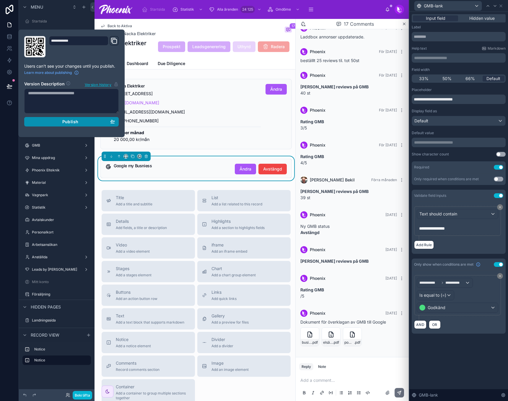
click at [86, 120] on div "Publish" at bounding box center [71, 121] width 87 height 5
click at [87, 397] on button "Bekräfta" at bounding box center [83, 395] width 20 height 9
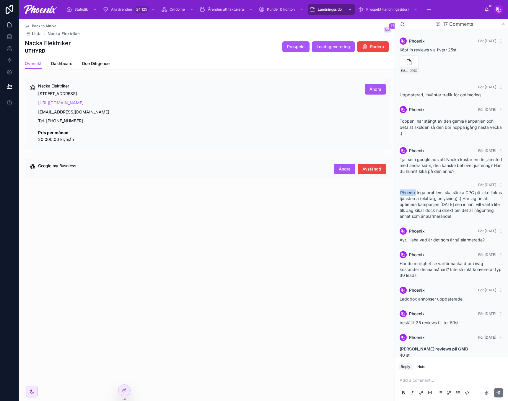
scroll to position [262, 0]
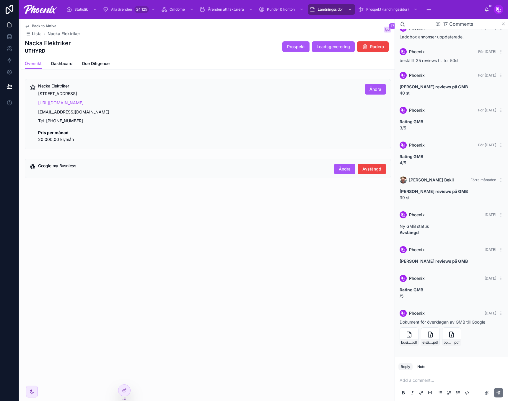
click at [234, 306] on div "Back to Aktiva Lista Nacka Elektriker 17 Nacka Elektriker UTHYRD Prospekt Leads…" at bounding box center [207, 210] width 376 height 382
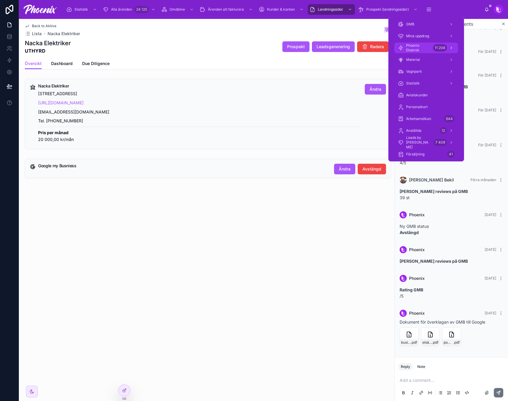
click at [433, 45] on div "11 208" at bounding box center [444, 47] width 22 height 9
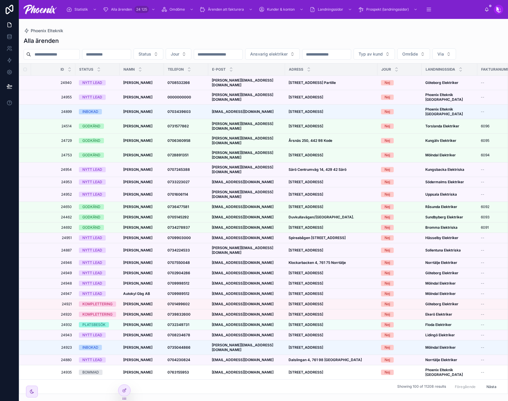
click at [49, 56] on input "text" at bounding box center [55, 54] width 48 height 8
paste input "****"
type input "****"
click at [124, 43] on div "Alla ärenden" at bounding box center [264, 41] width 480 height 8
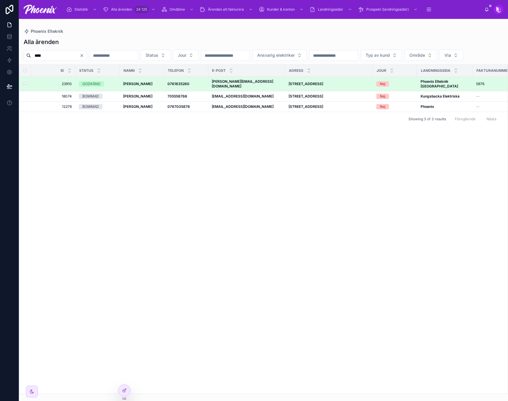
click at [99, 91] on td "GODKÄND" at bounding box center [97, 84] width 44 height 14
click at [99, 87] on div "GODKÄND" at bounding box center [91, 83] width 18 height 5
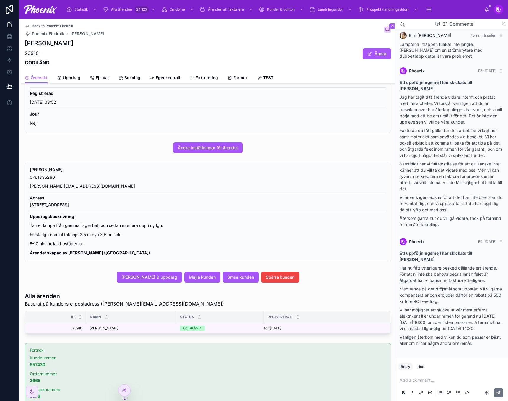
scroll to position [118, 0]
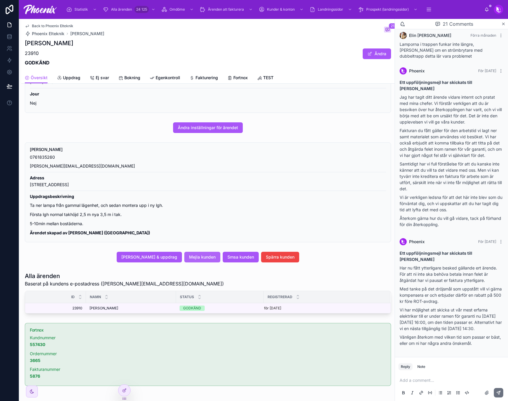
click at [206, 258] on span "Mejla kunden" at bounding box center [202, 257] width 27 height 6
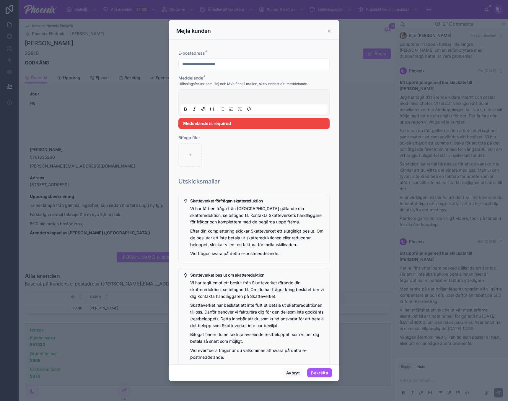
click at [224, 96] on p at bounding box center [255, 98] width 147 height 6
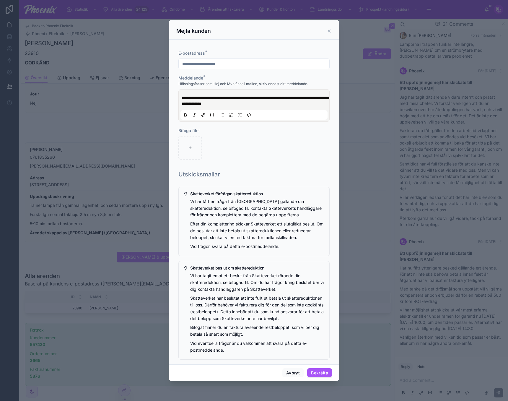
drag, startPoint x: 284, startPoint y: 94, endPoint x: 275, endPoint y: 97, distance: 9.5
click at [275, 97] on span "**********" at bounding box center [256, 101] width 148 height 10
drag, startPoint x: 275, startPoint y: 97, endPoint x: 259, endPoint y: 99, distance: 15.5
click at [259, 99] on span "**********" at bounding box center [256, 101] width 148 height 10
drag, startPoint x: 272, startPoint y: 102, endPoint x: 206, endPoint y: 104, distance: 65.6
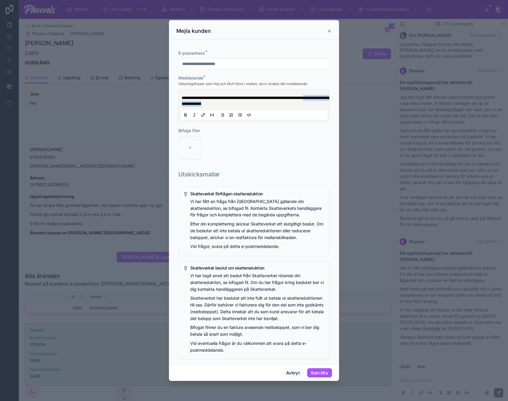
click at [206, 104] on p "**********" at bounding box center [255, 101] width 147 height 12
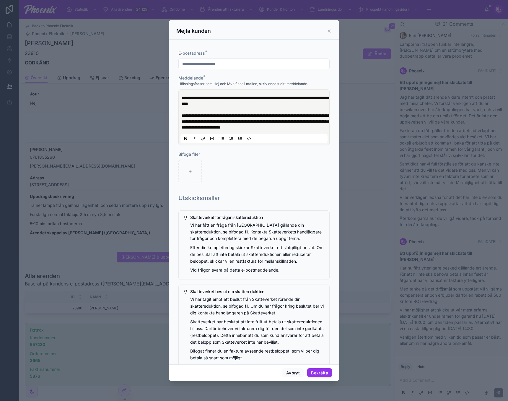
click at [319, 371] on button "Bekräfta" at bounding box center [319, 372] width 25 height 9
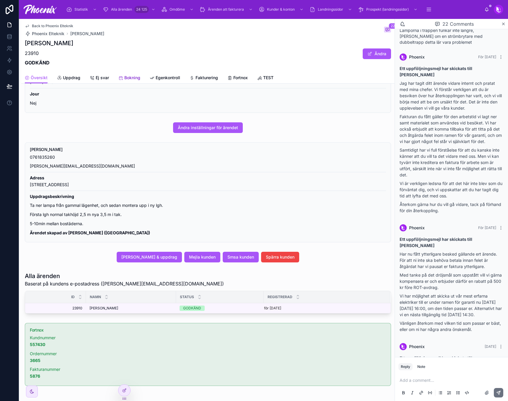
click at [139, 81] on link "Bokning" at bounding box center [129, 78] width 22 height 12
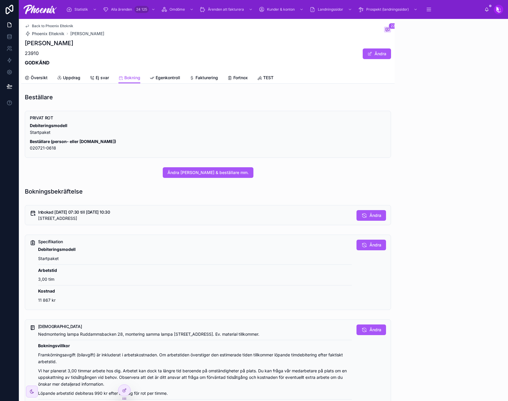
scroll to position [931, 0]
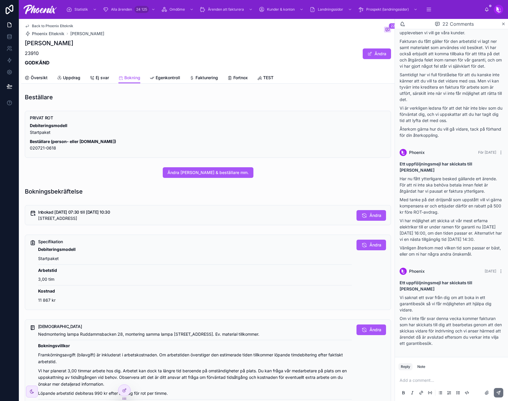
click at [66, 44] on h1 "Sebastian Hjärne" at bounding box center [49, 43] width 48 height 8
copy h1 "Sebastian Hjärne"
click at [167, 74] on link "Egenkontroll" at bounding box center [165, 78] width 30 height 12
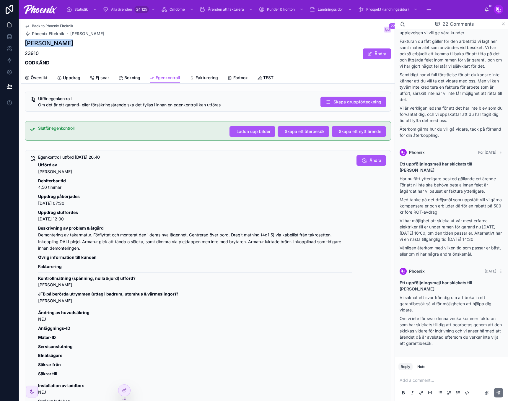
scroll to position [148, 0]
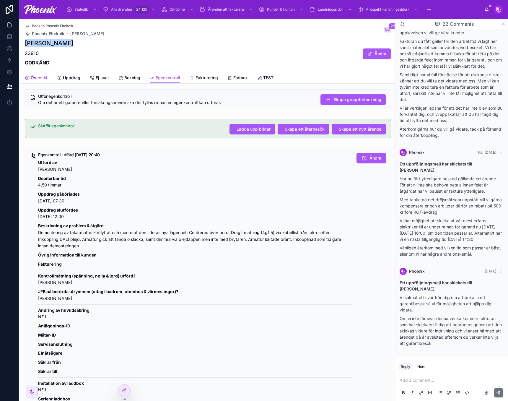
click at [35, 78] on span "Översikt" at bounding box center [39, 78] width 17 height 6
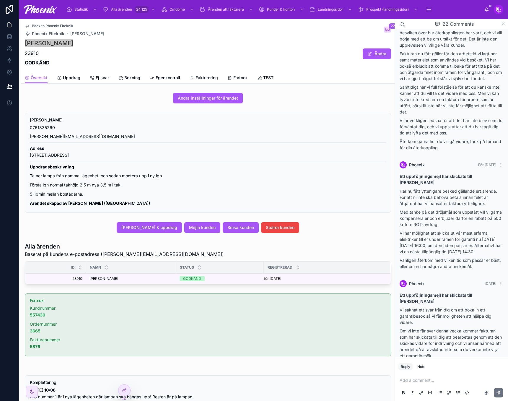
scroll to position [931, 0]
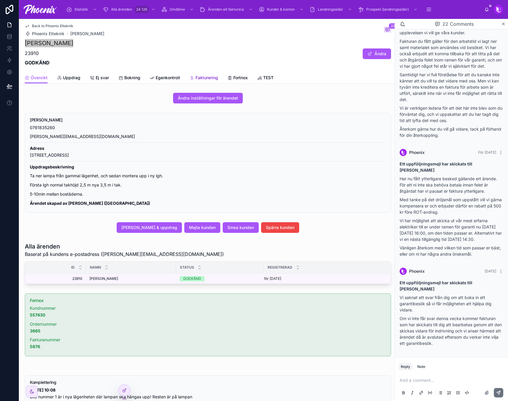
click at [203, 77] on span "Fakturering" at bounding box center [207, 78] width 22 height 6
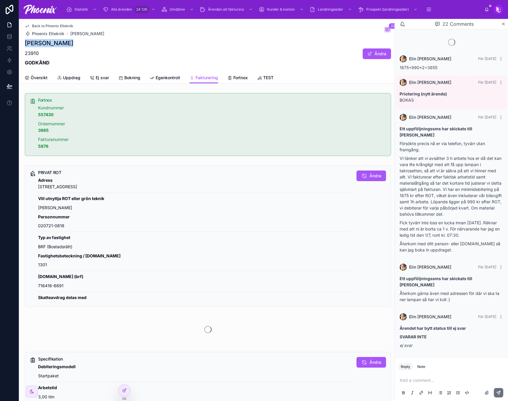
scroll to position [931, 0]
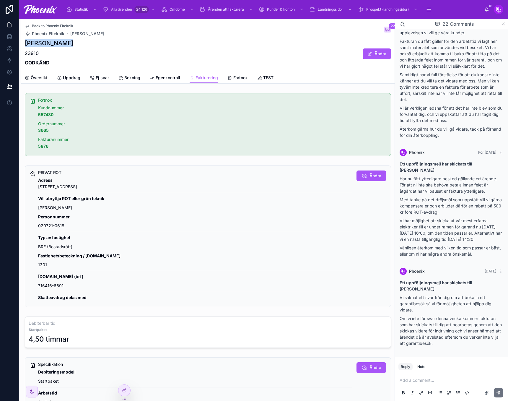
click at [39, 39] on h1 "Sebastian Hjärne" at bounding box center [49, 43] width 48 height 8
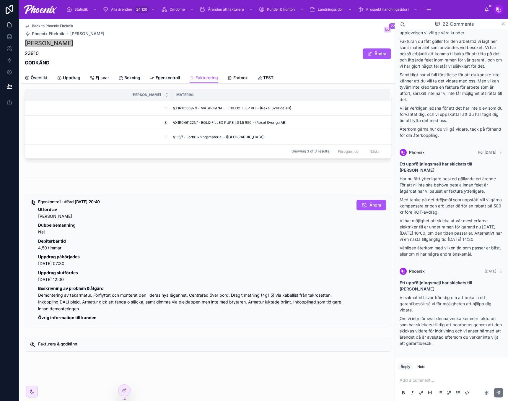
scroll to position [392, 0]
click at [133, 75] on span "Bokning" at bounding box center [132, 78] width 16 height 6
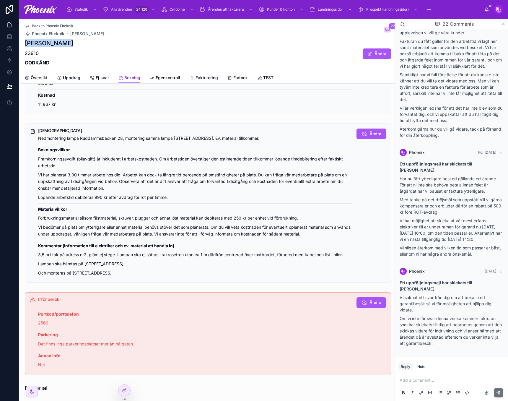
scroll to position [195, 0]
